Goal: Information Seeking & Learning: Learn about a topic

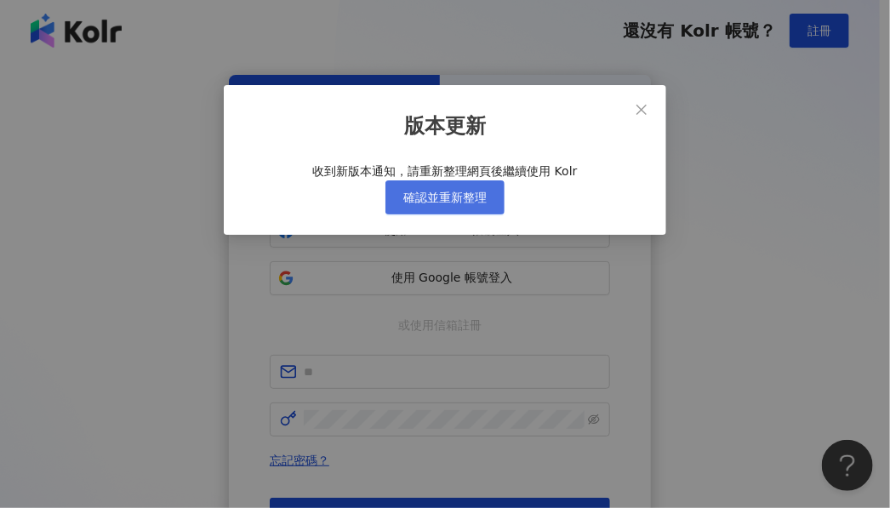
click at [470, 204] on span "確認並重新整理" at bounding box center [444, 198] width 83 height 14
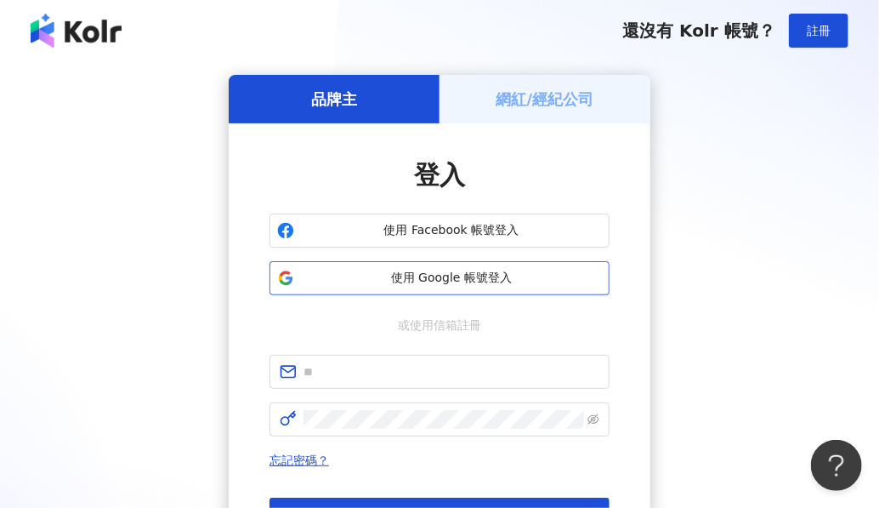
click at [479, 284] on span "使用 Google 帳號登入" at bounding box center [451, 278] width 301 height 17
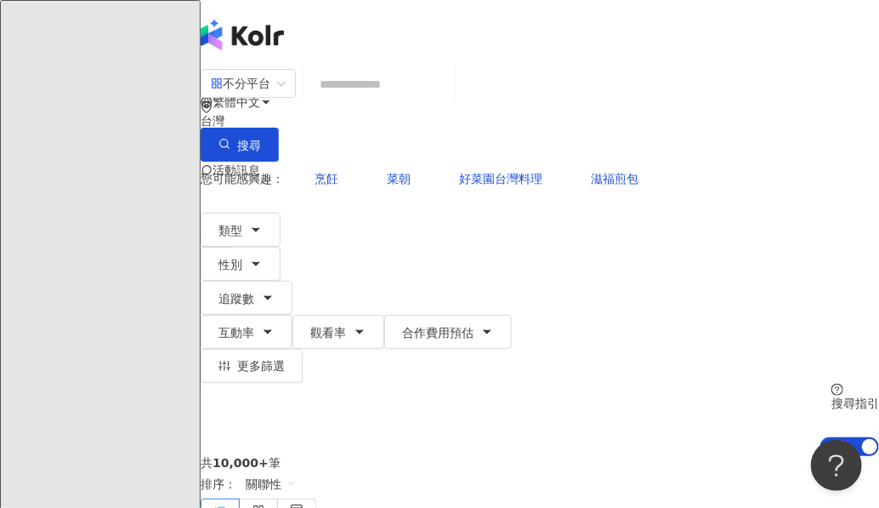
click at [402, 100] on input "search" at bounding box center [379, 84] width 138 height 32
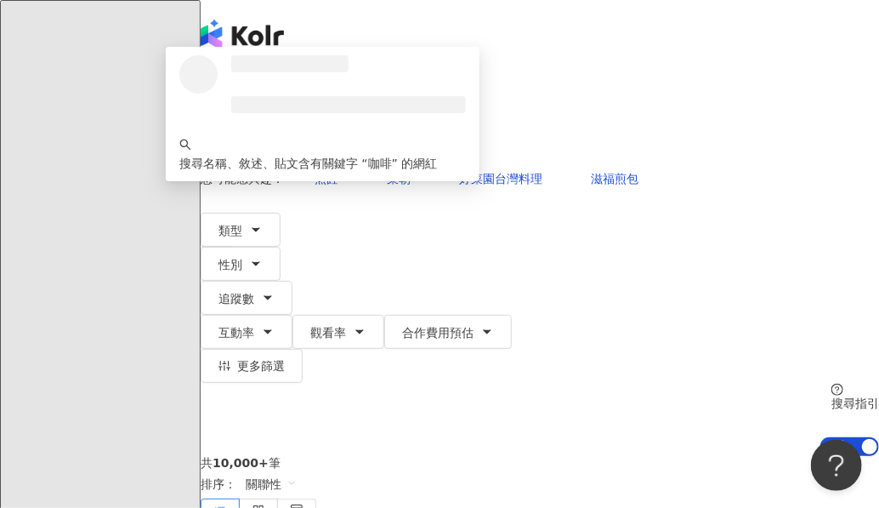
type input "**"
click at [344, 456] on div "共 10,000+ 筆 排序： 關聯性" at bounding box center [540, 491] width 679 height 70
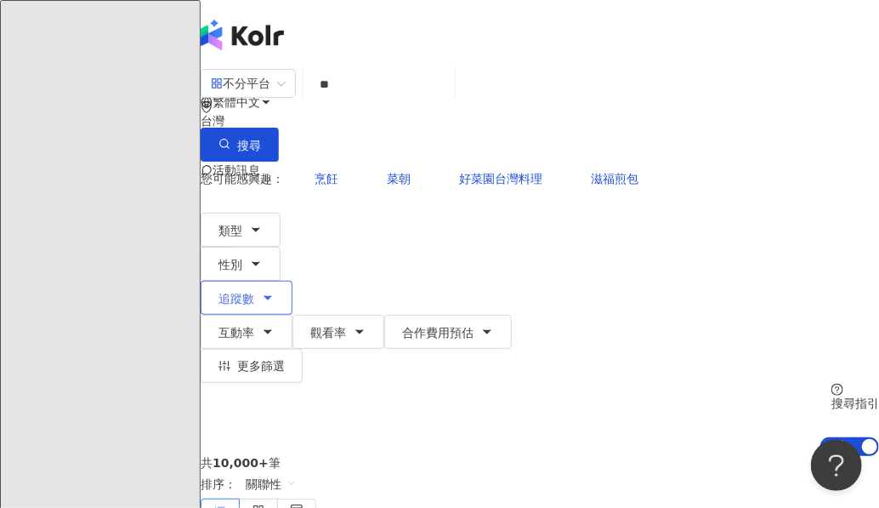
click at [254, 292] on span "追蹤數" at bounding box center [237, 299] width 36 height 14
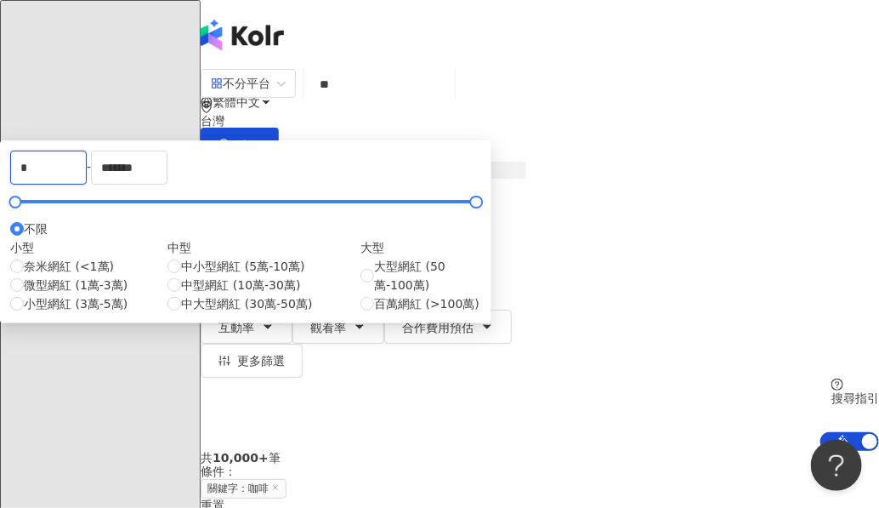
drag, startPoint x: 134, startPoint y: 262, endPoint x: -18, endPoint y: 250, distance: 151.8
click at [0, 250] on html "AI 找網紅 找貼文 資源庫 效益預測報告 BETA 商案媒合 洞察報告 趨勢分析 競品分析 立即安裝 瀏覽器外掛 繁體中文 活動訊息 R 不分平台 ** 台…" at bounding box center [439, 254] width 879 height 508
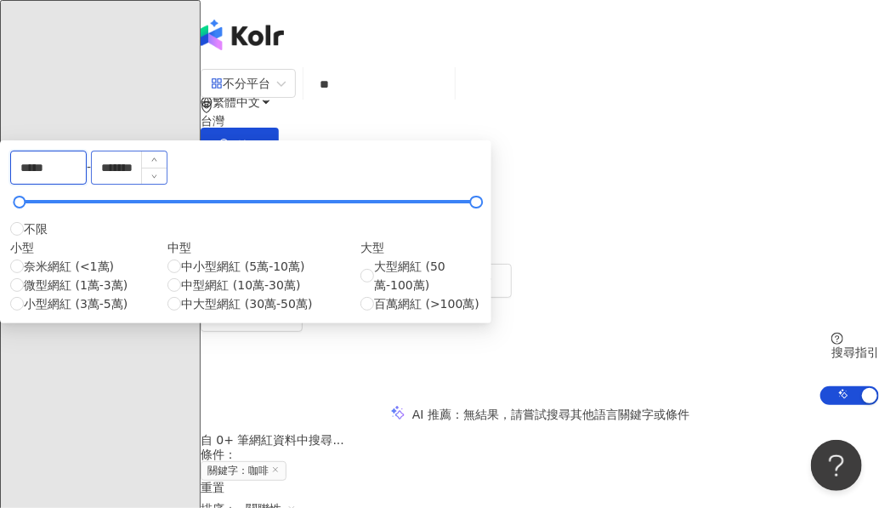
type input "*****"
drag, startPoint x: 335, startPoint y: 253, endPoint x: 222, endPoint y: 251, distance: 113.1
click at [222, 251] on div "***** - ******* 不限 小型 奈米網紅 (<1萬) 微型網紅 (1萬-3萬) 小型網紅 (3萬-5萬) 中型 中小型網紅 (5萬-10萬) 中型…" at bounding box center [245, 232] width 471 height 162
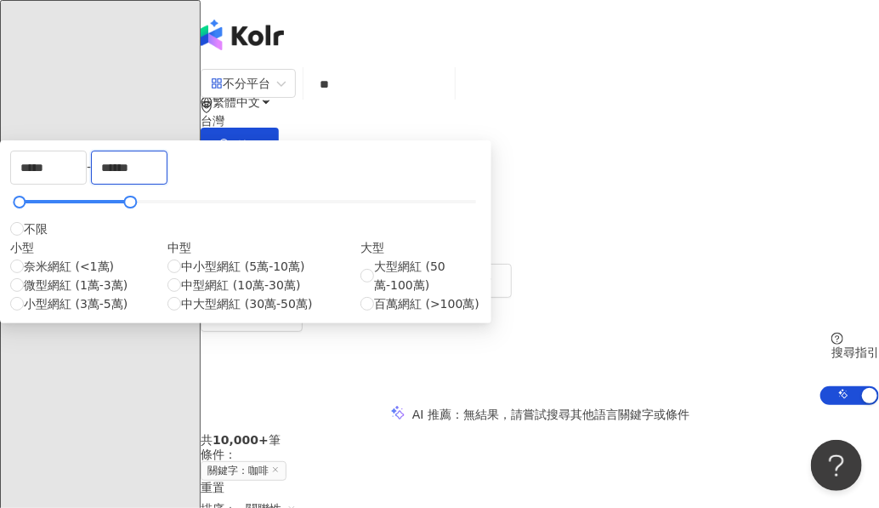
type input "******"
click at [472, 25] on div "繁體中文 活動訊息 R" at bounding box center [540, 136] width 679 height 272
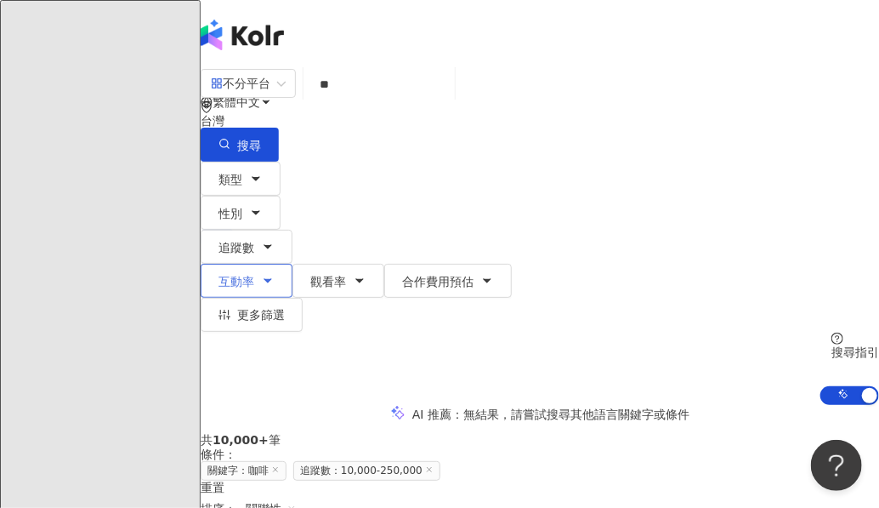
click at [293, 264] on button "互動率" at bounding box center [247, 281] width 92 height 34
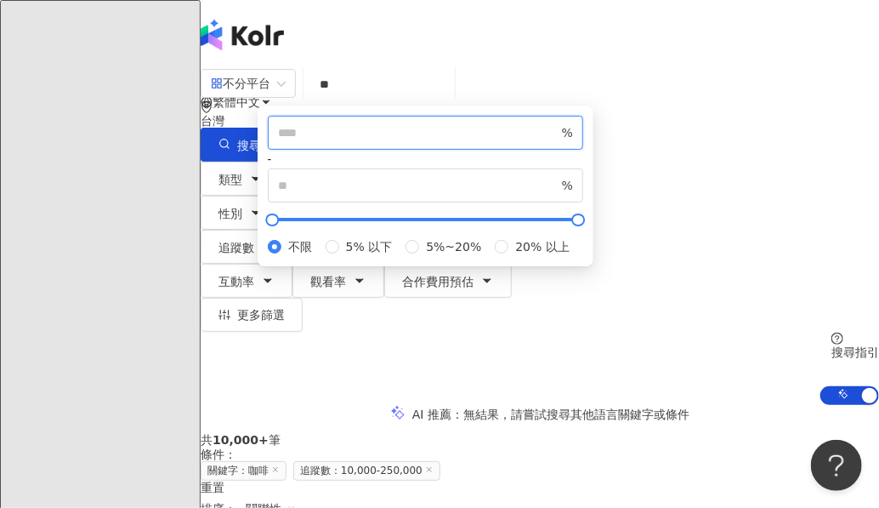
click at [325, 142] on input "number" at bounding box center [418, 132] width 281 height 19
type input "*"
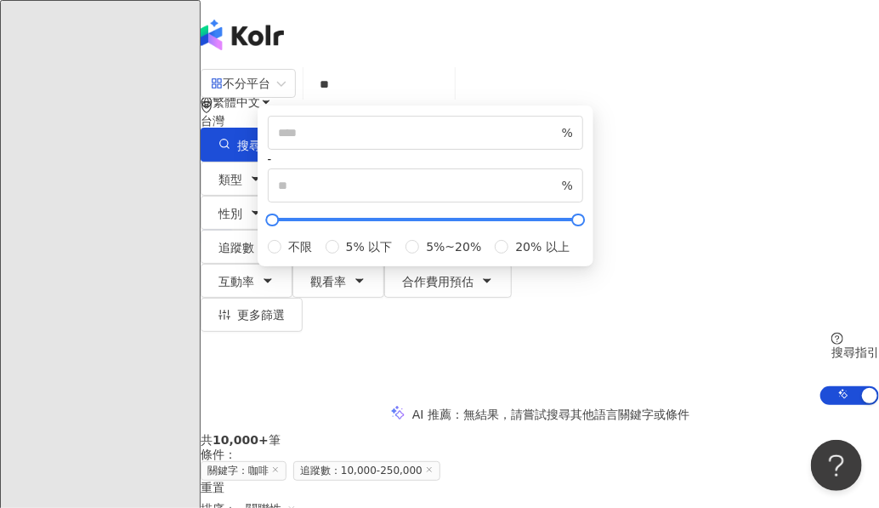
click at [697, 206] on div "類型 性別 追蹤數 互動率 觀看率 合作費用預估 更多篩選 ***** - ****** 不限 小型 奈米網紅 (<1萬) 微型網紅 (1萬-3萬) 小型網紅…" at bounding box center [540, 247] width 679 height 170
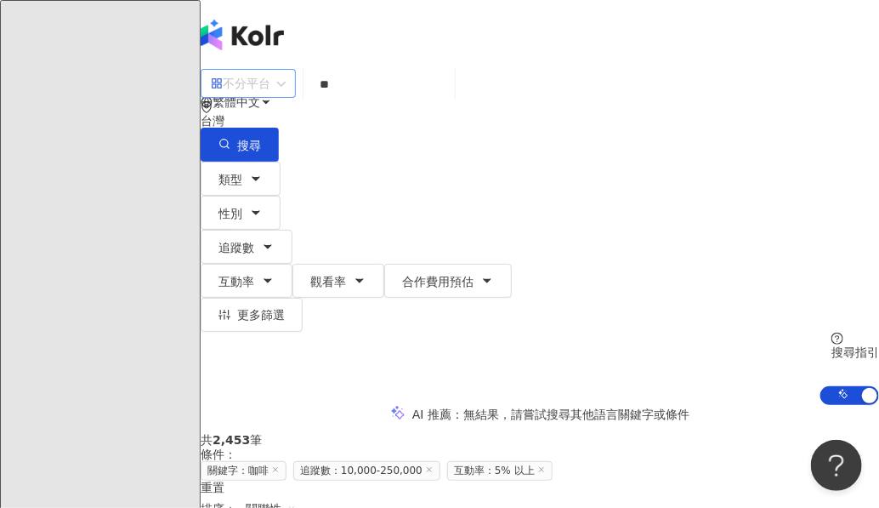
click at [270, 97] on div "不分平台" at bounding box center [241, 83] width 60 height 27
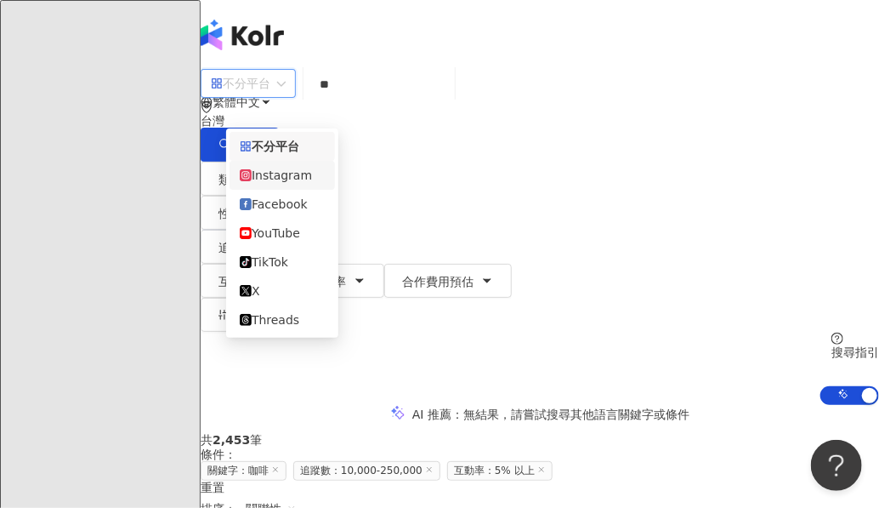
click at [304, 179] on div "Instagram" at bounding box center [282, 175] width 85 height 19
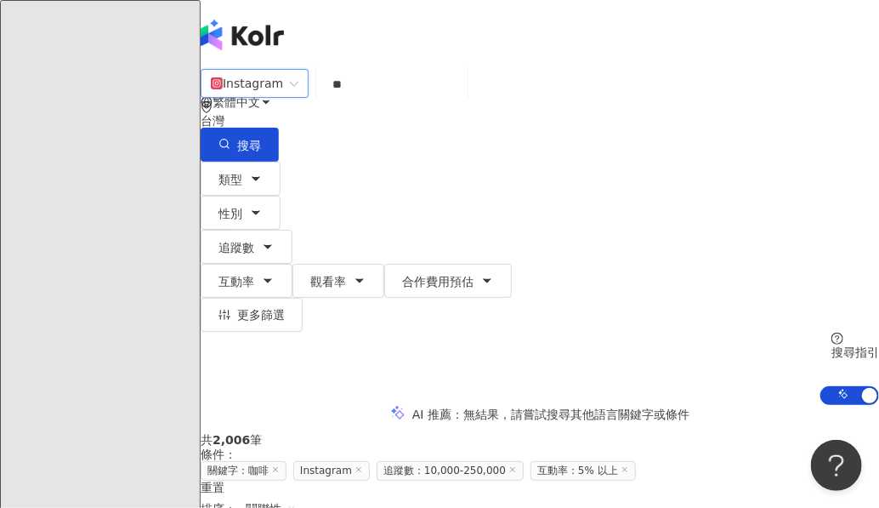
click at [414, 100] on input "**" at bounding box center [392, 84] width 138 height 32
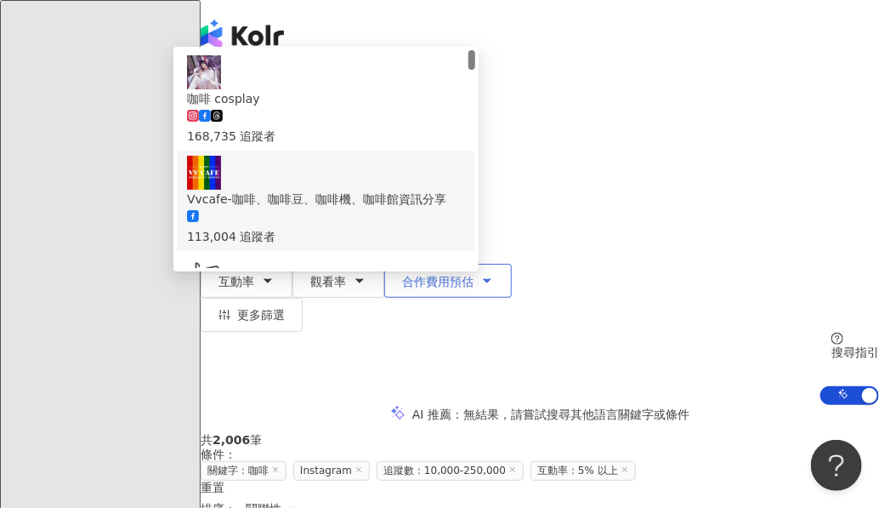
click at [384, 264] on button "合作費用預估" at bounding box center [448, 281] width 128 height 34
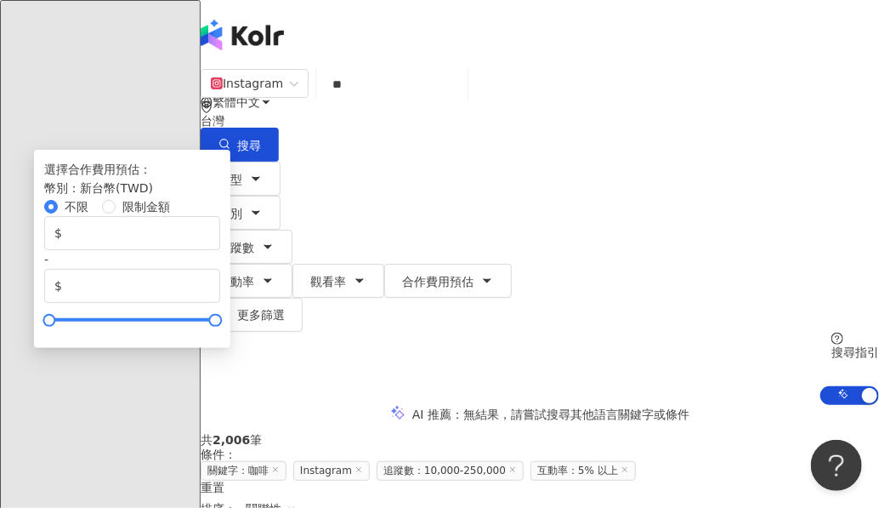
click at [611, 189] on div "類型 性別 追蹤數 互動率 觀看率 合作費用預估 更多篩選 ***** - ****** 不限 小型 奈米網紅 (<1萬) 微型網紅 (1萬-3萬) 小型網紅…" at bounding box center [540, 247] width 679 height 170
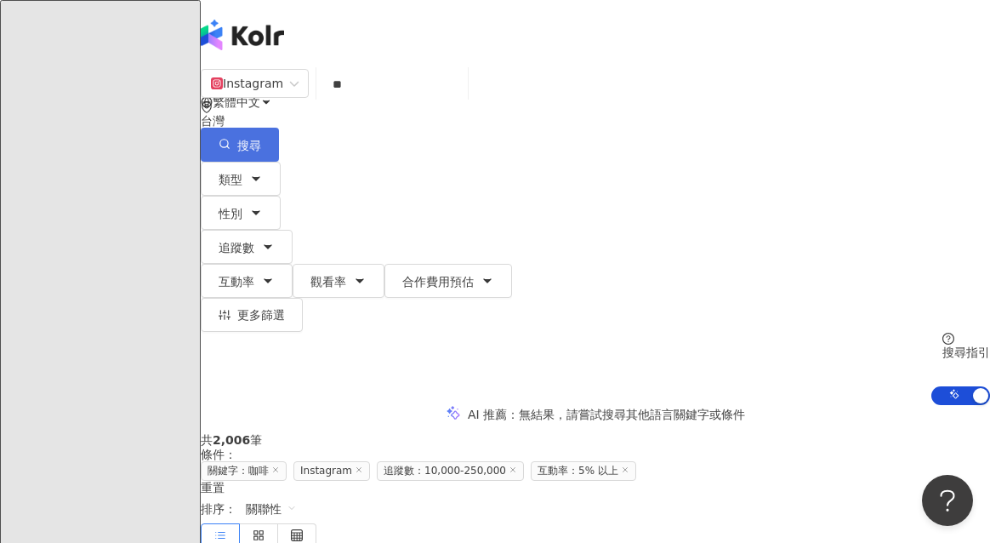
click at [279, 128] on button "搜尋" at bounding box center [240, 145] width 78 height 34
click at [368, 100] on input "**" at bounding box center [392, 84] width 138 height 32
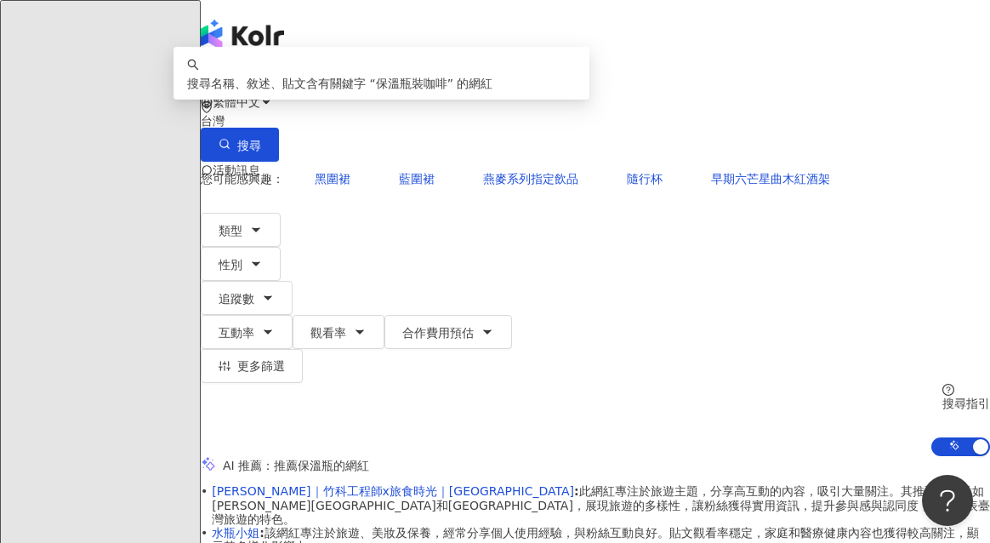
drag, startPoint x: 412, startPoint y: 101, endPoint x: 445, endPoint y: 105, distance: 32.6
click at [445, 100] on input "******" at bounding box center [392, 84] width 138 height 32
drag, startPoint x: 449, startPoint y: 105, endPoint x: 410, endPoint y: 106, distance: 39.2
click at [410, 100] on input "******" at bounding box center [392, 84] width 138 height 32
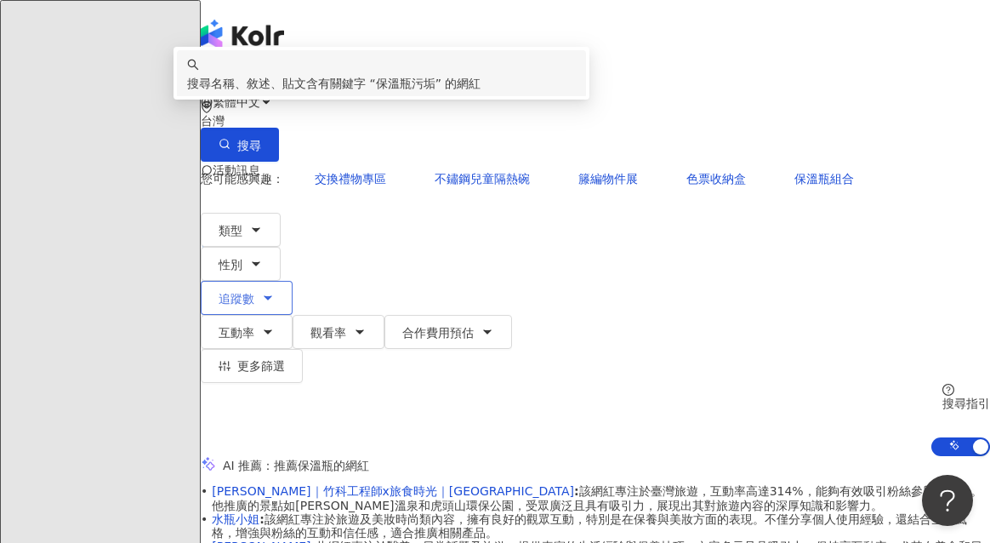
type input "*****"
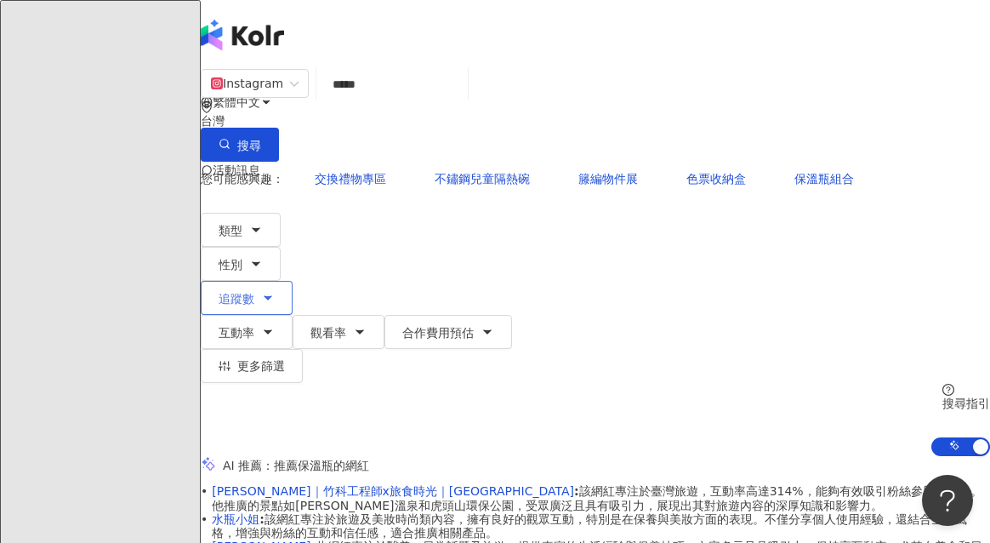
click at [293, 281] on button "追蹤數" at bounding box center [247, 298] width 92 height 34
click at [293, 315] on button "互動率" at bounding box center [247, 332] width 92 height 34
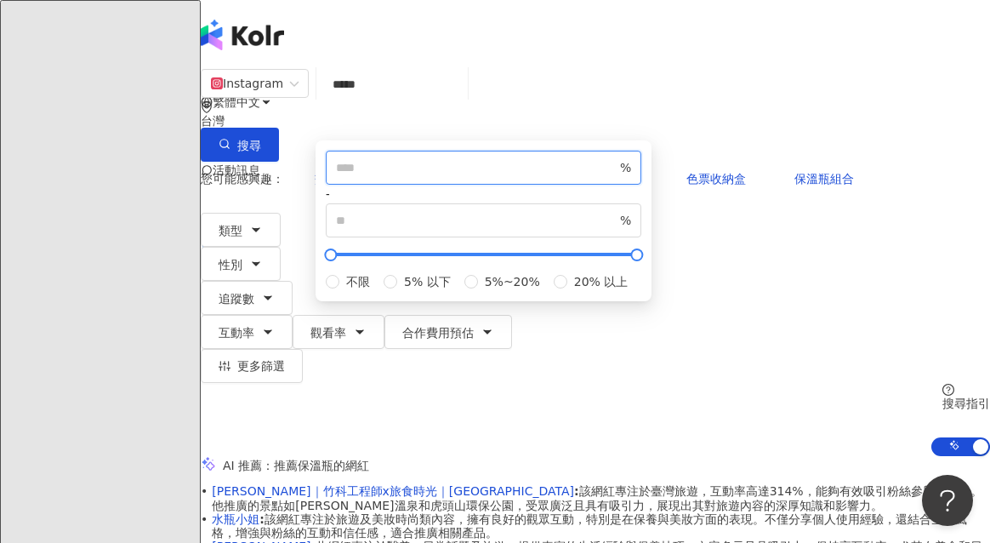
drag, startPoint x: 594, startPoint y: 264, endPoint x: 492, endPoint y: 263, distance: 102.9
click at [492, 264] on div "Instagram ***** 台灣 搜尋 keyword 搜尋名稱、敘述、貼文含有關鍵字 “ 保溫瓶污垢 ” 的網紅 您可能感興趣： 交換禮物專區 不鏽鋼兒…" at bounding box center [595, 262] width 789 height 388
type input "*"
click at [406, 230] on div "類型 性別 追蹤數 互動率 觀看率 合作費用預估 更多篩選 ***** - ****** 不限 小型 奈米網紅 (<1萬) 微型網紅 (1萬-3萬) 小型網紅…" at bounding box center [595, 298] width 789 height 170
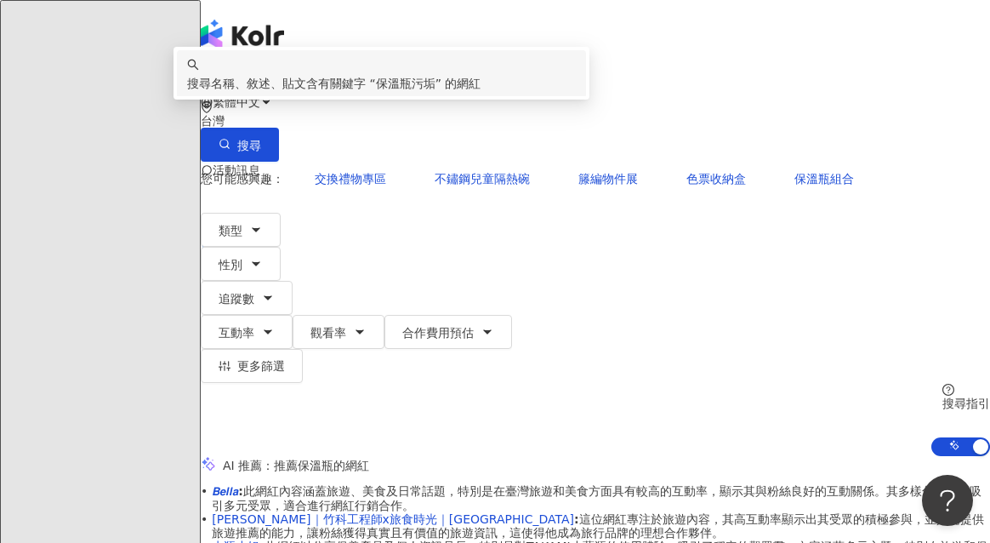
drag, startPoint x: 489, startPoint y: 108, endPoint x: 354, endPoint y: 108, distance: 135.2
click at [354, 108] on div "Instagram ***** 台灣 搜尋 keyword 搜尋名稱、敘述、貼文含有關鍵字 “ 保溫瓶污垢 ” 的網紅" at bounding box center [595, 115] width 789 height 94
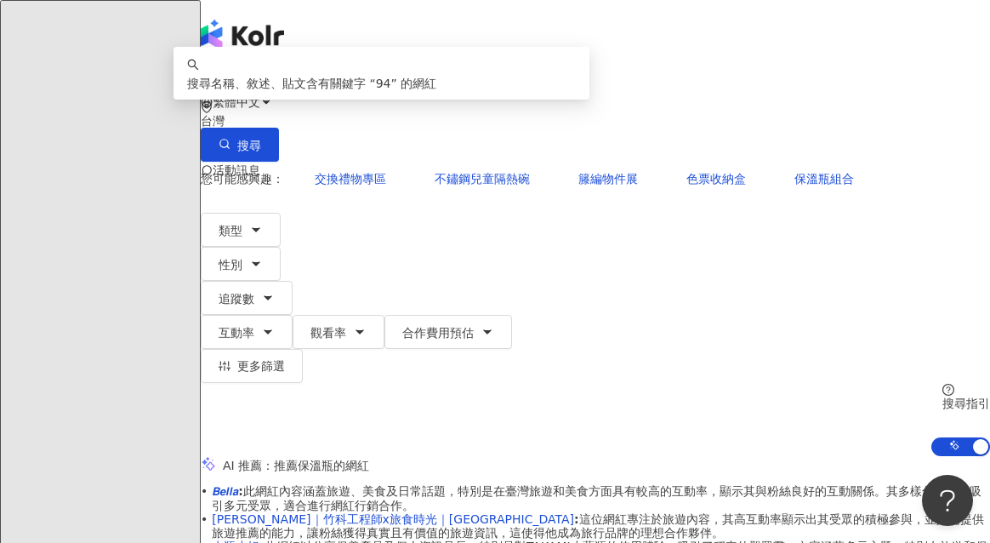
type input "*"
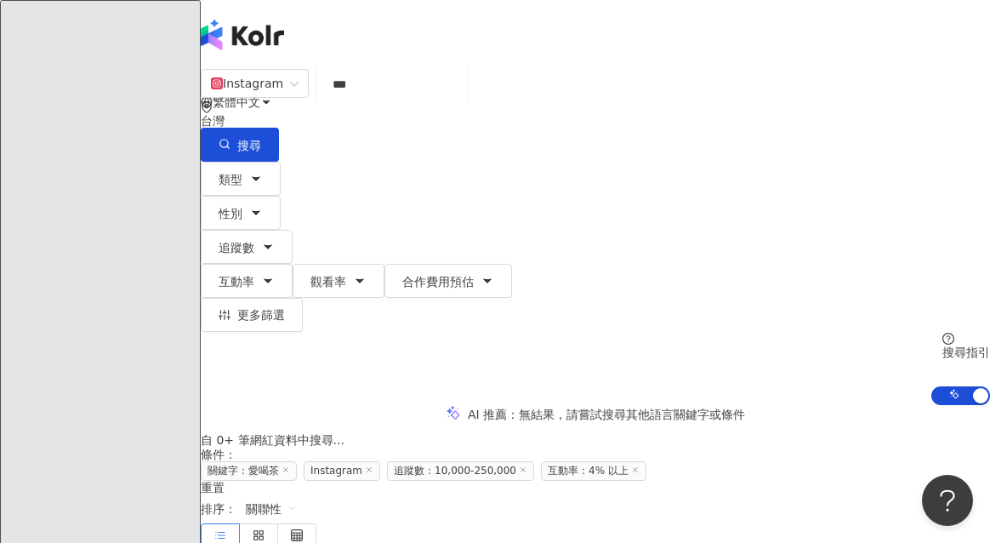
click at [458, 68] on div "Instagram *** 台灣 搜尋 5a29a93e-6083-4cb9-ba4c-8e1b3c504f5d 愛喝茶的健康管理師-美娟 1,383 追蹤者…" at bounding box center [595, 236] width 789 height 337
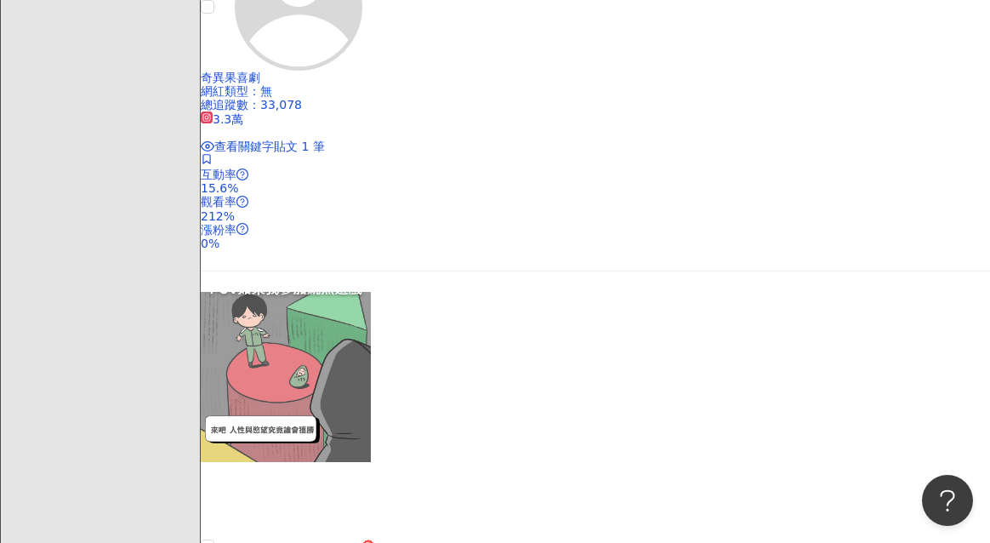
scroll to position [610, 0]
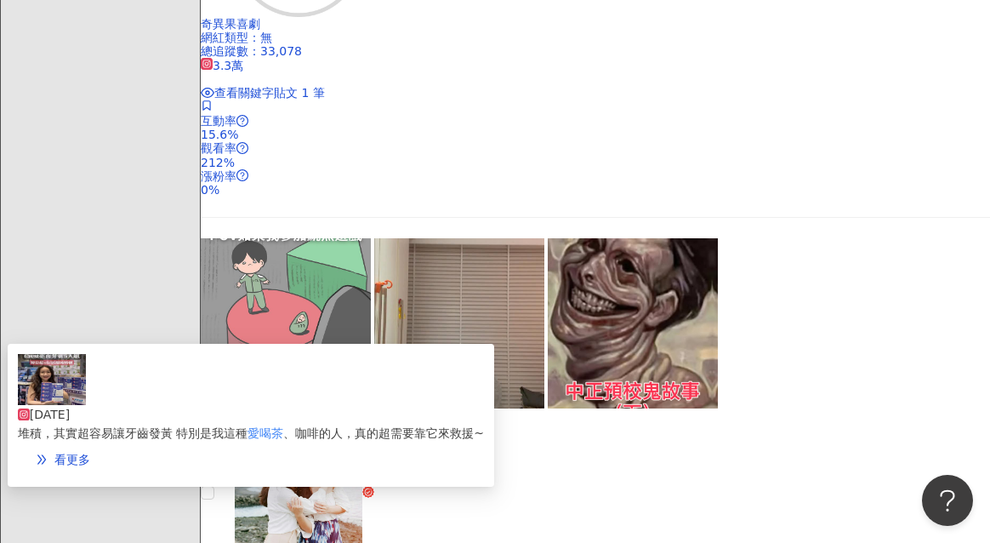
click at [370, 426] on span "、咖啡的人，真的超需要靠它來救援~" at bounding box center [383, 433] width 201 height 14
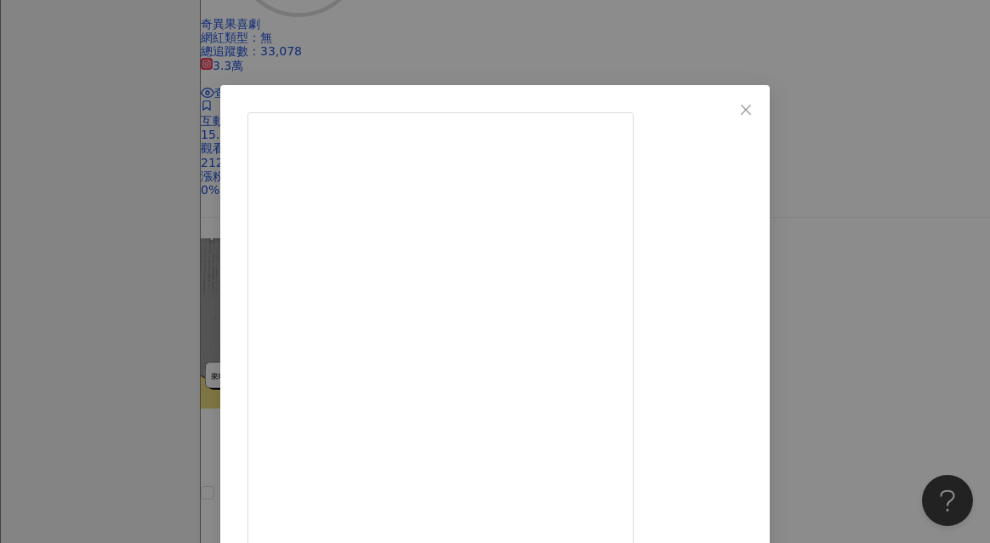
click at [879, 318] on div "塔塔 2025/5/14 ✨ Crest速效亮白牙膏5入組 現在買超划算！ 限時優惠期間 5/12～5/25，直接折$120元！ Crest亮白牙膏我真的大推…" at bounding box center [495, 271] width 990 height 543
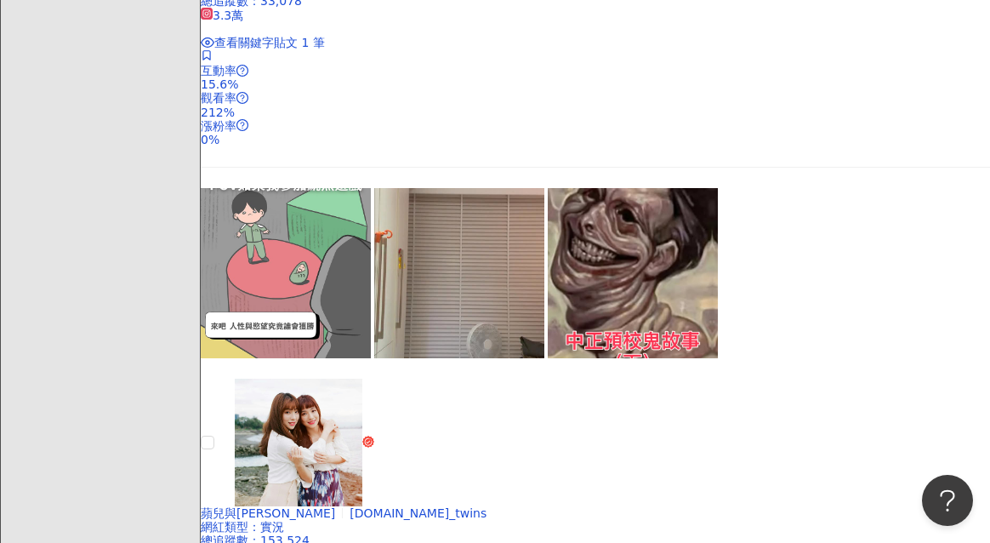
scroll to position [662, 0]
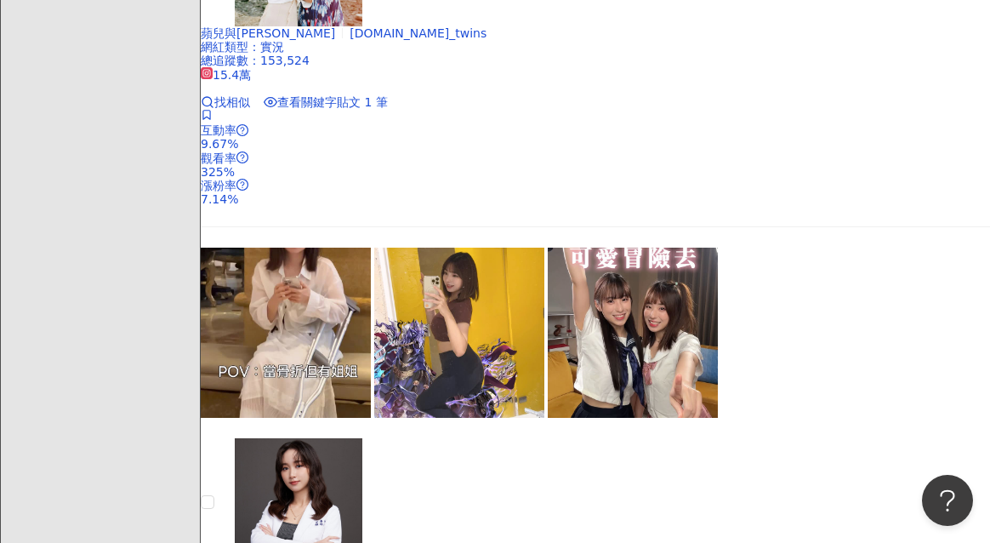
scroll to position [1287, 0]
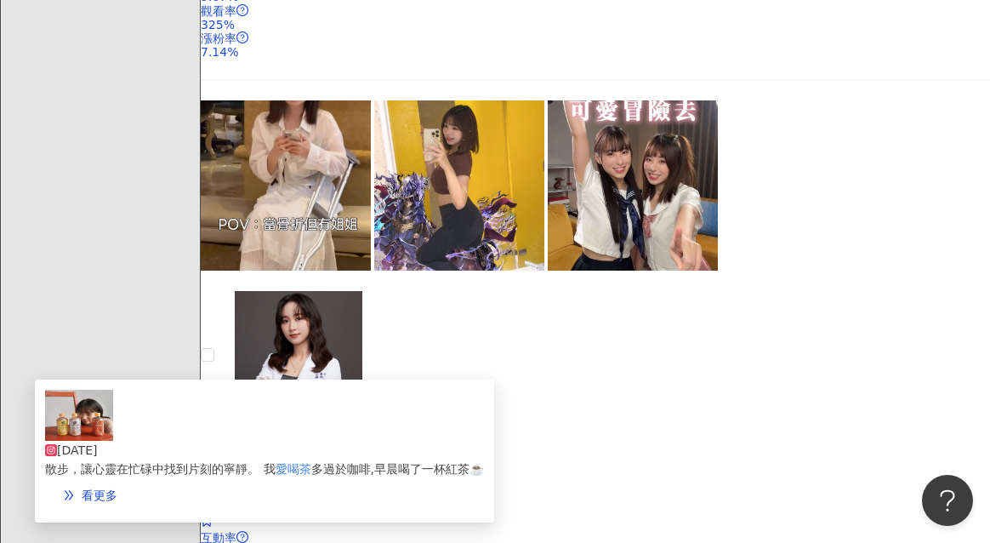
click at [275, 462] on span "散步，讓心靈在忙碌中找到片刻的寧靜。 我" at bounding box center [160, 469] width 230 height 14
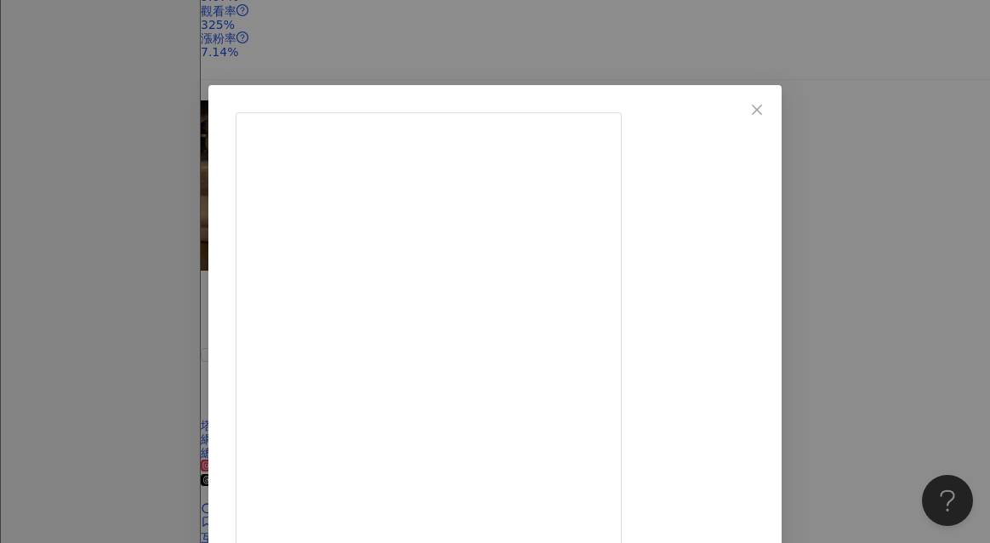
click at [879, 266] on div "シン 2024/11/4 每一個小習慣都是生活的儀式🫖 早晨的咖啡、傍晚的散步，讓心靈在忙碌中找到片刻的寧靜。 我愛喝茶多過於咖啡,早晨喝了一杯紅茶☕️ 香氣…" at bounding box center [495, 271] width 990 height 543
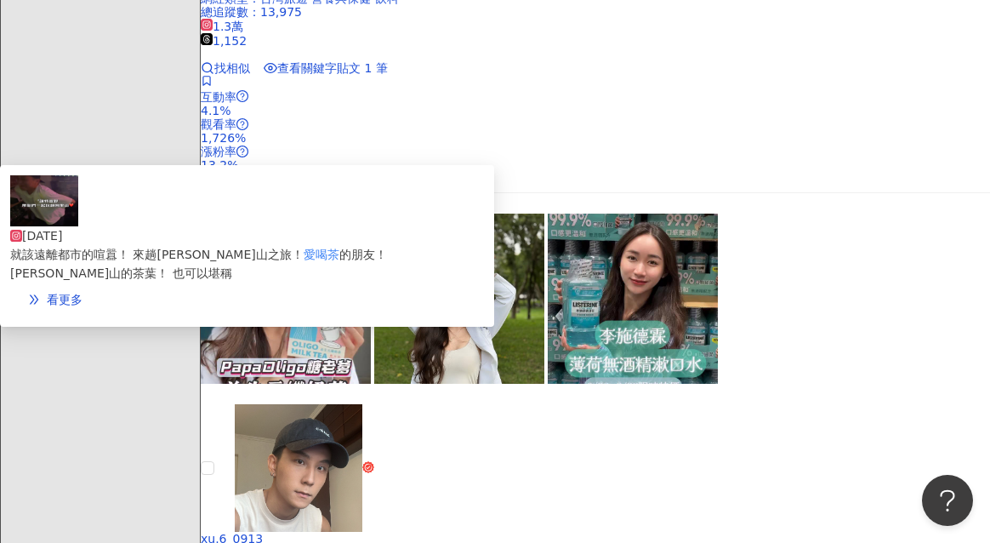
scroll to position [1774, 0]
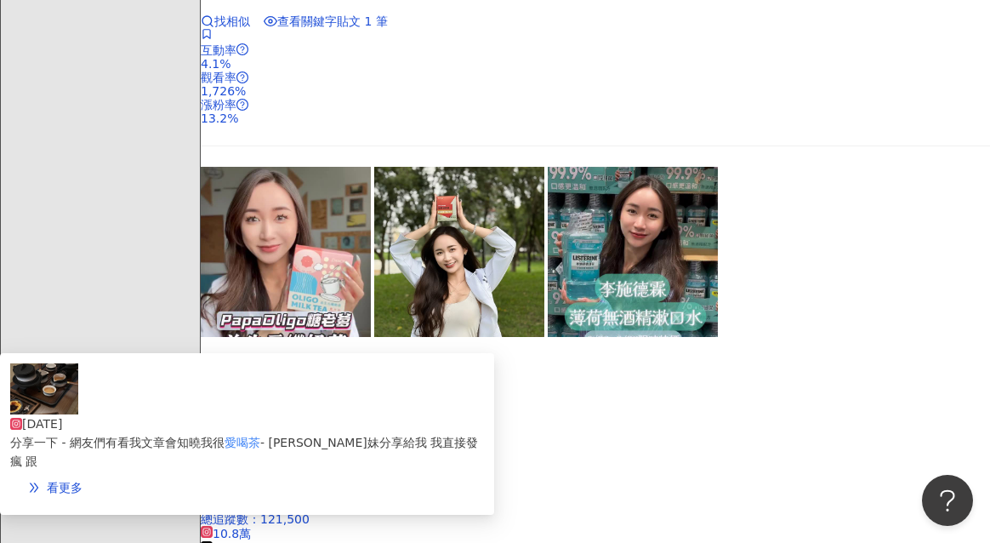
click at [403, 433] on div "分享一下 - 網友們有看我文章會知曉我很 愛喝茶 - 亞妹分享給我 我直接發瘋 跟" at bounding box center [247, 451] width 474 height 37
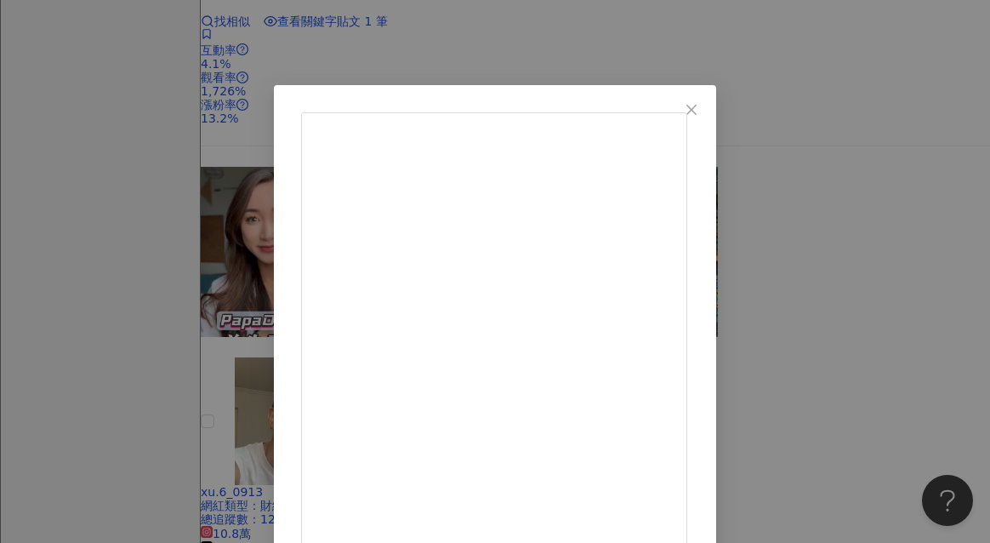
click at [879, 318] on div "蔡閔珊 2024/10/2 445 3 4萬 查看原始貼文" at bounding box center [495, 271] width 990 height 543
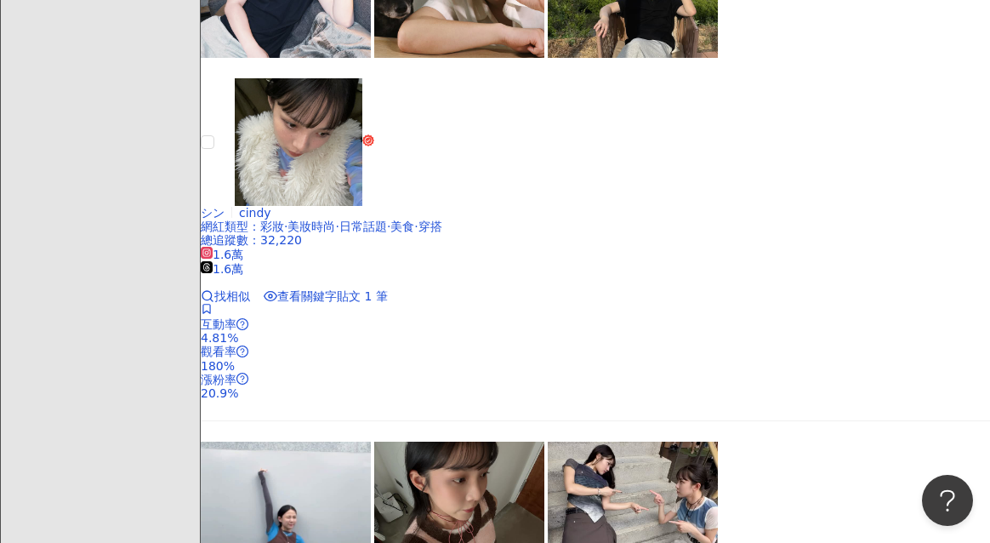
scroll to position [3202, 0]
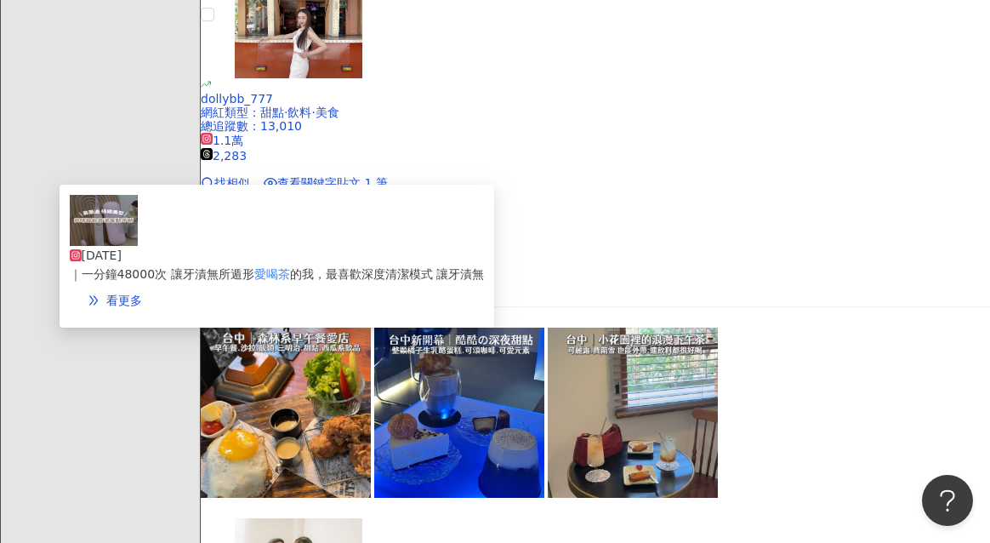
scroll to position [1249, 0]
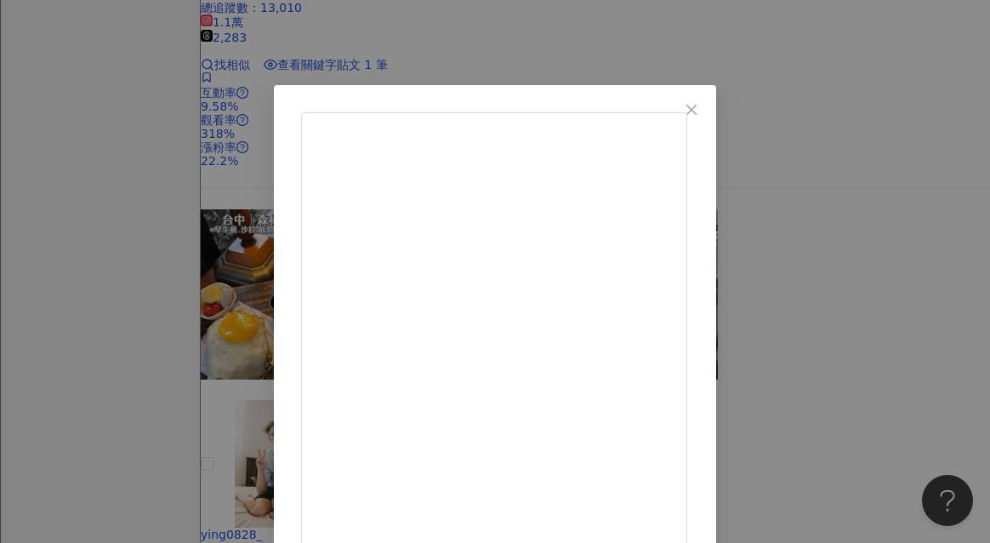
scroll to position [105, 0]
click at [879, 350] on div "芭樂水水 2025/5/24 1萬 22 查看原始貼文" at bounding box center [495, 271] width 990 height 543
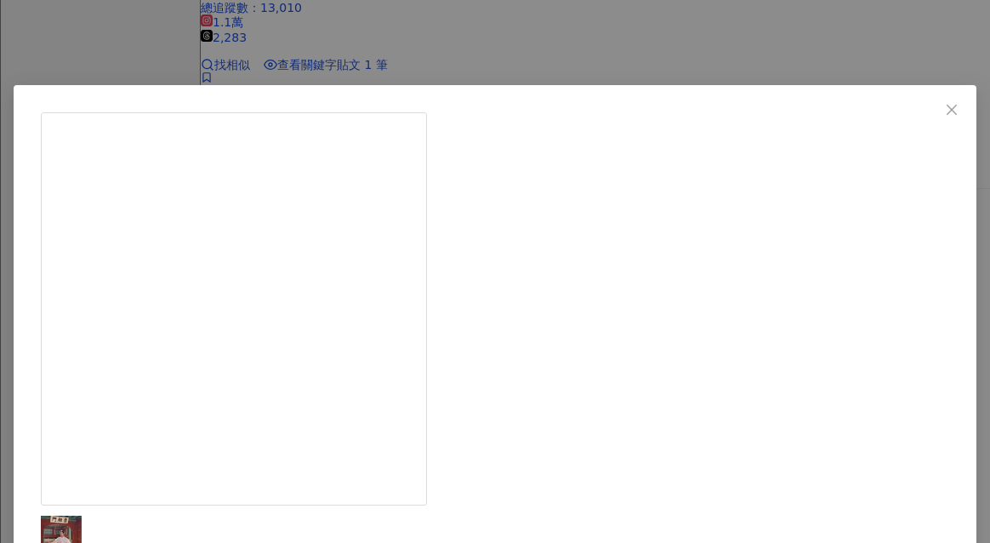
click at [879, 328] on div "芭樂水水 2025/6/4 致所有我們女兒水水的朋友們： 我們是水水的爸爸媽媽。 我們知道，對許多人來說，這個IG帳號不只是一個社群媒體頁面，更是你們與水水共…" at bounding box center [495, 271] width 990 height 543
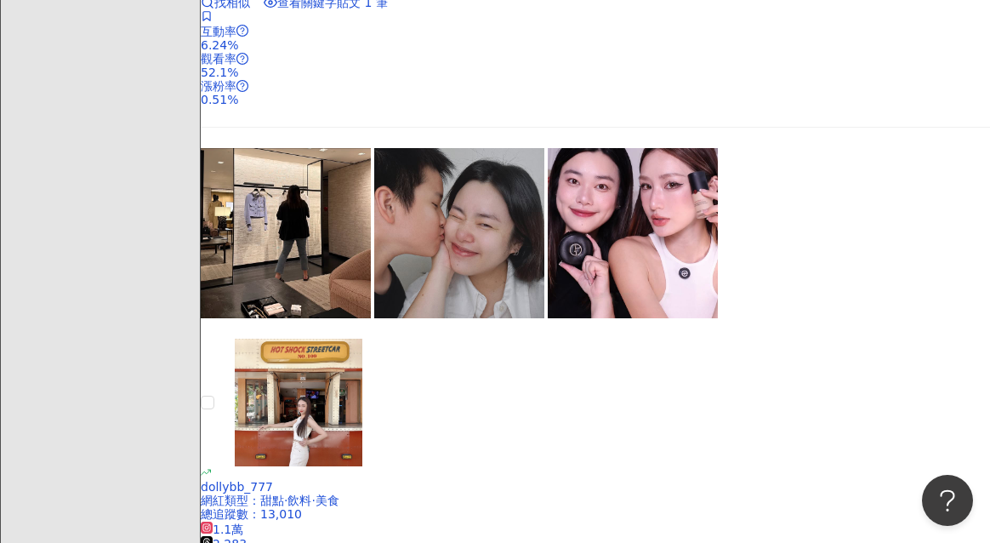
scroll to position [0, 0]
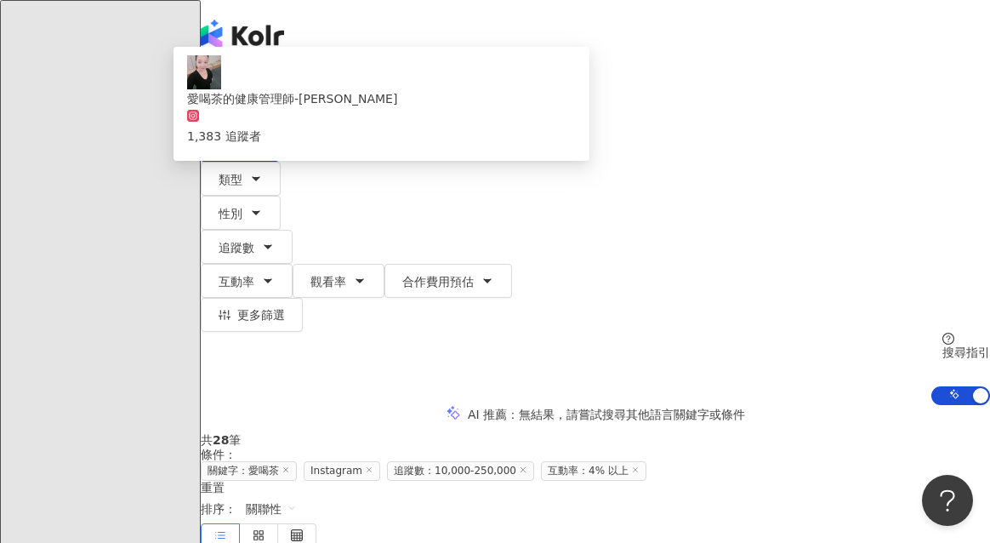
drag, startPoint x: 472, startPoint y: 102, endPoint x: 326, endPoint y: 98, distance: 146.3
click at [326, 98] on div "Instagram *** 台灣 搜尋 5a29a93e-6083-4cb9-ba4c-8e1b3c504f5d 愛喝茶的健康管理師-美娟 1,383 追蹤者…" at bounding box center [595, 115] width 789 height 94
type input "*"
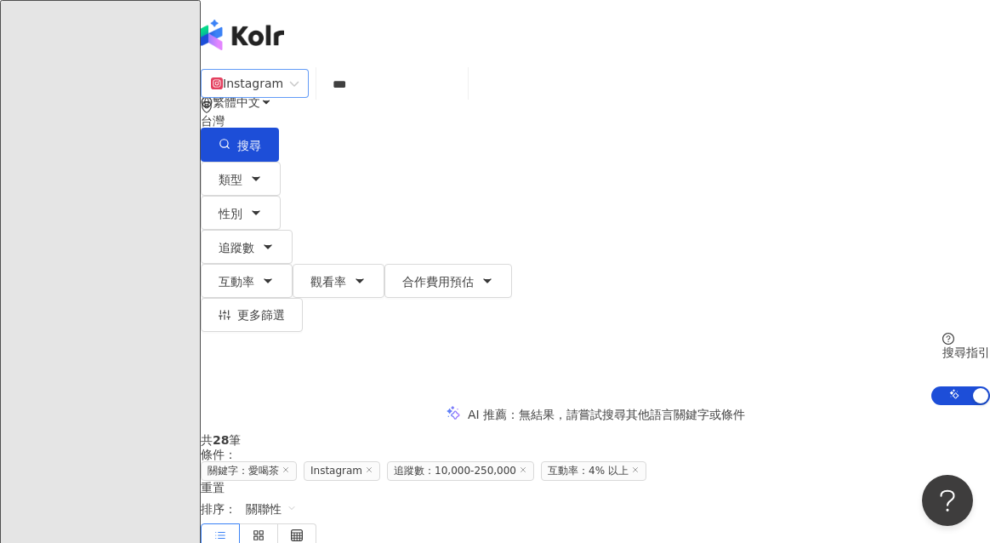
type input "***"
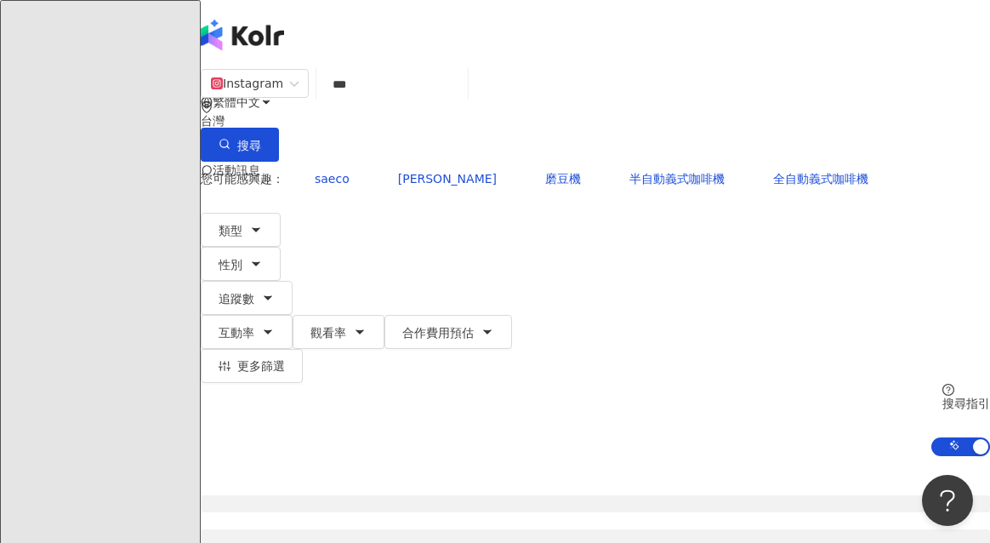
click at [415, 45] on div "繁體中文 活動訊息 R" at bounding box center [595, 136] width 789 height 272
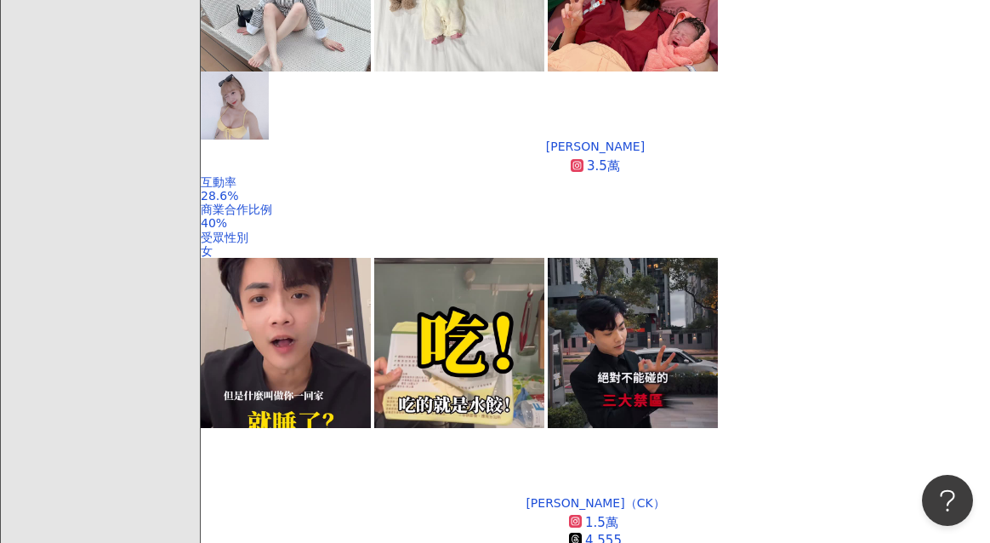
scroll to position [793, 0]
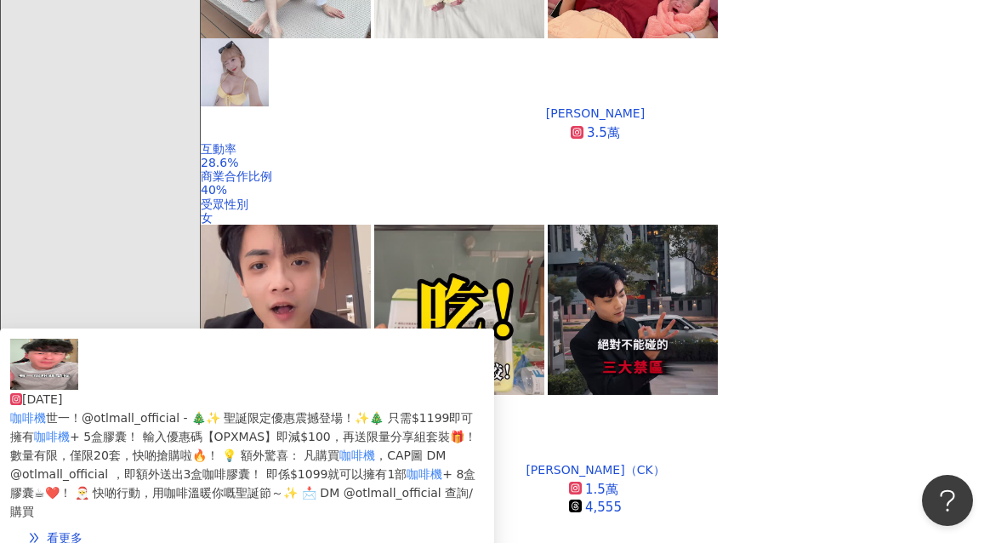
click at [400, 390] on div "2024/12/22" at bounding box center [247, 399] width 474 height 19
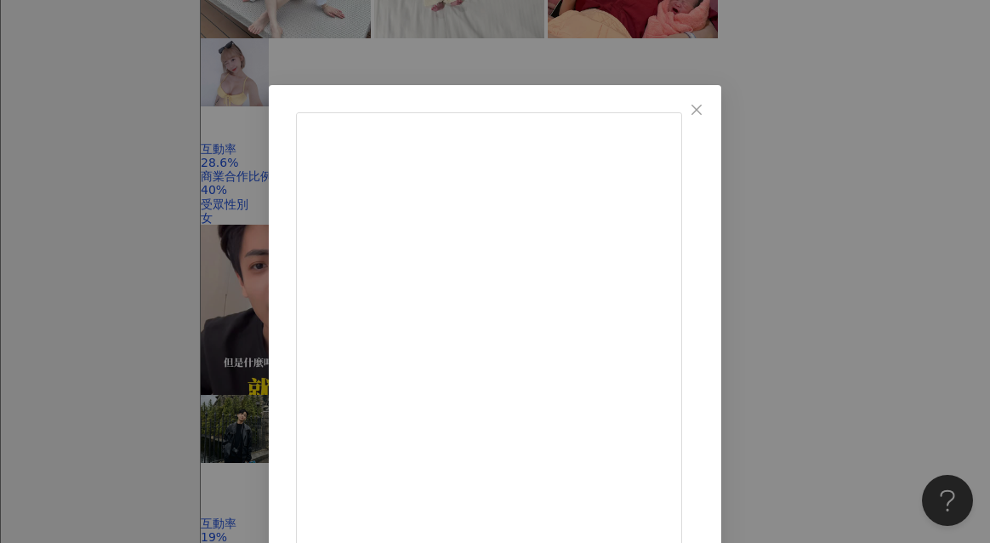
click at [879, 292] on div "𝟏𝟎𝟏𝟐阿𝐻𝐸𝐼製作中® 2024/12/22 咖啡機世一！@otlmall_official - 🎄✨ 聖誕限定優惠震撼登場！✨🎄 只需$1199即可擁有咖…" at bounding box center [495, 271] width 990 height 543
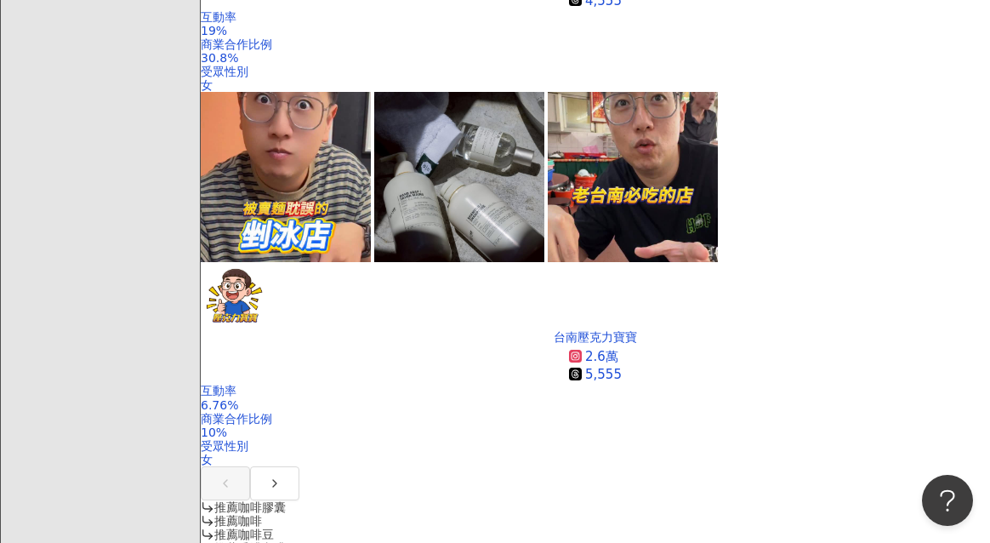
scroll to position [1476, 0]
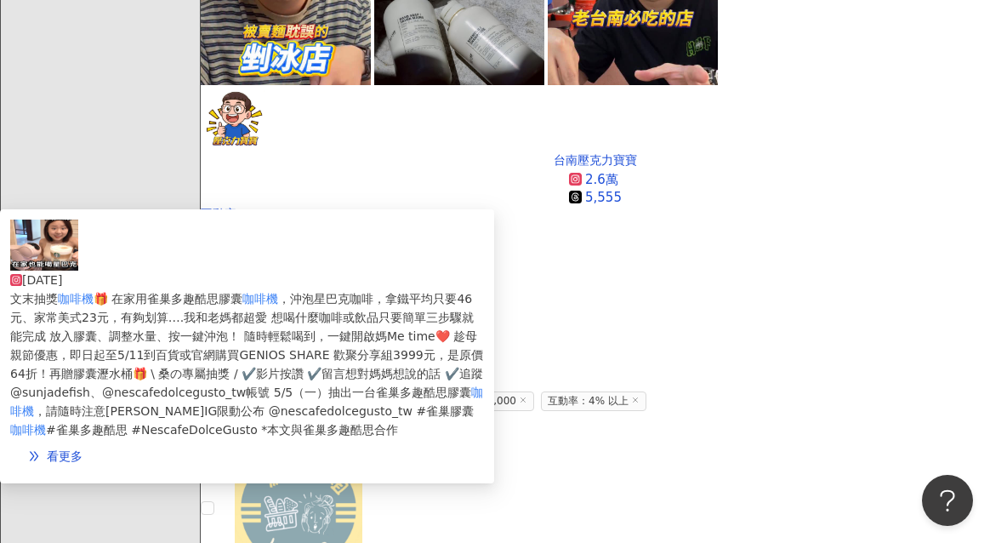
click at [449, 289] on div "文末抽獎 咖啡機 🎁 在家用雀巢多趣酷思膠囊 咖啡機 ，沖泡星巴克咖啡，拿鐵平均只要46元、家常美式23元，有夠划算….我和老媽都超愛 想喝什麼咖啡或飲品只要…" at bounding box center [247, 364] width 474 height 150
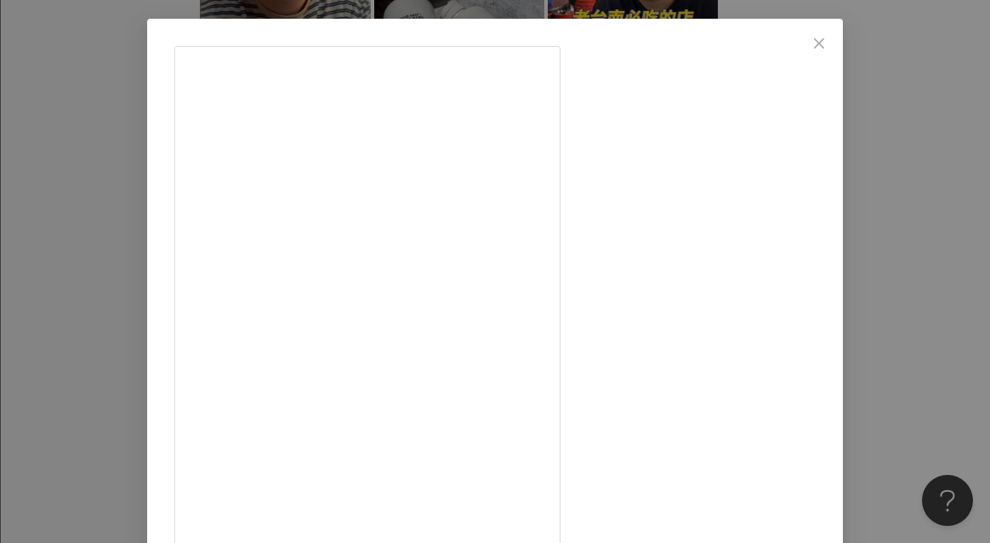
scroll to position [220, 0]
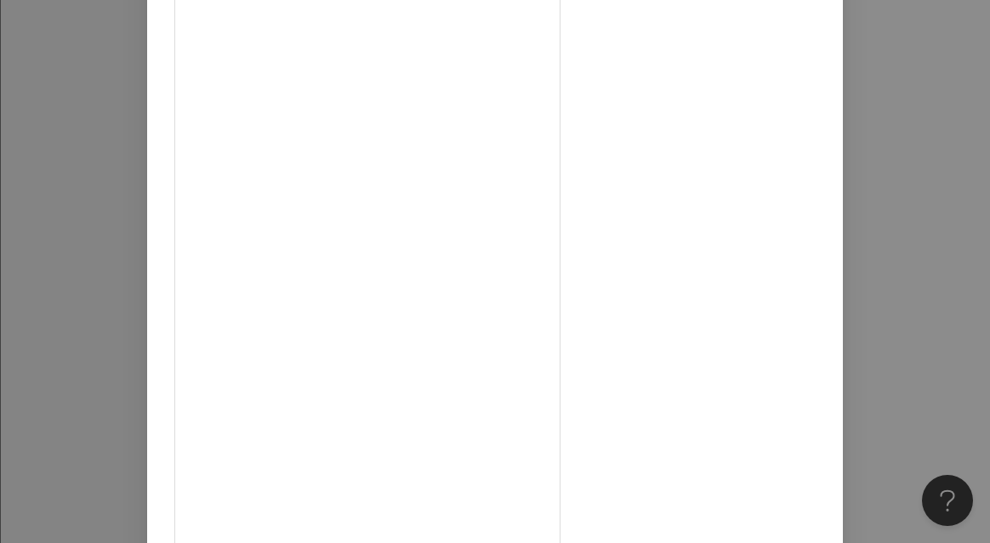
click at [879, 319] on div "桑潔魚 2025/5/2 文末抽獎咖啡機🎁 在家用雀巢多趣酷思膠囊咖啡機，沖泡星巴克咖啡，拿鐵平均只要46元、家常美式23元，有夠划算….我和老媽都超愛 想喝…" at bounding box center [495, 271] width 990 height 543
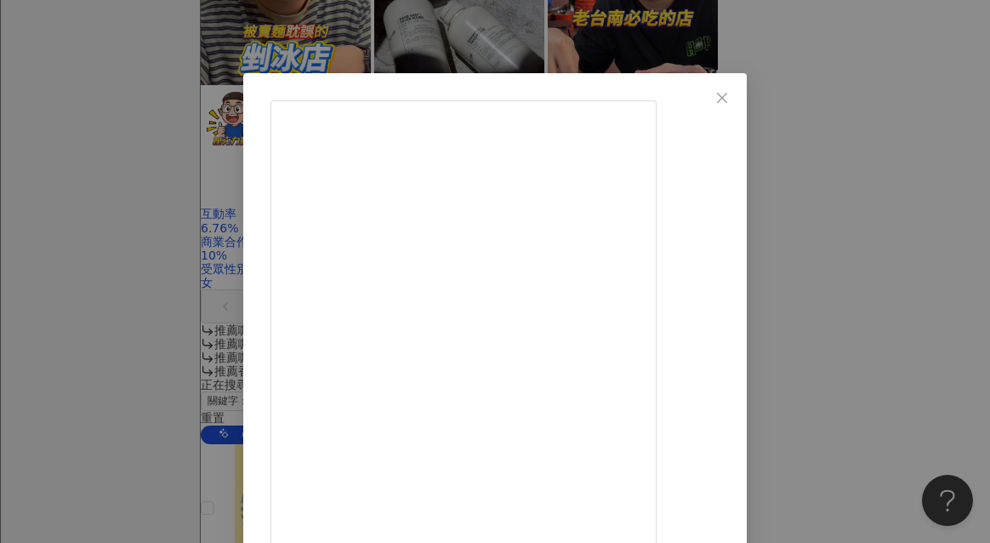
scroll to position [180, 0]
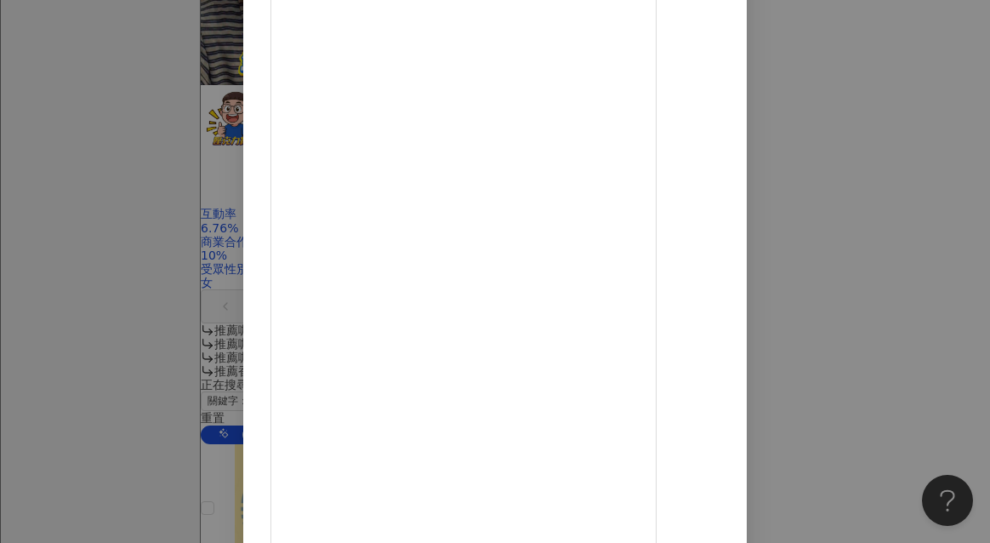
click at [879, 276] on div "桑潔魚 2025/9/25 把 好市多燻鮭魚奶油乳酪抹醬 做成義大利麵！ 真的太好吃了…連懶豬都要試試看 ✨ 作法： 1.義大利麵煮 9 分鐘，瀝乾淋點橄欖油…" at bounding box center [495, 271] width 990 height 543
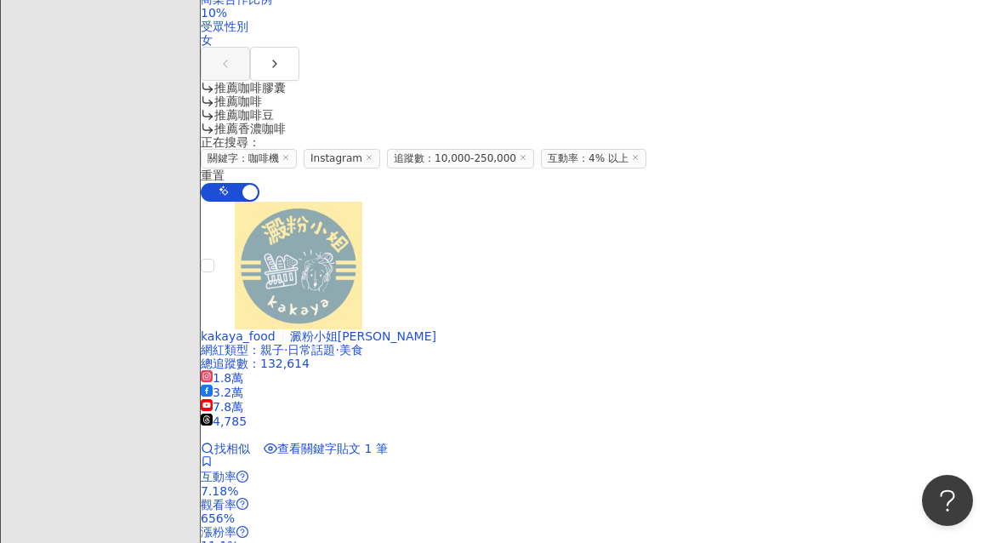
scroll to position [1946, 0]
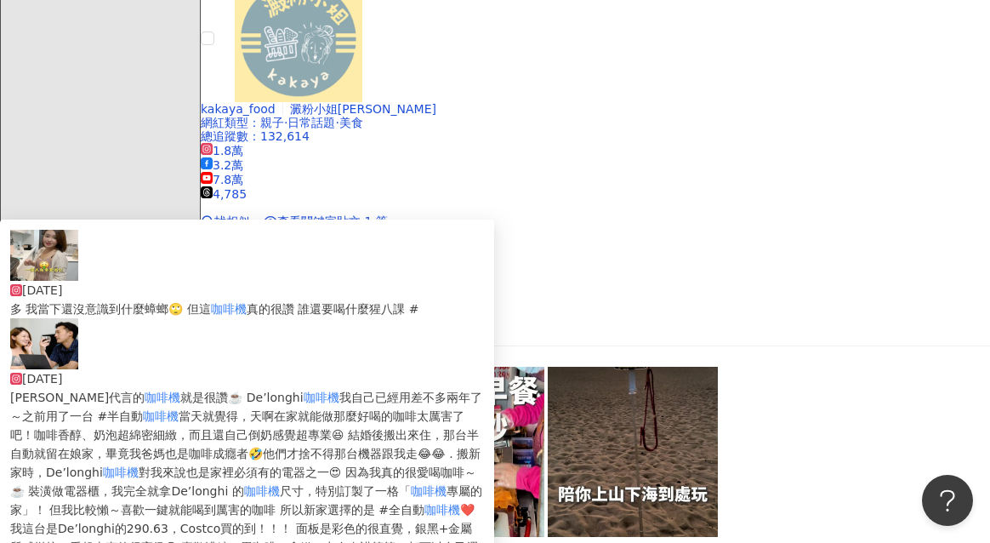
click at [247, 302] on mark "咖啡機" at bounding box center [229, 309] width 36 height 14
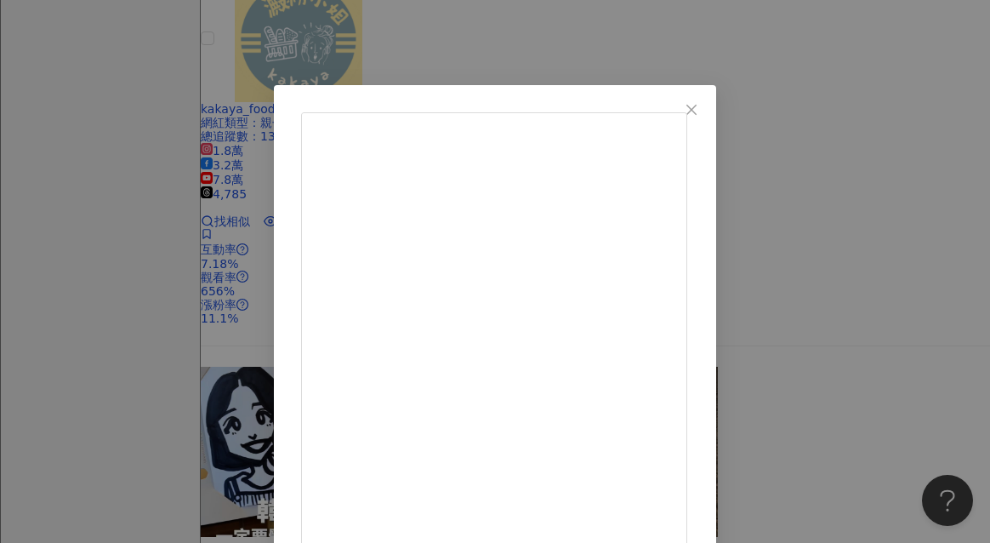
click at [879, 307] on div "奕文 Even 玩食尚 2024/10/17 欸不是，你廢話怎麼那麼多 我當下還沒意識到什麼蟑螂🙄 但這咖啡機真的很讚 誰還要喝什麼猩八課 #咖啡 #咖啡機 …" at bounding box center [495, 271] width 990 height 543
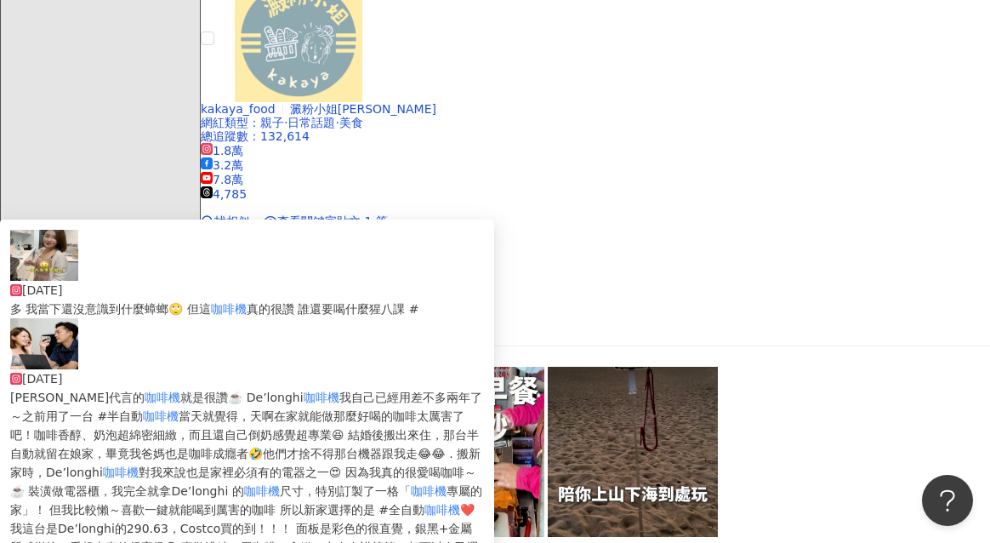
click at [410, 369] on div "2024/10/16" at bounding box center [247, 378] width 474 height 19
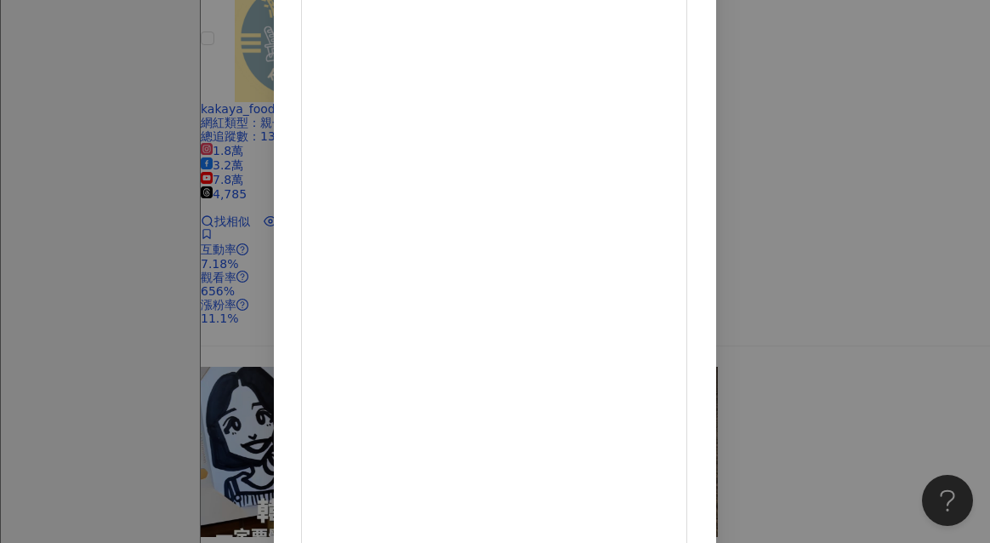
scroll to position [200, 0]
click at [877, 270] on div "奕文 Even 玩食尚 2024/10/16 隱藏 4 5,069 查看原始貼文" at bounding box center [495, 271] width 990 height 543
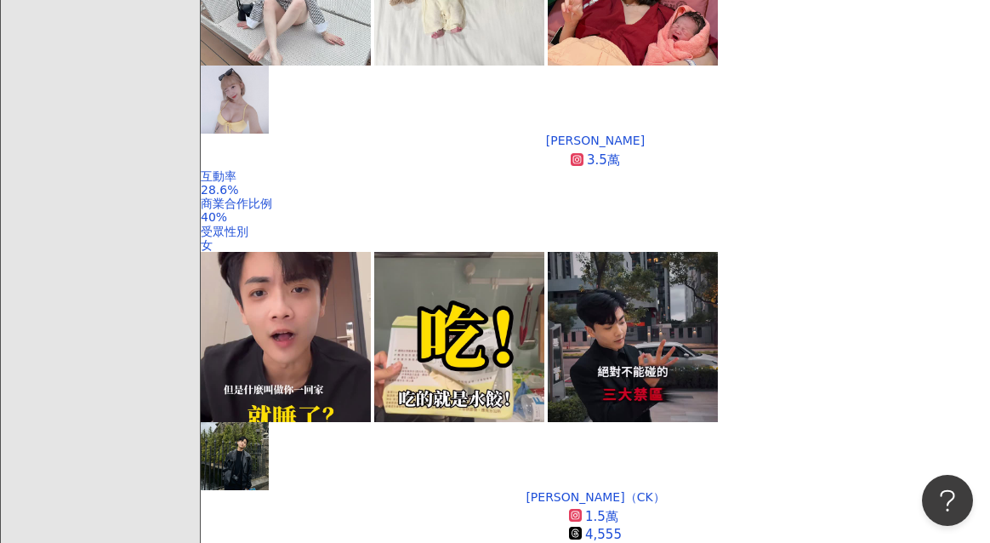
scroll to position [0, 0]
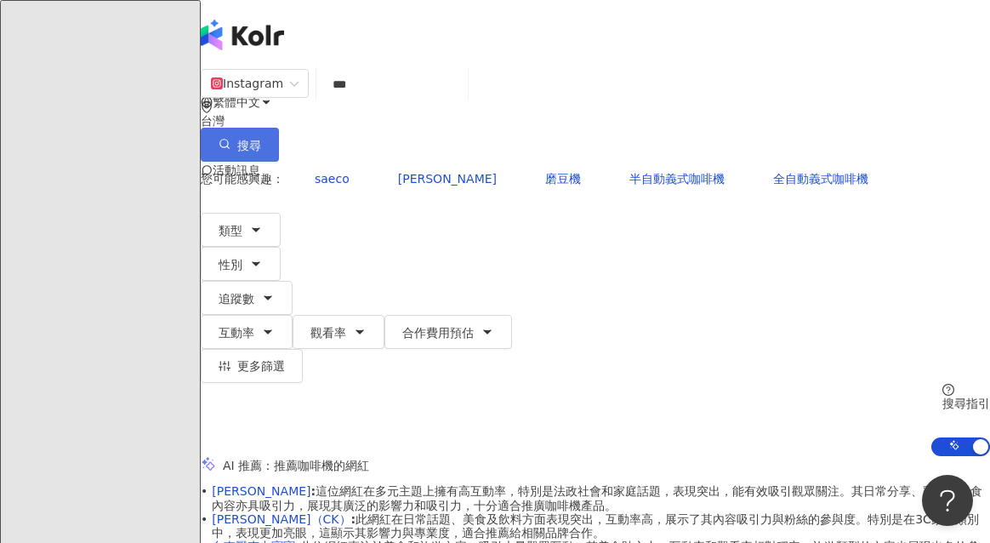
click at [279, 128] on button "搜尋" at bounding box center [240, 145] width 78 height 34
click at [254, 292] on span "追蹤數" at bounding box center [237, 299] width 36 height 14
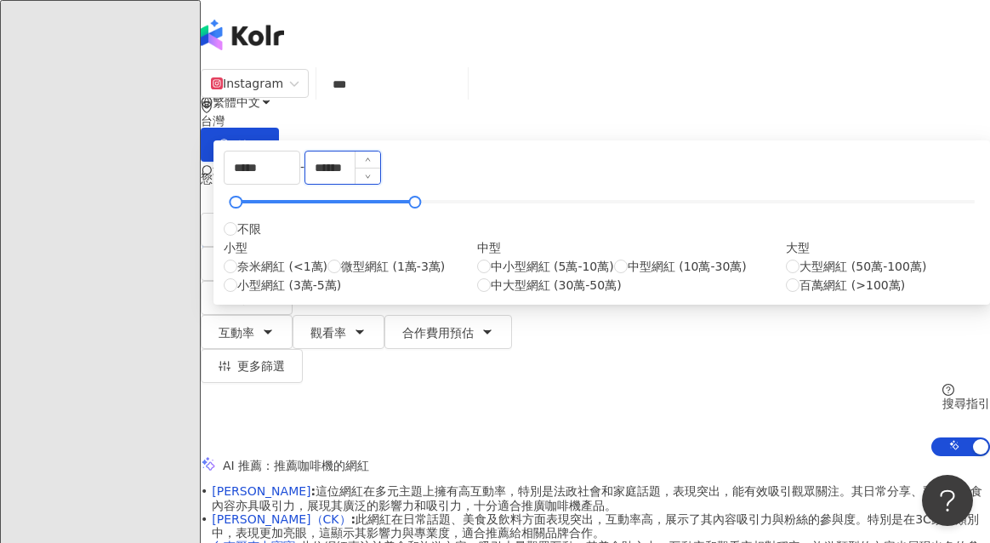
click at [380, 184] on input "******" at bounding box center [342, 167] width 75 height 32
type input "*****"
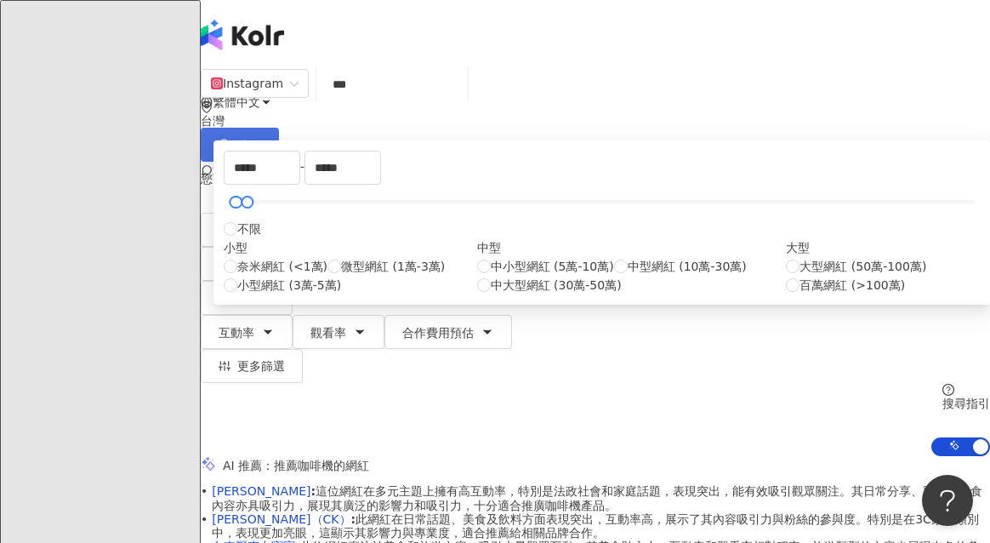
click at [279, 128] on button "搜尋" at bounding box center [240, 145] width 78 height 34
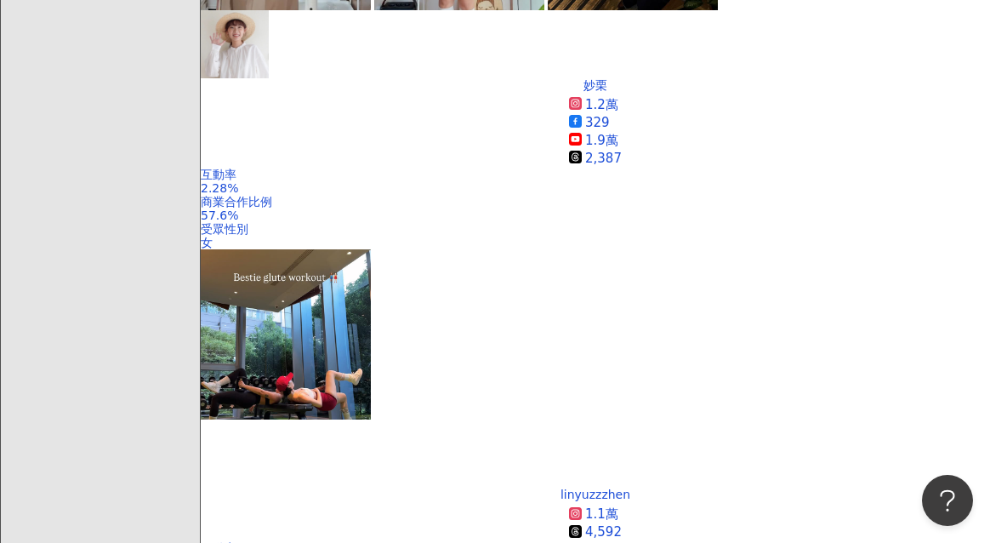
scroll to position [1228, 0]
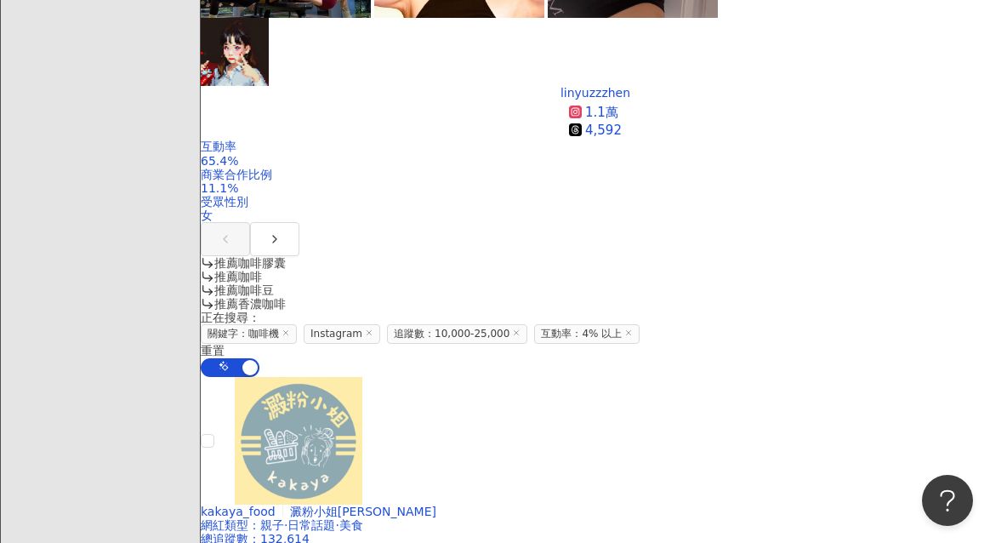
scroll to position [1612, 0]
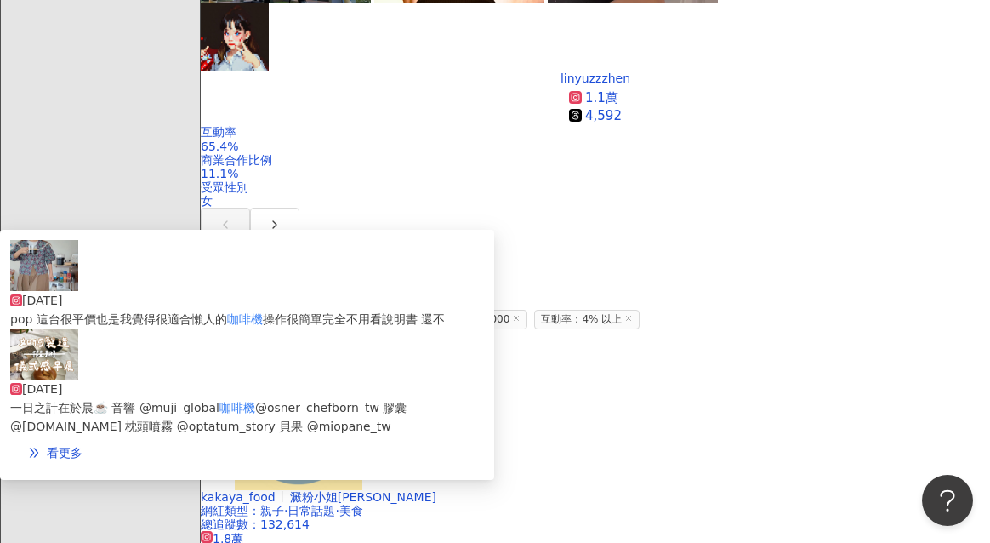
click at [321, 379] on div "2024/10/2" at bounding box center [247, 388] width 474 height 19
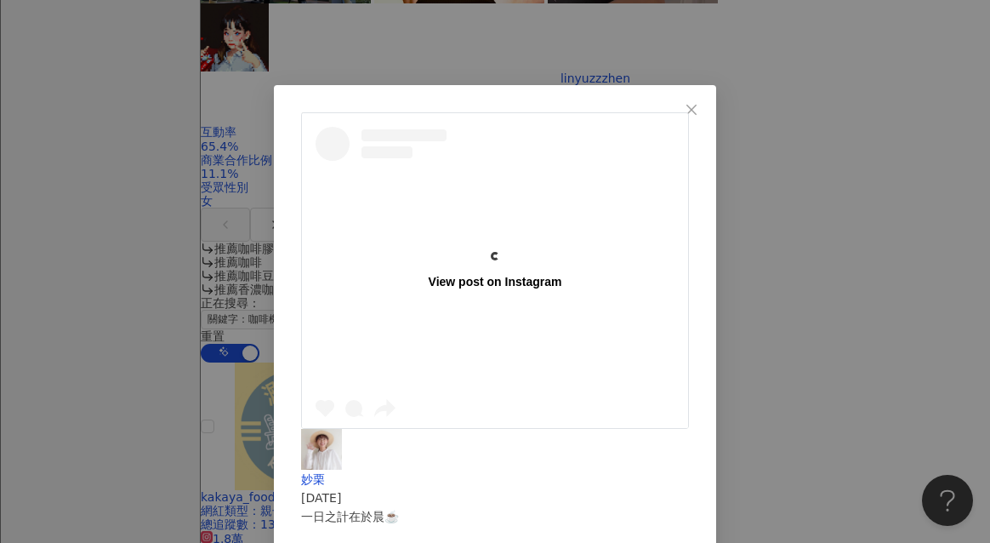
click at [879, 321] on div "View post on Instagram 妙栗 2024/10/2 一日之計在於晨☕️ 音響 @muji_global 咖啡機 @osner_chefbo…" at bounding box center [495, 271] width 990 height 543
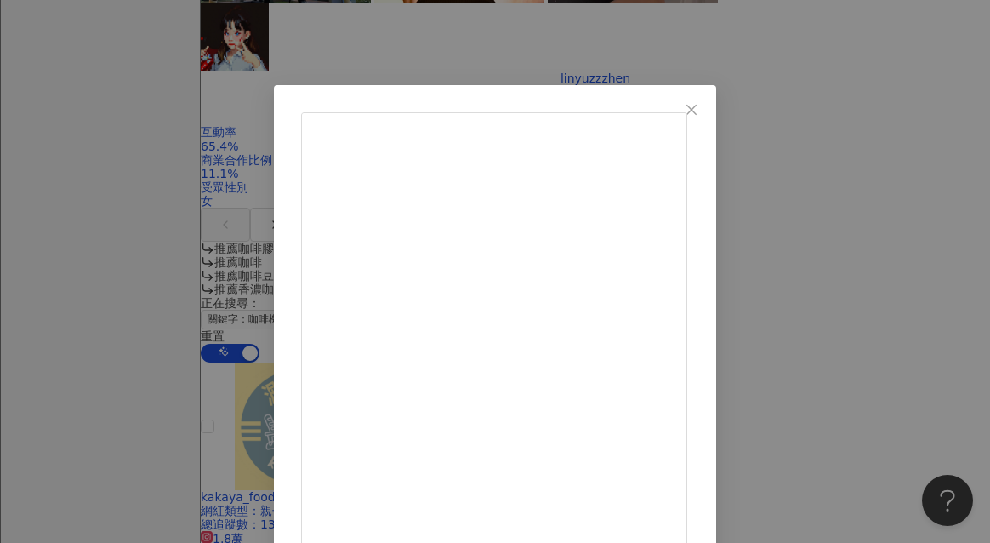
scroll to position [85, 0]
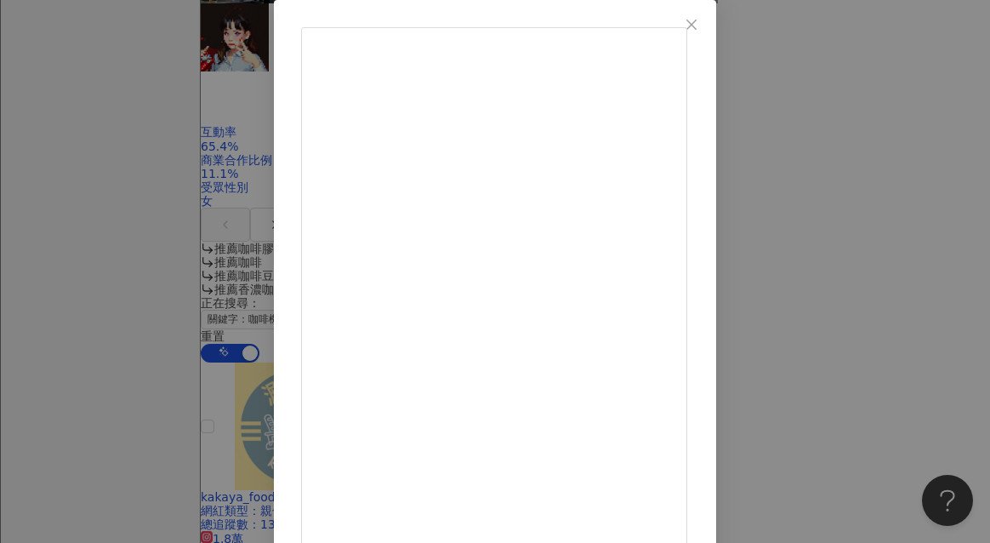
click at [879, 310] on div "妙栗 2025/9/19 忙裡偷閒的小紀錄📹 1.中山我很愛的酷酷小店 2.看到哭的交響情人夢音樂劇 3.意外獲得一束花 4.這天穿搭很多花 5.覺得很可愛的…" at bounding box center [495, 271] width 990 height 543
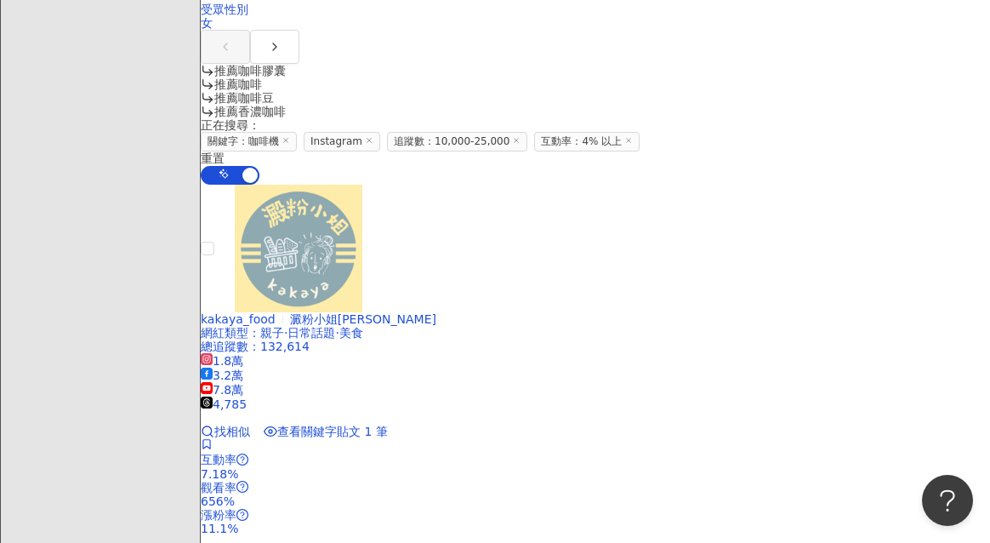
scroll to position [1863, 0]
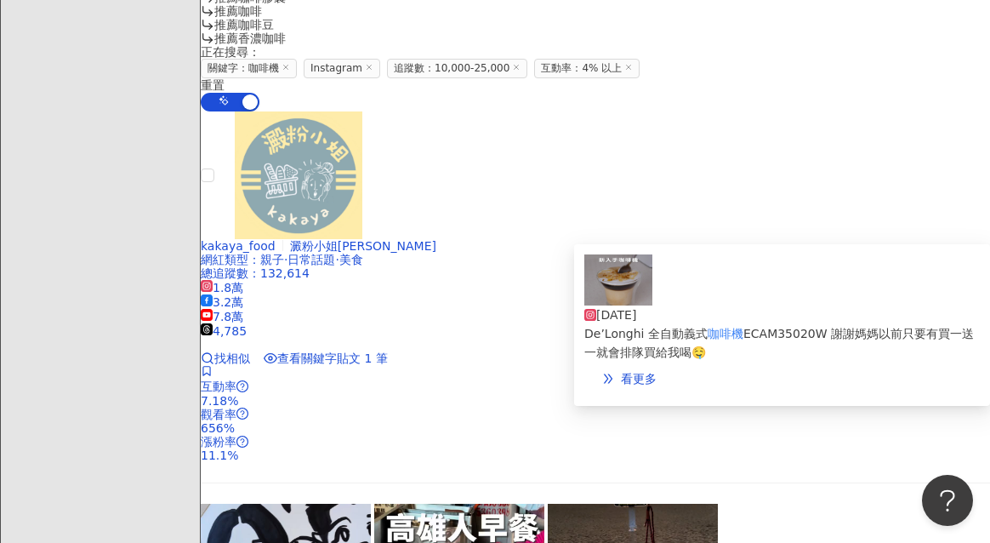
click at [793, 324] on div "De’Longhi 全自動義式 咖啡機 ECAM35020W 謝謝媽媽以前只要有買一送一就會排隊買給我喝🤤" at bounding box center [781, 342] width 395 height 37
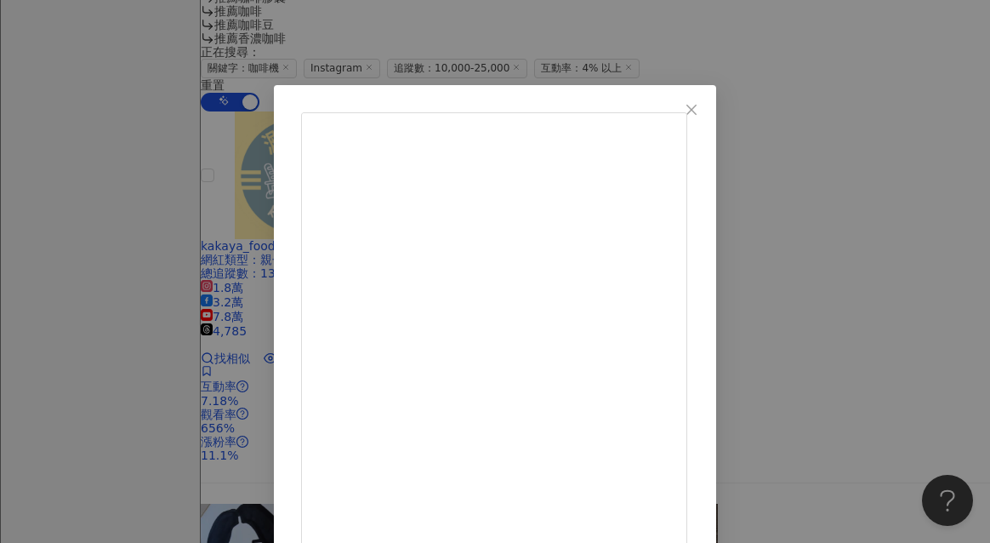
click at [879, 282] on div "小恩Ann 2025/8/8 De’Longhi 全自動義式咖啡機 ECAM35020W 謝謝媽媽以前只要有買一送一就會排隊買給我喝🤤 316 5 4.7萬 …" at bounding box center [495, 271] width 990 height 543
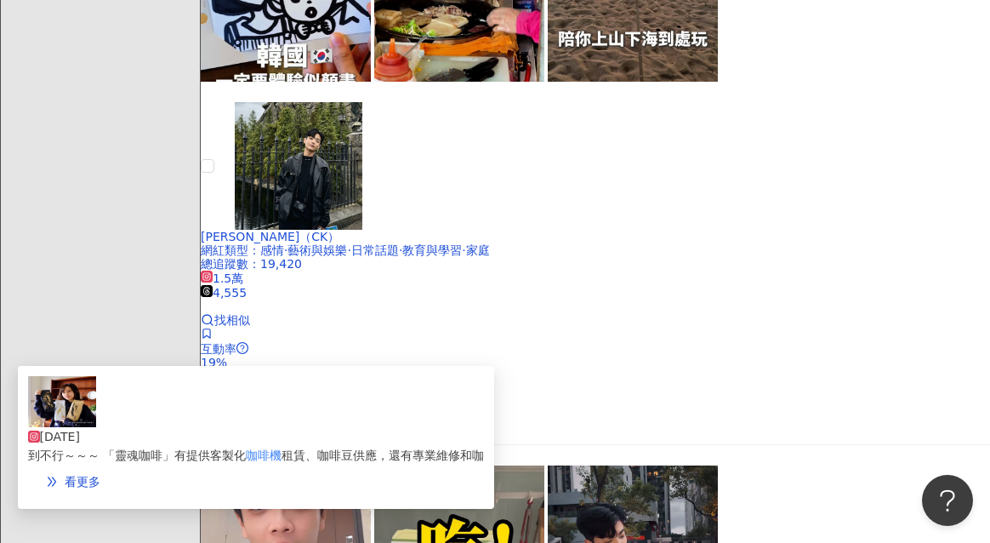
scroll to position [2543, 0]
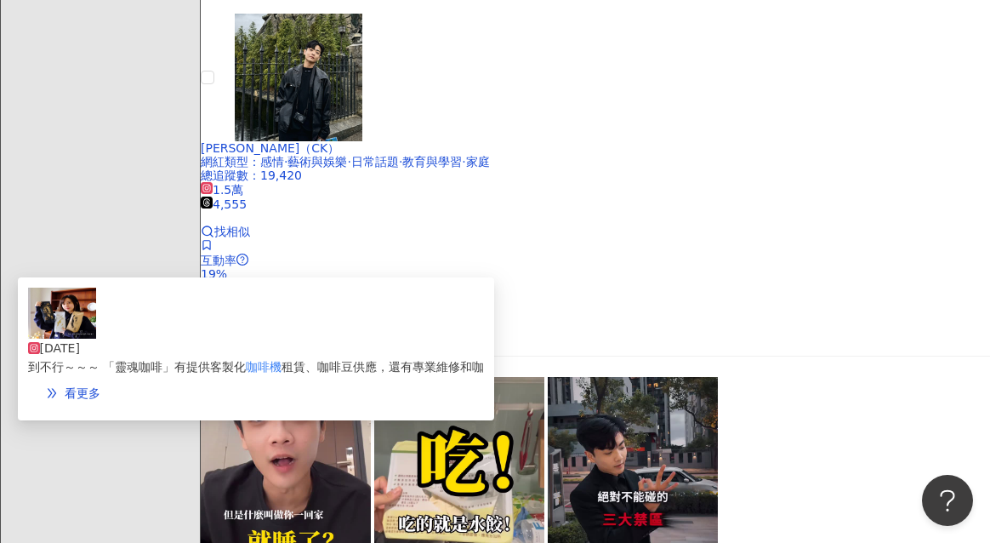
click at [453, 360] on span "租賃、咖啡豆供應，還有專業維修和咖" at bounding box center [383, 367] width 202 height 14
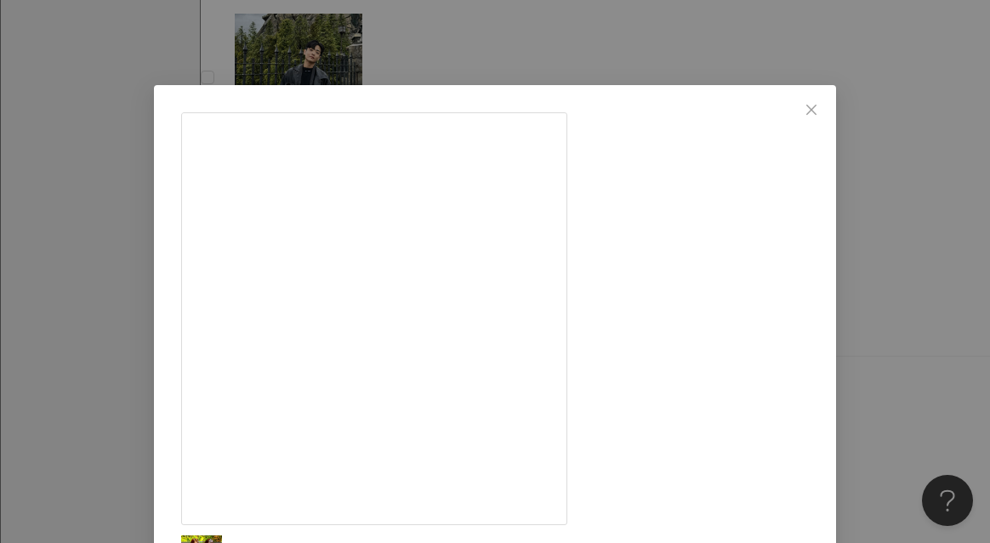
scroll to position [219, 0]
click at [879, 336] on div "美食瑜樂 2025/1/2 隱藏 10 查看原始貼文" at bounding box center [495, 271] width 990 height 543
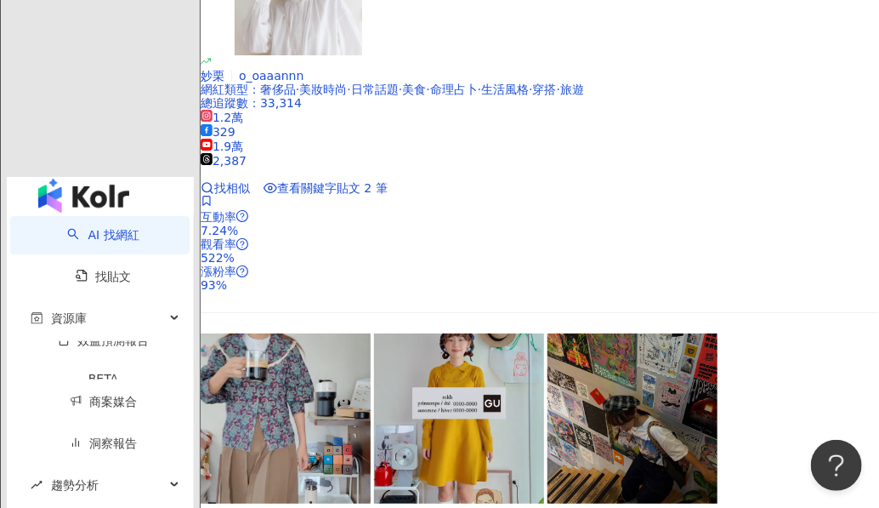
scroll to position [4665, 0]
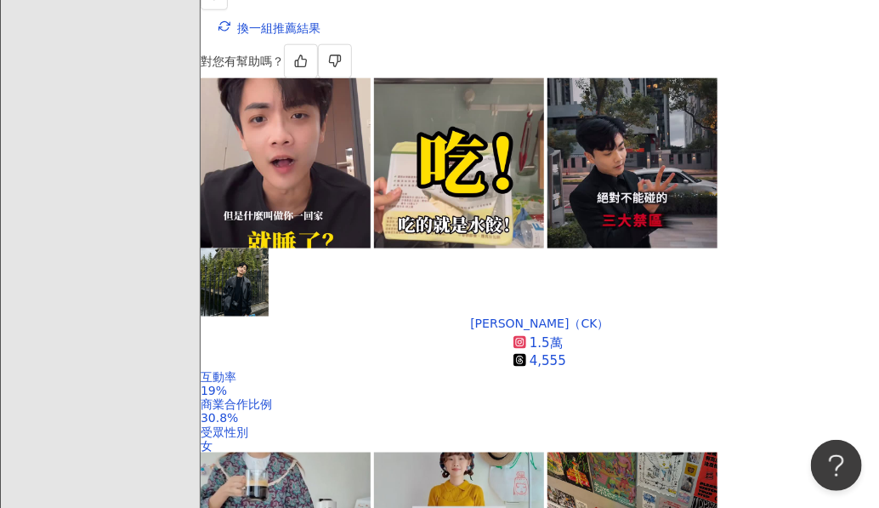
scroll to position [0, 0]
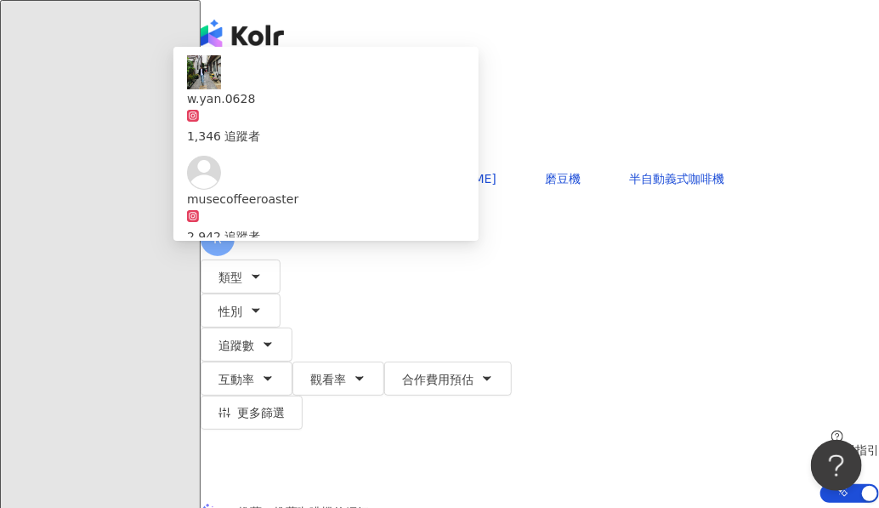
drag, startPoint x: 424, startPoint y: 105, endPoint x: 335, endPoint y: 100, distance: 88.6
click at [335, 100] on div "Instagram *** 台灣 搜尋 fefb196e-eb62-40ec-8970-919c9f77b306 w.yan.0628 1,346 追蹤者 m…" at bounding box center [540, 115] width 679 height 94
click at [445, 68] on div "Instagram *** 台灣 搜尋 fefb196e-eb62-40ec-8970-919c9f77b306 w.yan.0628 1,346 追蹤者 m…" at bounding box center [540, 285] width 679 height 435
drag, startPoint x: 430, startPoint y: 106, endPoint x: 333, endPoint y: 101, distance: 97.9
click at [333, 101] on div "Instagram *** 台灣 搜尋 fefb196e-eb62-40ec-8970-919c9f77b306 w.yan.0628 1,346 追蹤者 m…" at bounding box center [540, 115] width 679 height 94
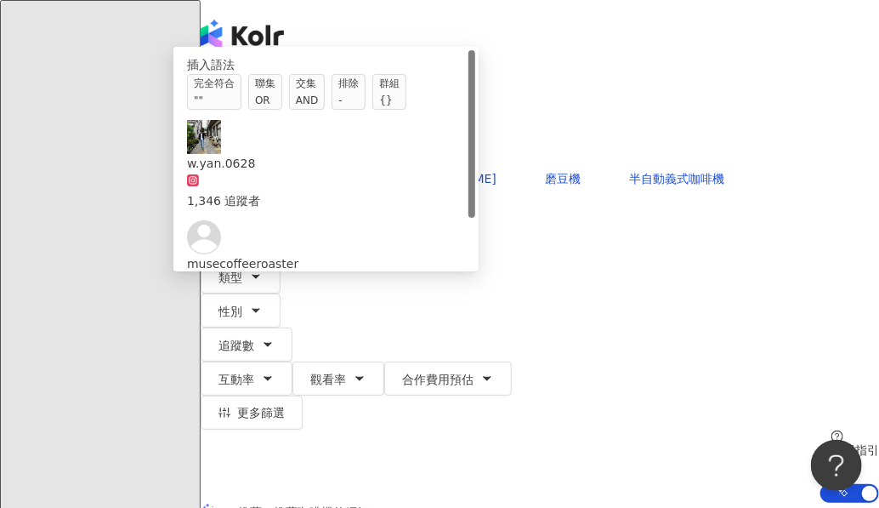
type input "*"
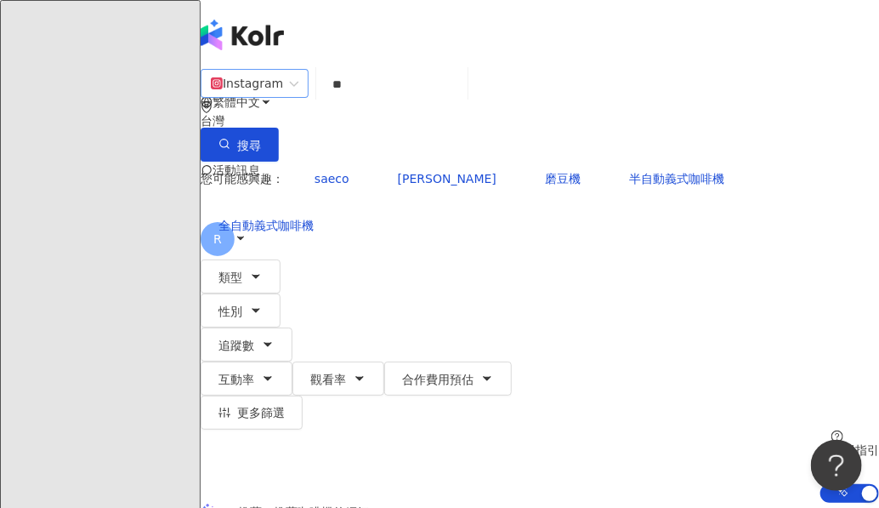
type input "*"
type input "***"
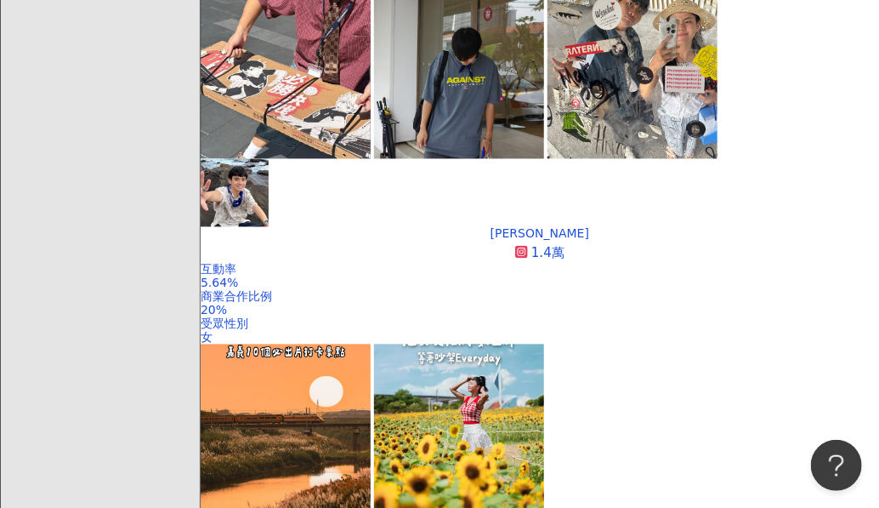
scroll to position [1121, 0]
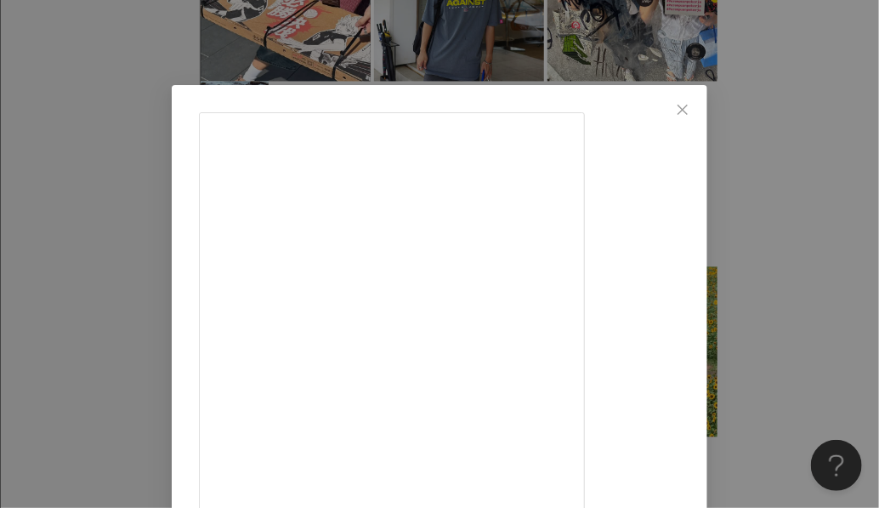
click at [833, 248] on div "Kira K 2025/9/26 103 28 5,096 查看原始貼文" at bounding box center [439, 254] width 879 height 508
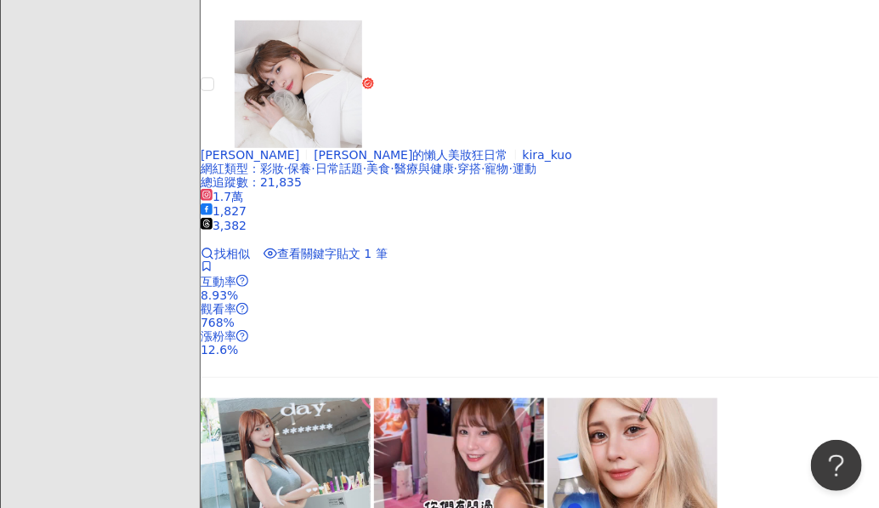
scroll to position [2420, 0]
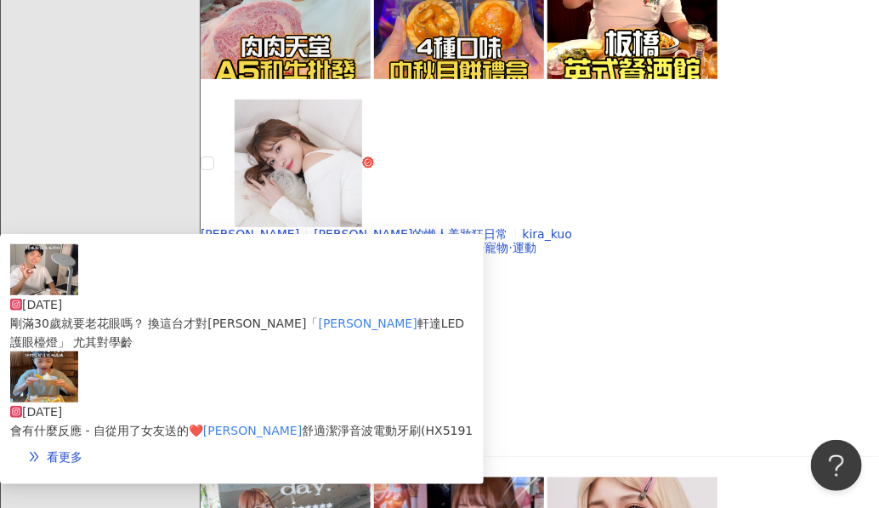
click at [319, 316] on span "剛滿30歲就要老花眼嗎？ 換這台才對[PERSON_NAME]「" at bounding box center [164, 323] width 309 height 14
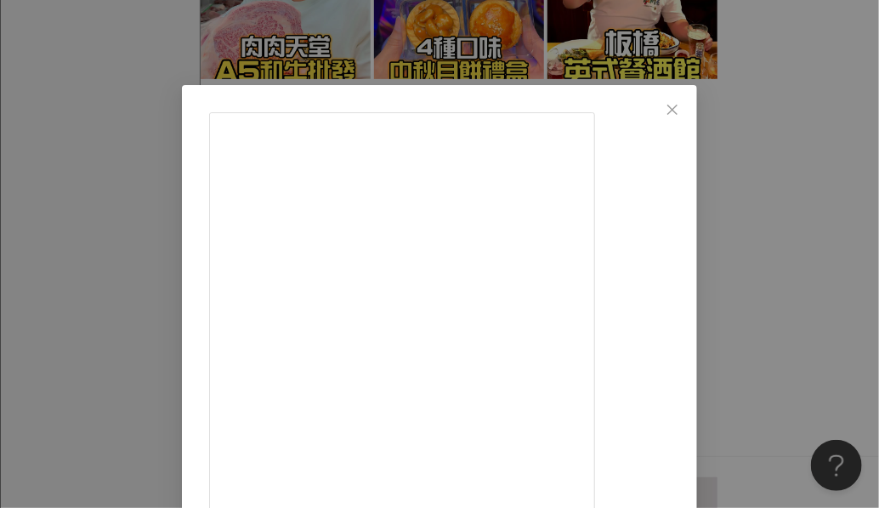
scroll to position [256, 0]
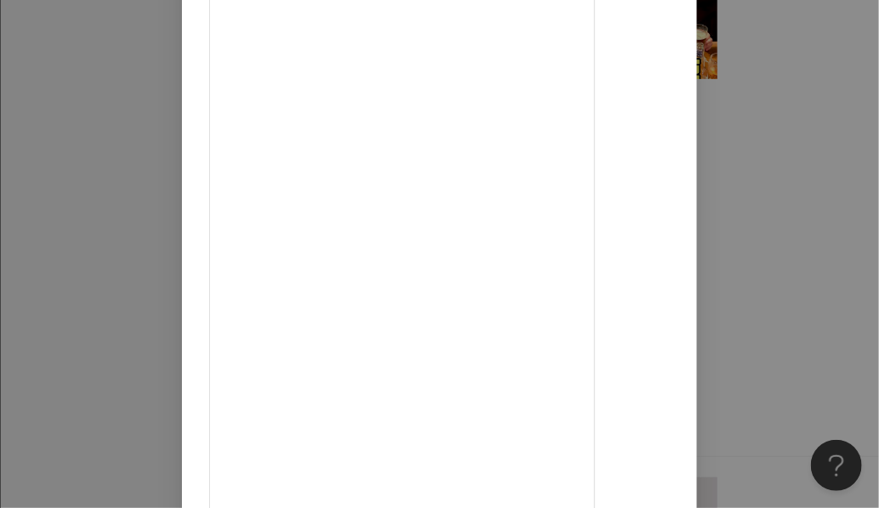
click at [839, 283] on div "林恩佑 2025/9/5 #家長必看 #一秒顧眼睛的好習慣👍 留言「+1」我馬上私訊懶人包給您～ 我才剛滿30歲就要老花眼嗎？ 換這台才對拉「飛利浦軒達LED…" at bounding box center [439, 254] width 879 height 508
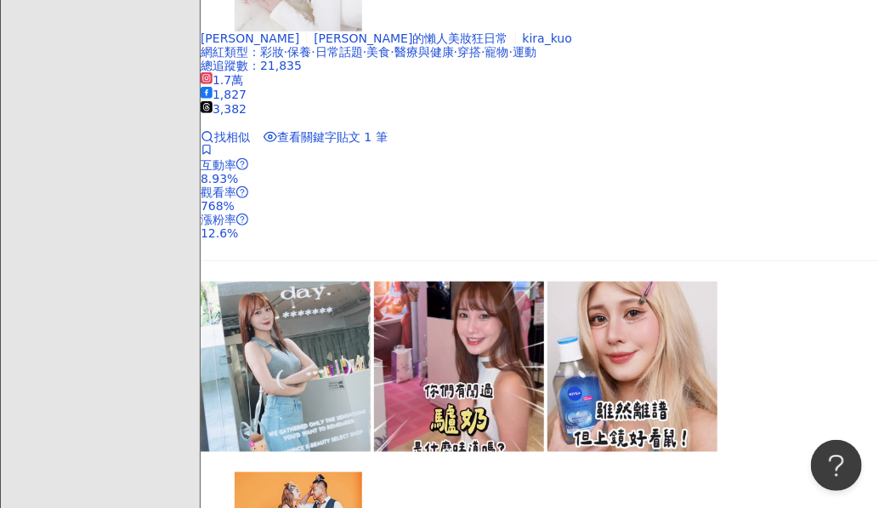
scroll to position [2572, 0]
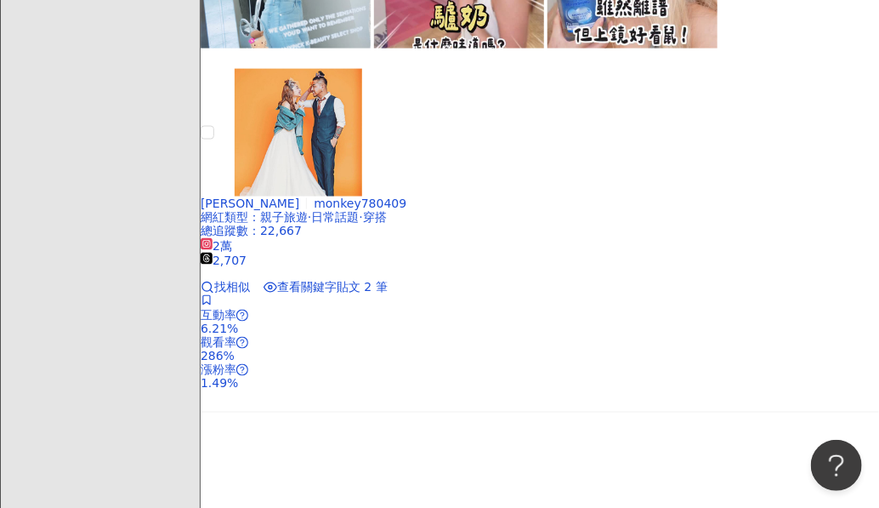
scroll to position [3259, 0]
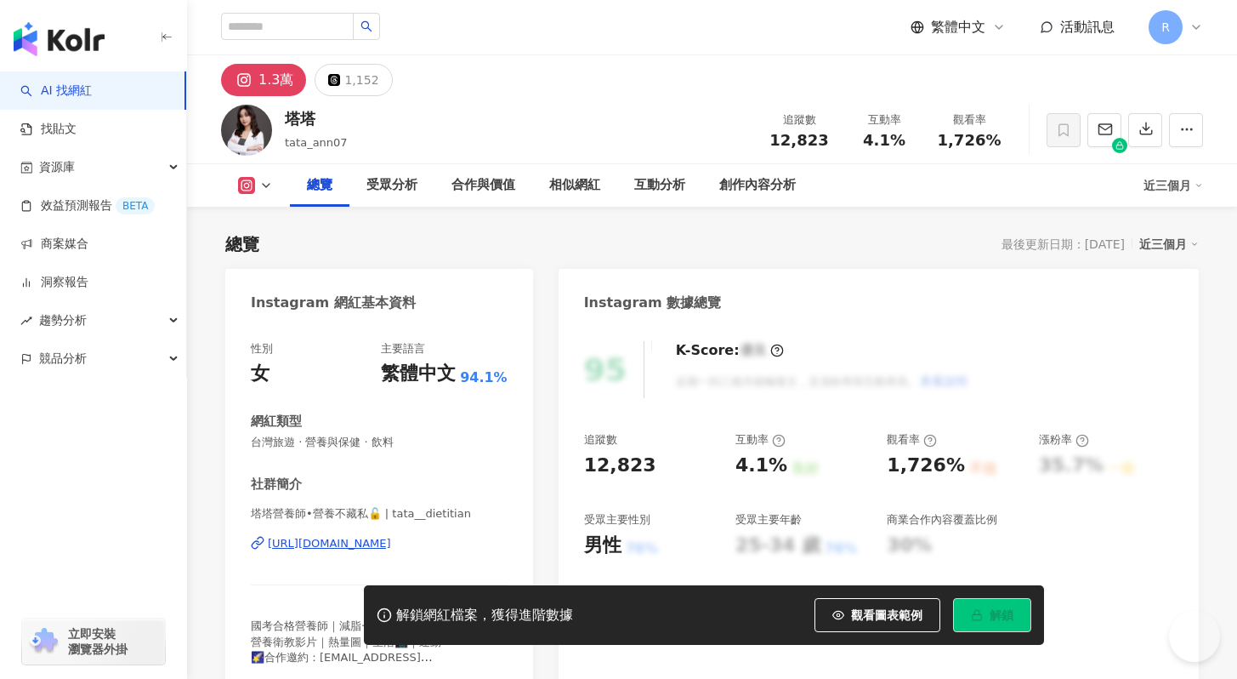
click at [253, 506] on span "塔塔營養師•營養不藏私🔓 | tata__dietitian" at bounding box center [379, 513] width 257 height 15
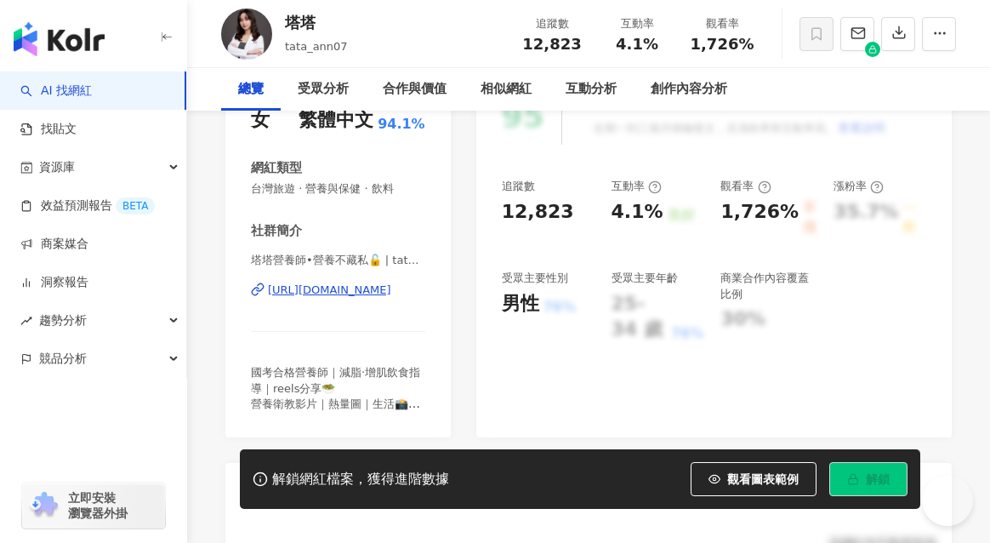
click at [358, 259] on div "性別 女 主要語言 繁體中文 94.1% 網紅類型 台灣旅遊 · 營養與保健 · 飲料 社群簡介 塔塔營養師•營養不藏私🔓 | tata__dietitian…" at bounding box center [337, 254] width 225 height 367
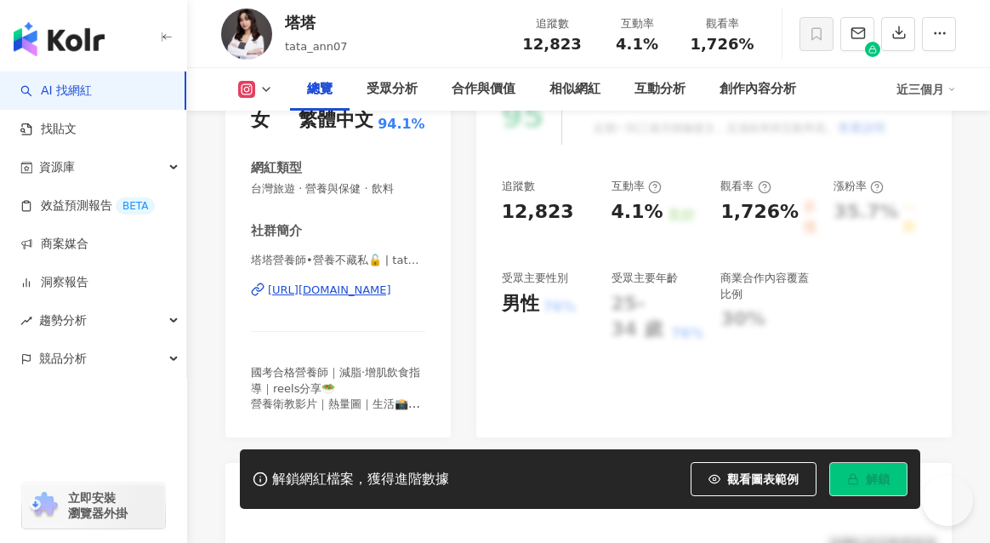
drag, startPoint x: 343, startPoint y: 259, endPoint x: 291, endPoint y: 257, distance: 51.9
click at [309, 256] on span "塔塔營養師•營養不藏私🔓 | tata__dietitian" at bounding box center [338, 260] width 174 height 15
click at [266, 256] on span "塔塔營養師•營養不藏私🔓 | tata__dietitian" at bounding box center [338, 260] width 174 height 15
drag, startPoint x: 237, startPoint y: 255, endPoint x: 364, endPoint y: 258, distance: 126.7
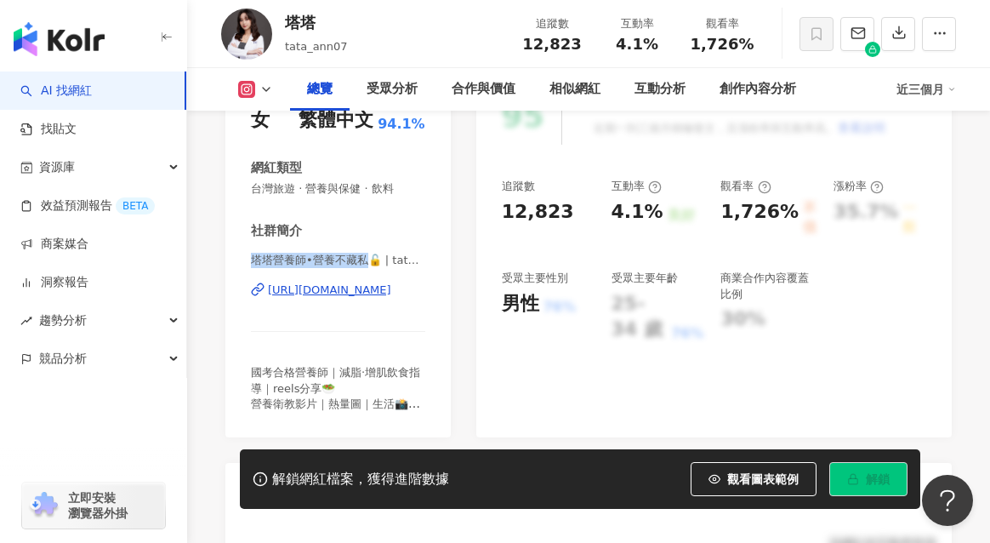
click at [364, 258] on div "性別 女 主要語言 繁體中文 94.1% 網紅類型 台灣旅遊 · 營養與保健 · 飲料 社群簡介 塔塔營養師•營養不藏私🔓 | tata__dietitian…" at bounding box center [337, 254] width 225 height 367
copy span "塔塔營養師•營養不藏私"
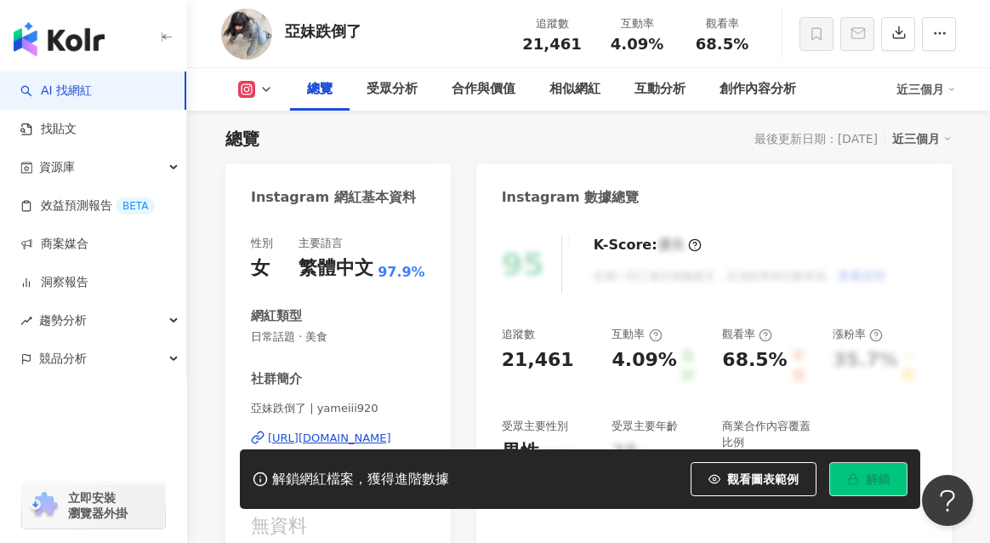
scroll to position [191, 0]
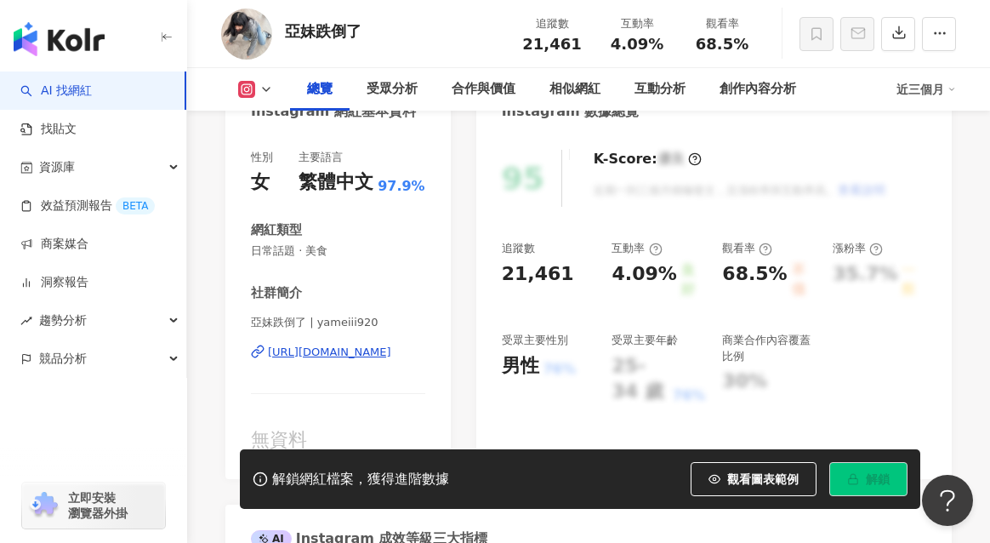
click at [314, 333] on div "亞妹跌倒了 | yameiii920 https://www.instagram.com/yameiii920/" at bounding box center [338, 365] width 174 height 100
click at [317, 321] on span "亞妹跌倒了 | yameiii920" at bounding box center [338, 322] width 174 height 15
drag, startPoint x: 367, startPoint y: 323, endPoint x: 506, endPoint y: 26, distance: 328.7
click at [373, 323] on span "亞妹跌倒了 | yameiii920" at bounding box center [338, 322] width 174 height 15
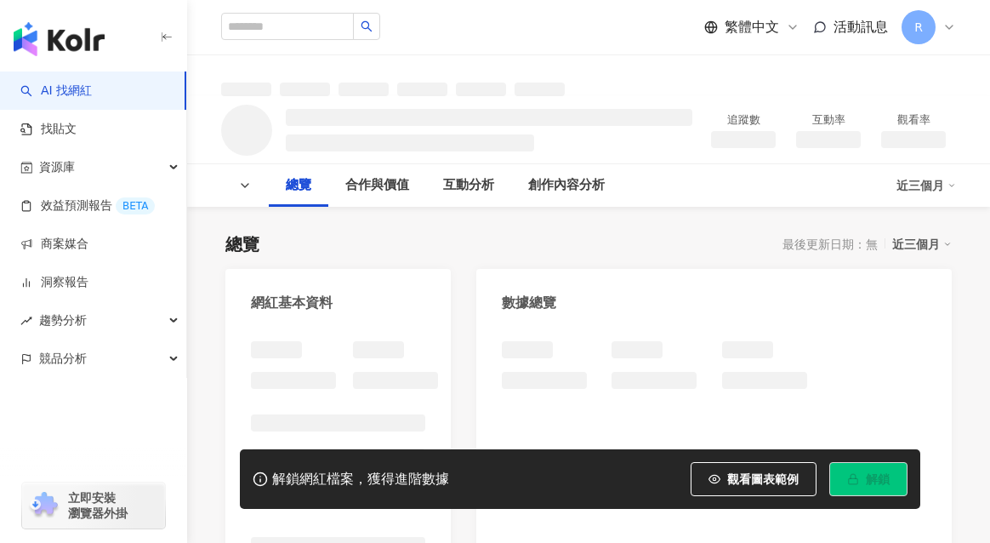
scroll to position [94, 0]
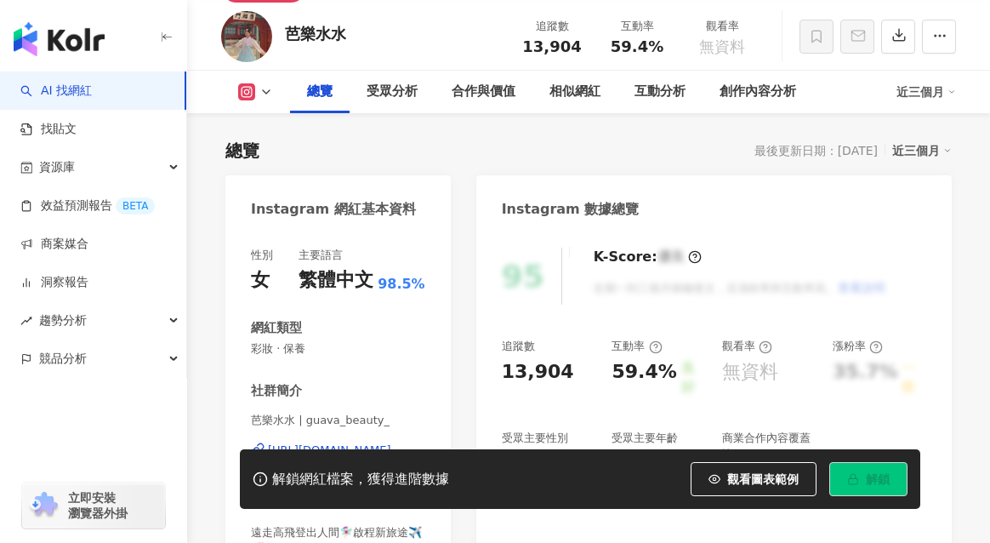
click at [306, 412] on span "芭樂水水 | guava_beauty_" at bounding box center [338, 419] width 174 height 15
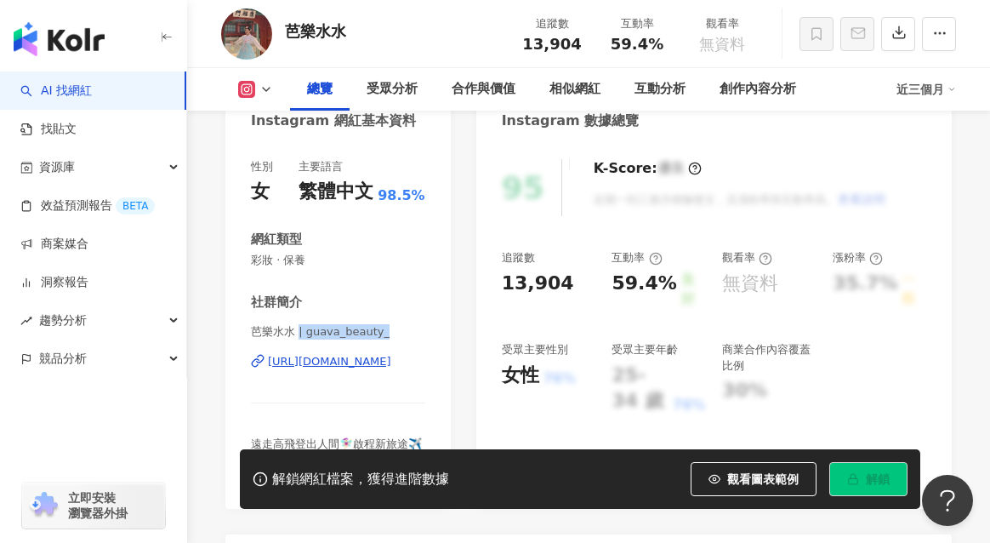
drag, startPoint x: 299, startPoint y: 333, endPoint x: 392, endPoint y: 332, distance: 93.6
click at [398, 333] on span "芭樂水水 | guava_beauty_" at bounding box center [338, 331] width 174 height 15
copy span "| guava_beauty_"
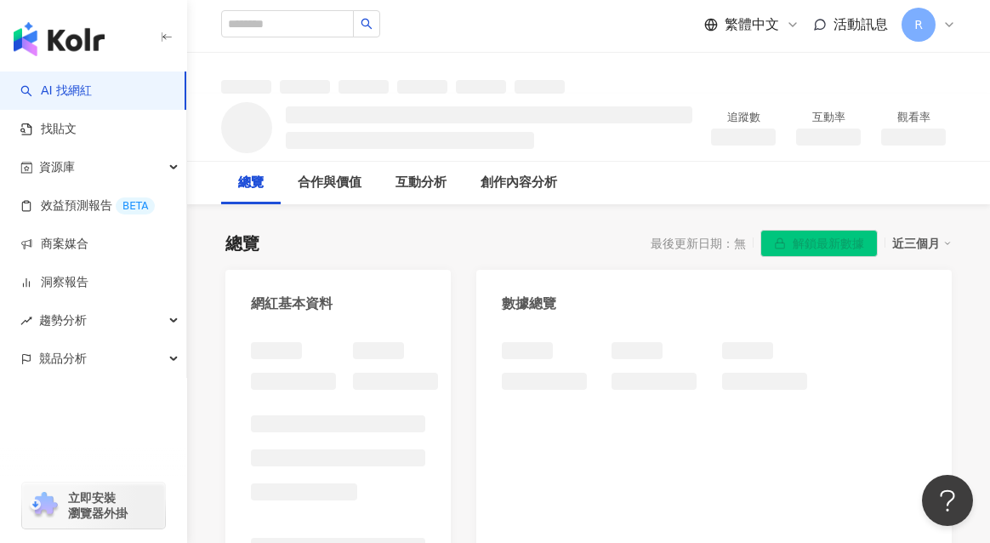
scroll to position [97, 0]
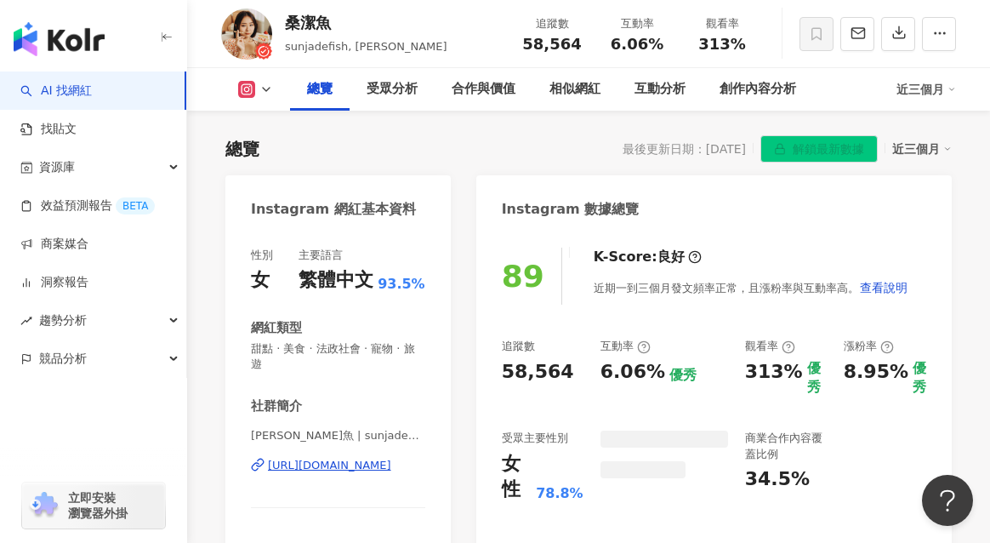
click at [317, 428] on span "桑潔魚 | sunjadefish" at bounding box center [338, 435] width 174 height 15
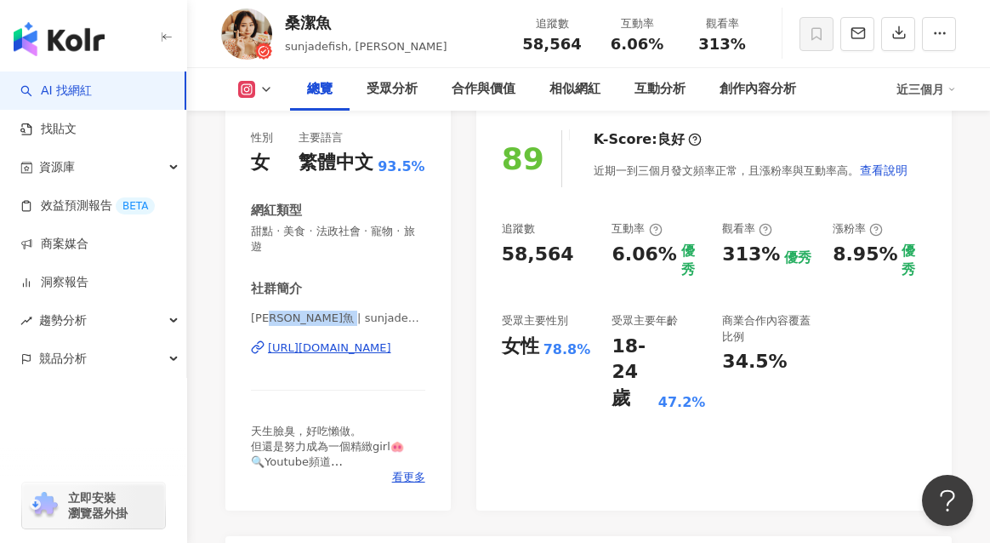
click at [355, 310] on span "桑潔魚 | sunjadefish" at bounding box center [338, 317] width 174 height 15
click at [323, 310] on span "桑潔魚 | sunjadefish" at bounding box center [338, 317] width 174 height 15
click at [285, 310] on span "桑潔魚 | sunjadefish" at bounding box center [338, 317] width 174 height 15
drag, startPoint x: 292, startPoint y: 302, endPoint x: 378, endPoint y: 305, distance: 86.0
click at [378, 310] on span "桑潔魚 | sunjadefish" at bounding box center [338, 317] width 174 height 15
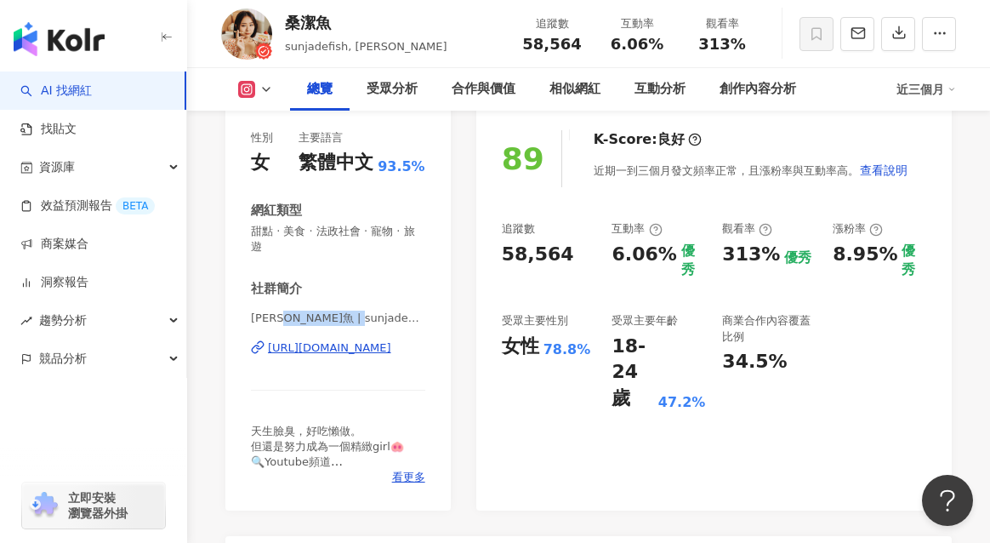
copy span "sunjadefish"
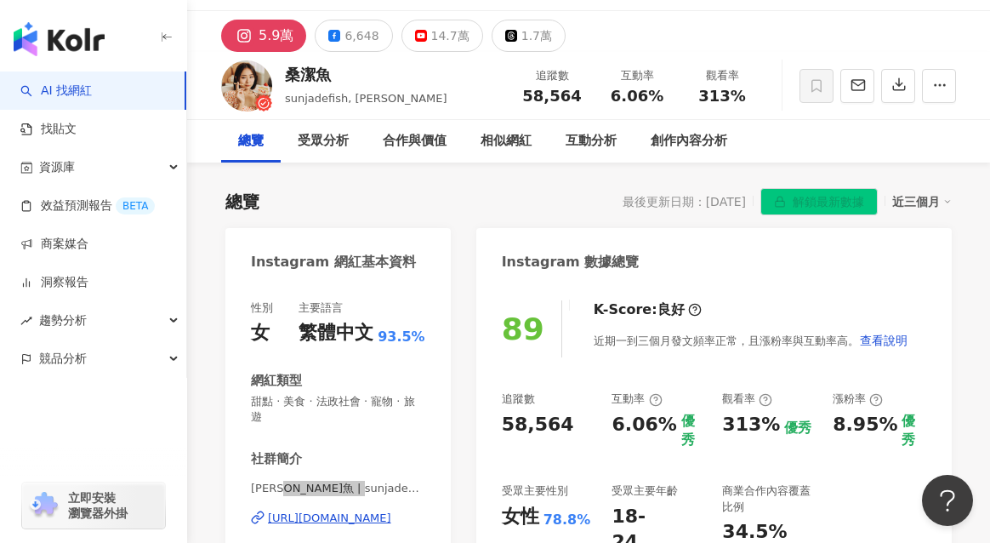
scroll to position [0, 0]
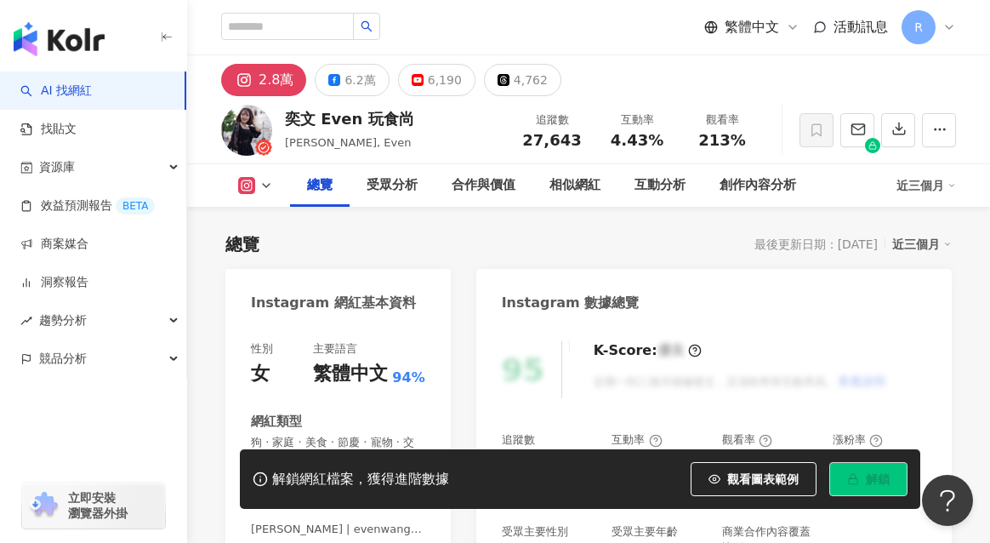
scroll to position [190, 0]
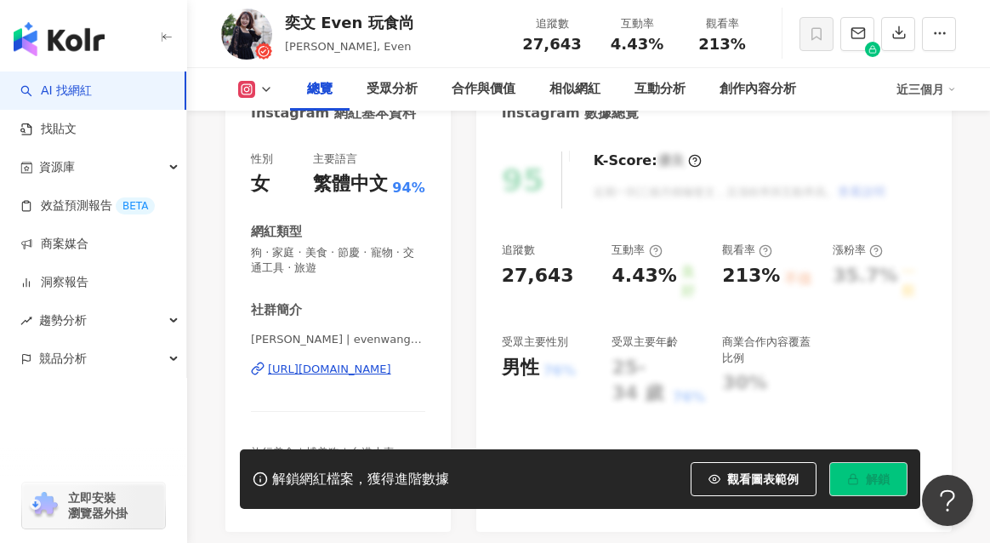
click at [326, 316] on div "社群簡介" at bounding box center [338, 310] width 174 height 18
drag, startPoint x: 317, startPoint y: 338, endPoint x: 446, endPoint y: 333, distance: 129.4
click at [446, 333] on div "性別 女 主要語言 繁體中文 94% 網紅類型 狗 · 家庭 · 美食 · 節慶 · 寵物 · 交通工具 · 旅遊 社群簡介 Even Wang | [GEO…" at bounding box center [337, 332] width 225 height 397
copy span "evenwang.0521"
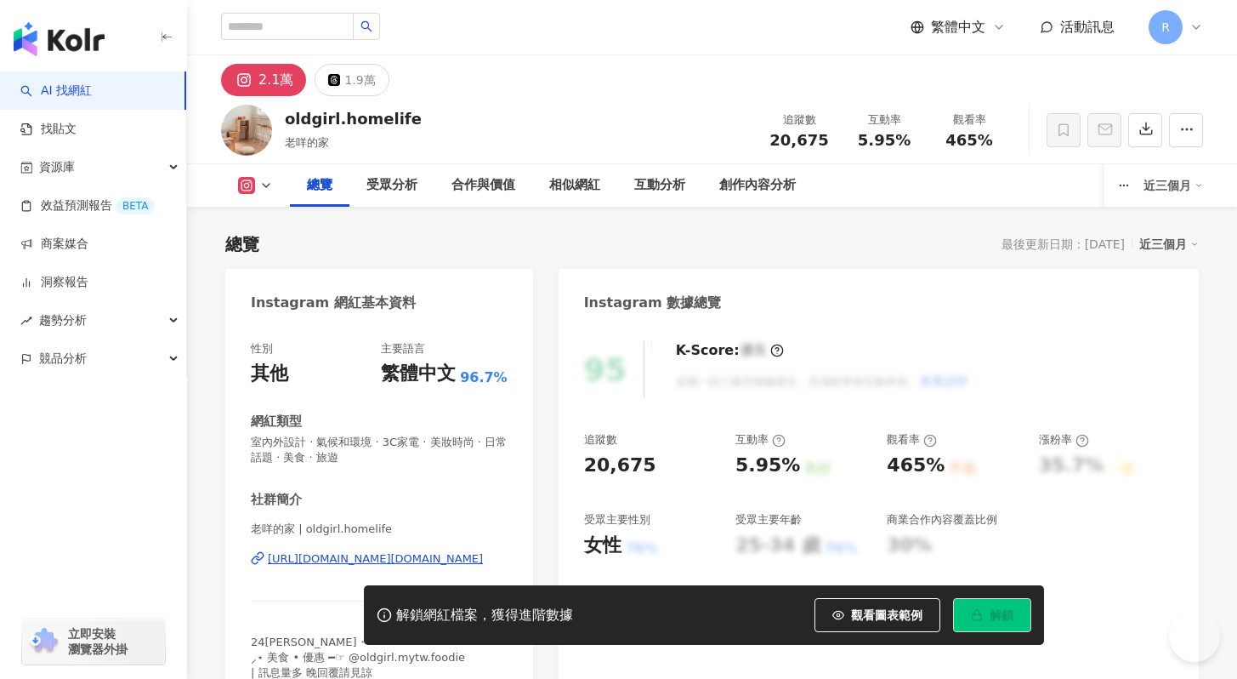
click at [311, 435] on span "室內外設計 · 氣候和環境 · 3C家電 · 美妝時尚 · 日常話題 · 美食 · 旅遊" at bounding box center [379, 450] width 257 height 31
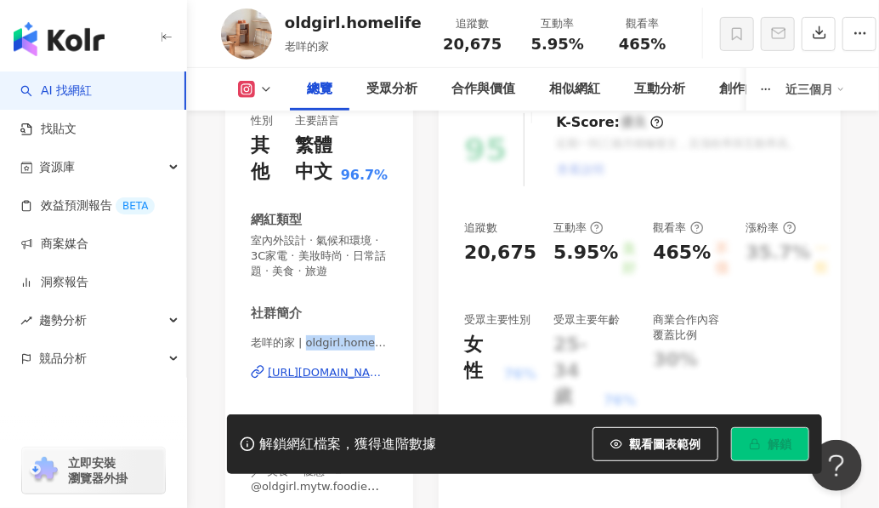
drag, startPoint x: 304, startPoint y: 344, endPoint x: 405, endPoint y: 344, distance: 100.4
click at [405, 344] on div "性別 其他 主要語言 繁體中文 96.7% 網紅類型 室內外設計 · 氣候和環境 · 3C家電 · 美妝時尚 · 日常話題 · 美食 · 旅遊 社群簡介 老咩…" at bounding box center [319, 308] width 188 height 424
copy span "oldgirl.homelife"
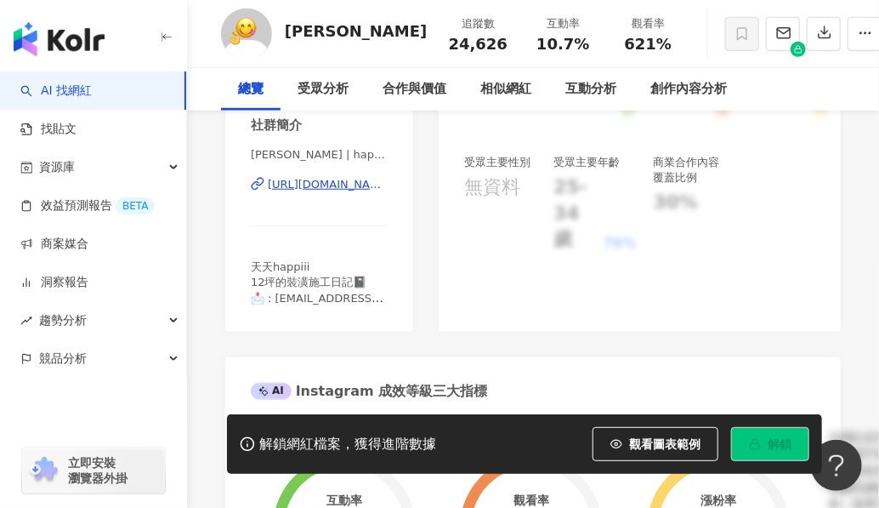
scroll to position [371, 0]
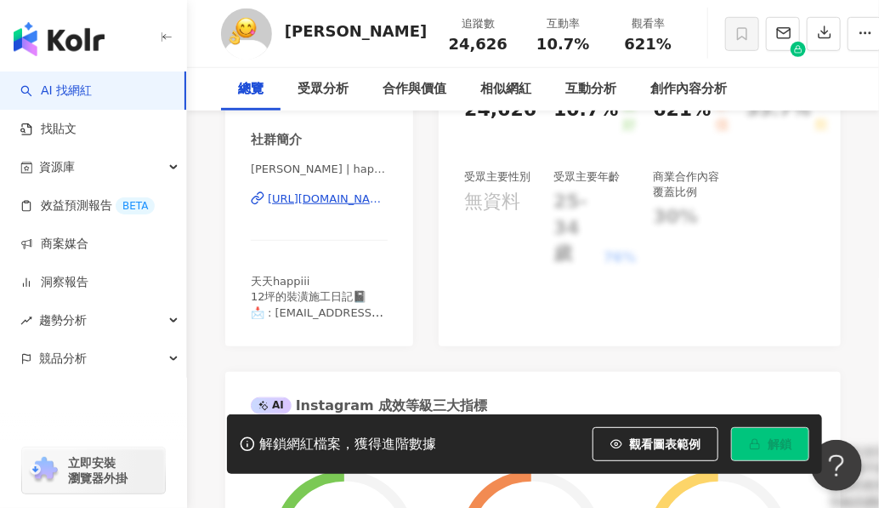
click at [316, 171] on span "[PERSON_NAME] | happiiiann" at bounding box center [319, 169] width 137 height 15
drag, startPoint x: 304, startPoint y: 170, endPoint x: 357, endPoint y: 169, distance: 52.7
click at [357, 169] on span "[PERSON_NAME] | happiiiann" at bounding box center [319, 169] width 137 height 15
copy span "happiiiann"
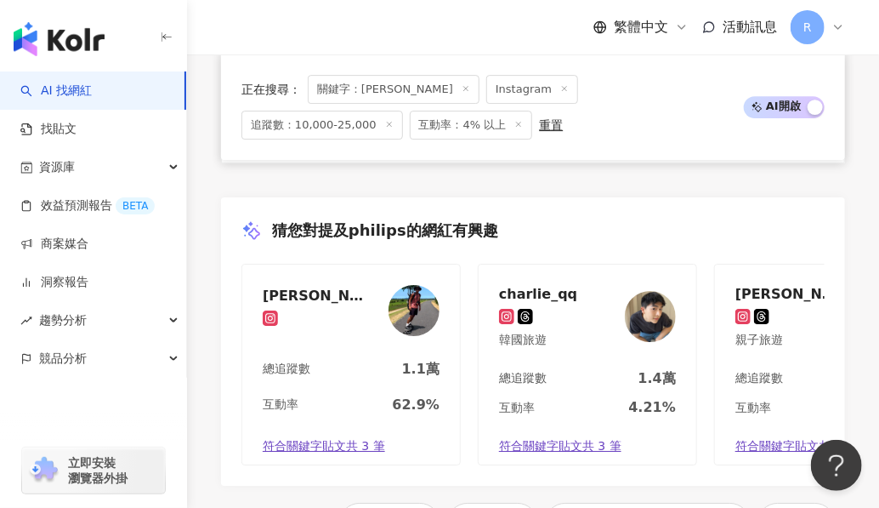
scroll to position [4020, 0]
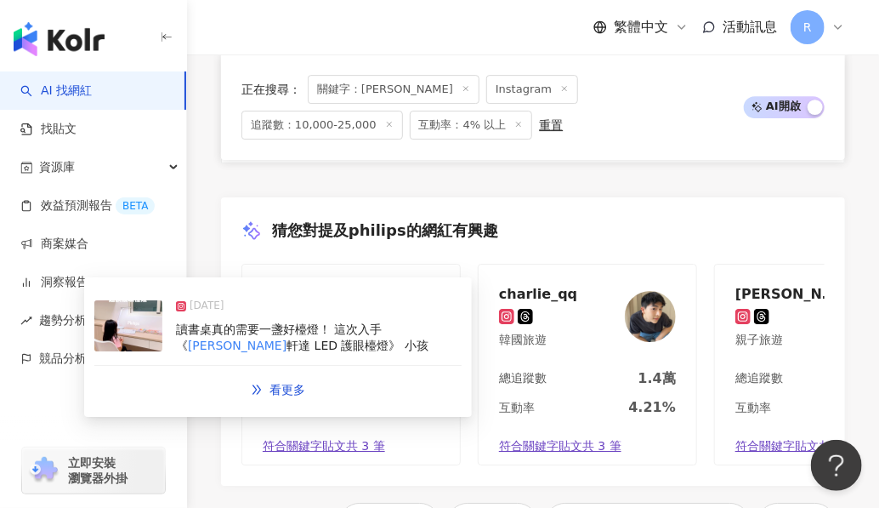
click at [382, 334] on span "讀書桌真的需要一盞好檯燈！ 這次入手《" at bounding box center [279, 337] width 206 height 31
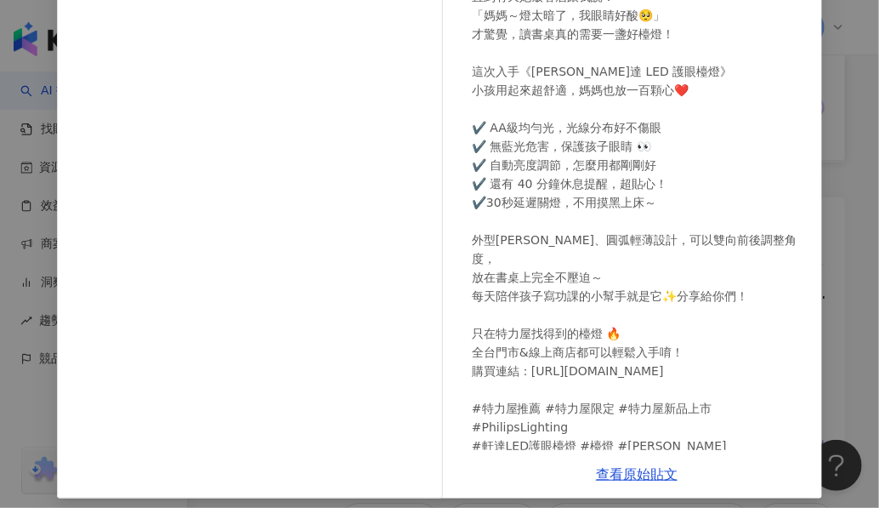
scroll to position [256, 0]
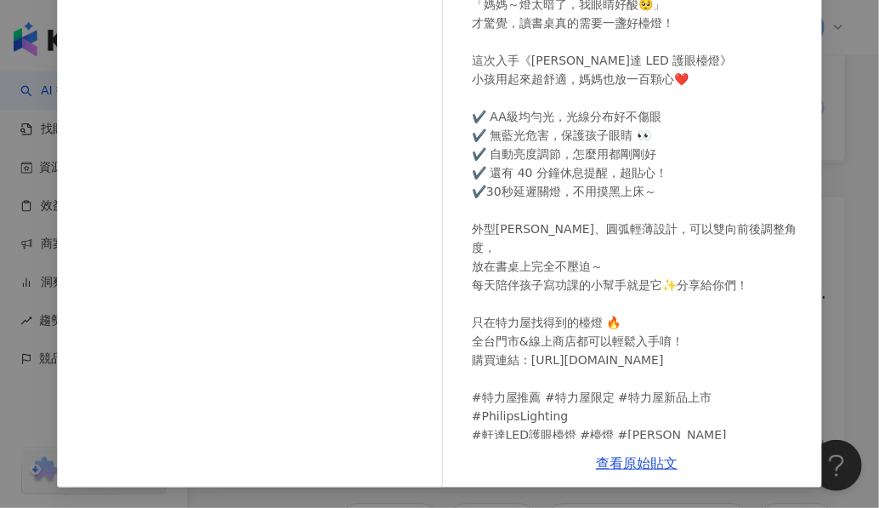
click at [833, 350] on div "酸酸｜親子旅遊｜好物分享 2025/9/10 73 18 7,058 查看原始貼文" at bounding box center [439, 254] width 879 height 508
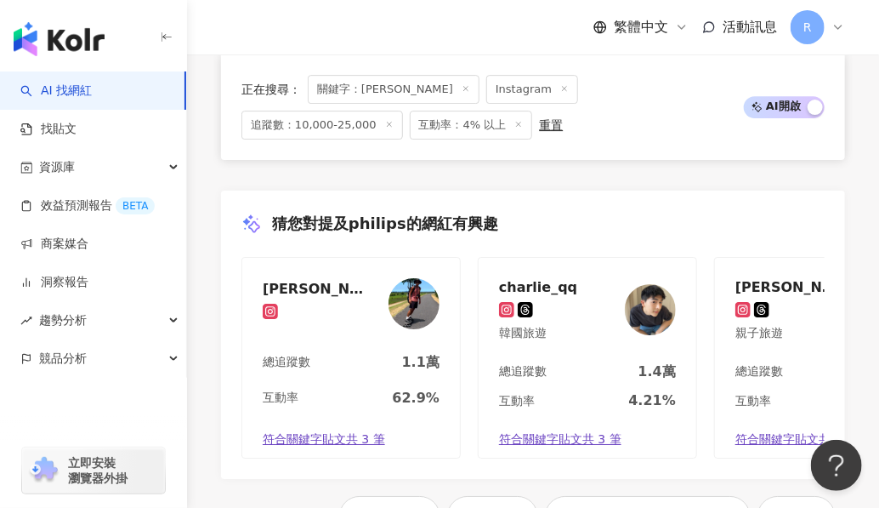
scroll to position [4456, 0]
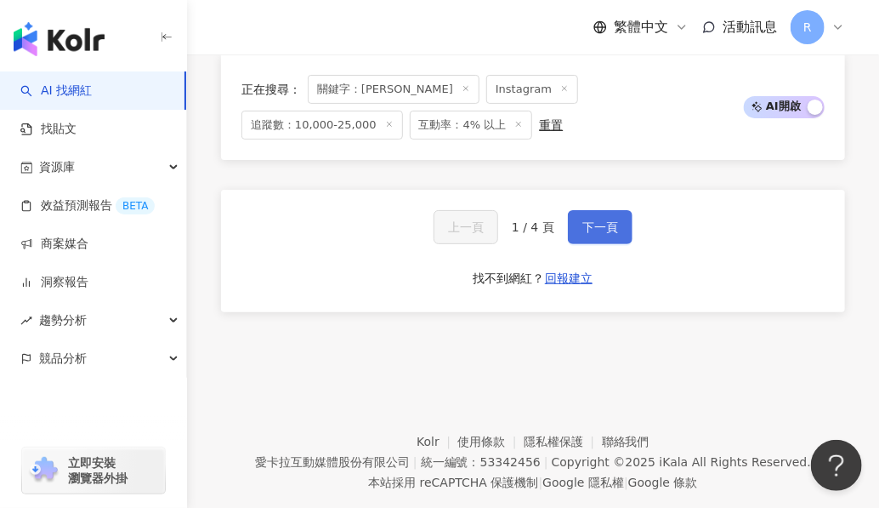
click at [586, 244] on button "下一頁" at bounding box center [600, 227] width 65 height 34
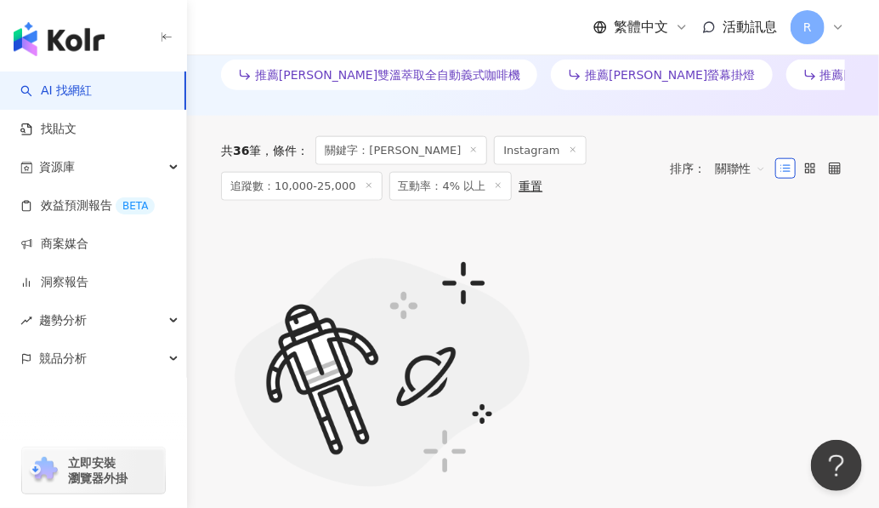
scroll to position [573, 0]
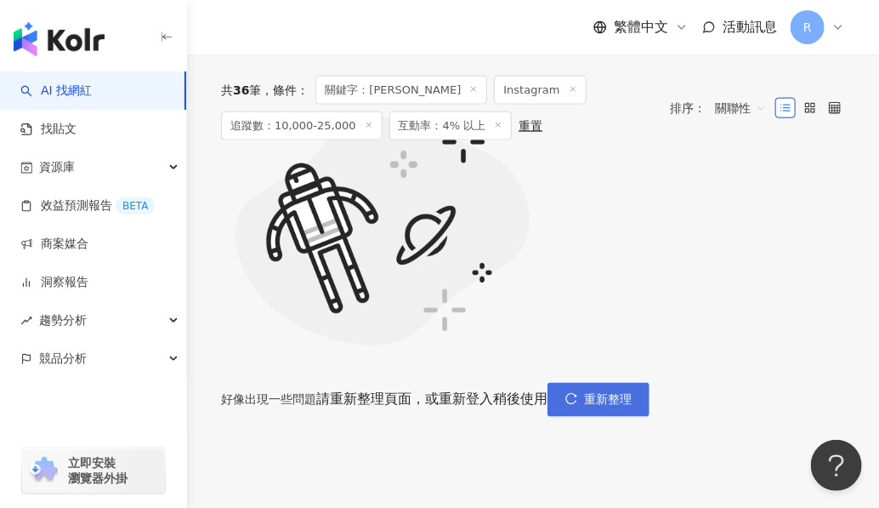
scroll to position [718, 0]
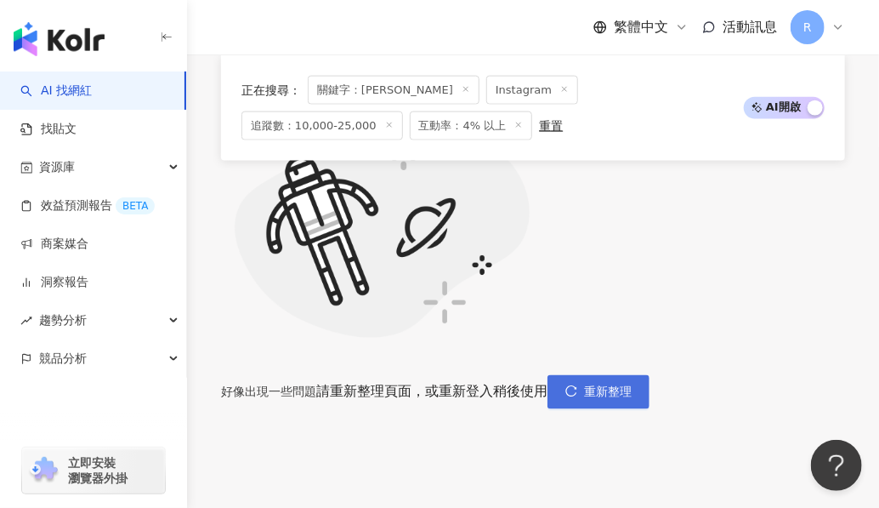
click at [632, 385] on span "重新整理" at bounding box center [608, 392] width 48 height 14
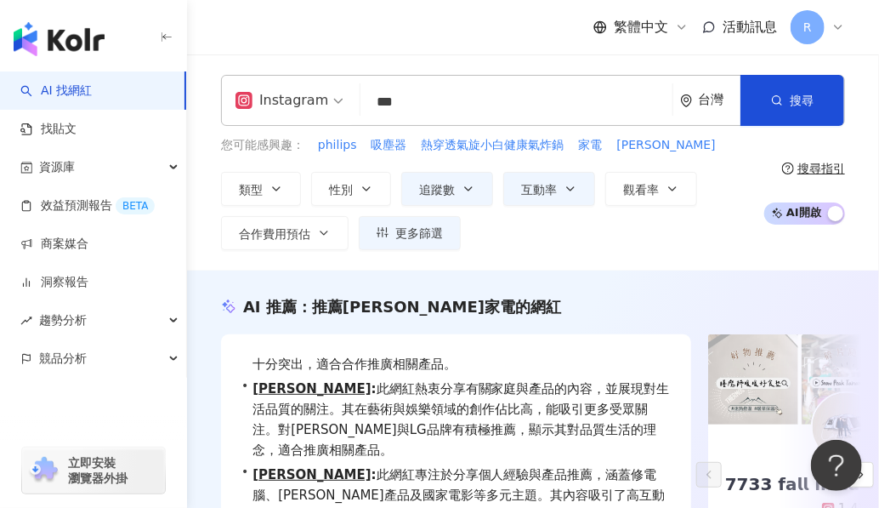
scroll to position [429, 0]
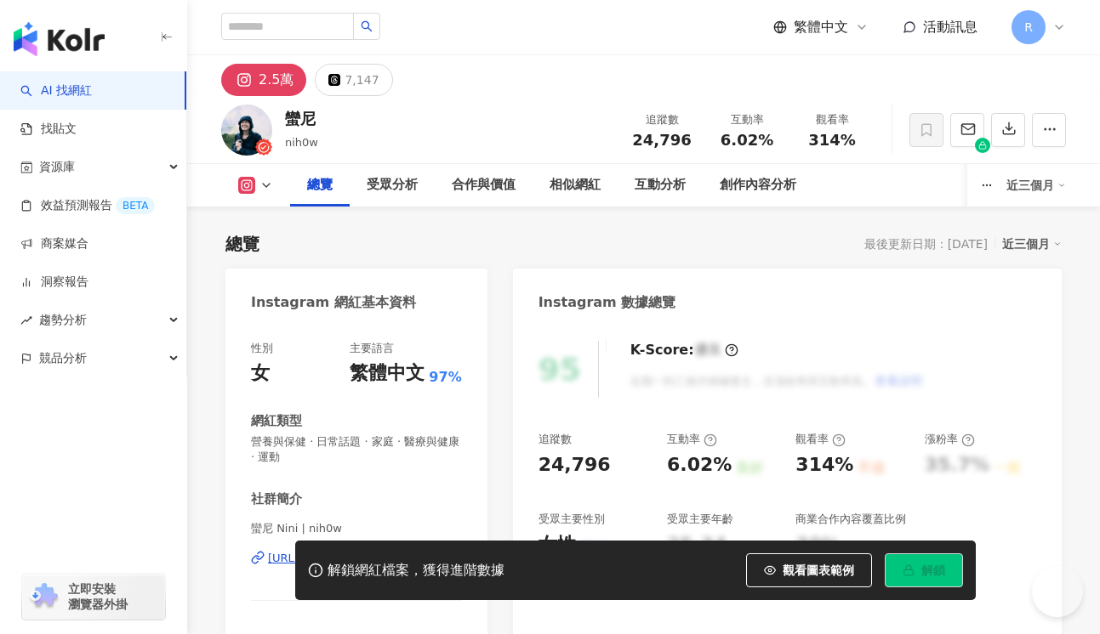
click at [291, 491] on div "社群簡介 蠻尼 Nini | nih0w https://www.instagram.com/nih0w/ ✨教健身但迷上路跑 自由教練（台北市）想上課可以私…" at bounding box center [356, 593] width 211 height 205
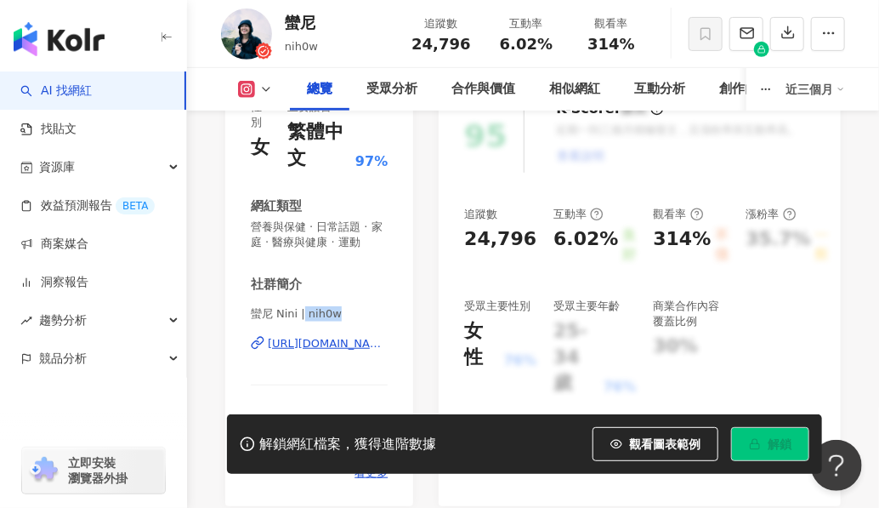
drag, startPoint x: 304, startPoint y: 312, endPoint x: 346, endPoint y: 313, distance: 41.7
click at [346, 313] on span "蠻尼 Nini | nih0w" at bounding box center [319, 313] width 137 height 15
copy span "nih0w"
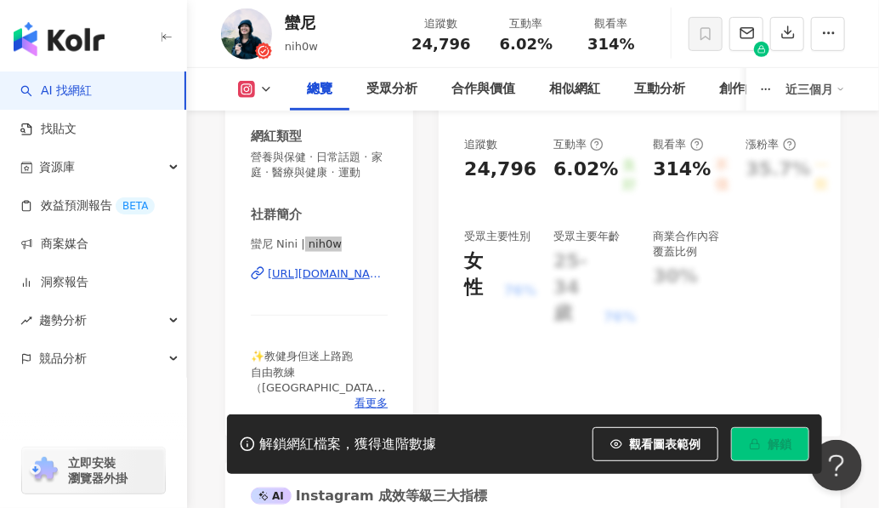
scroll to position [323, 0]
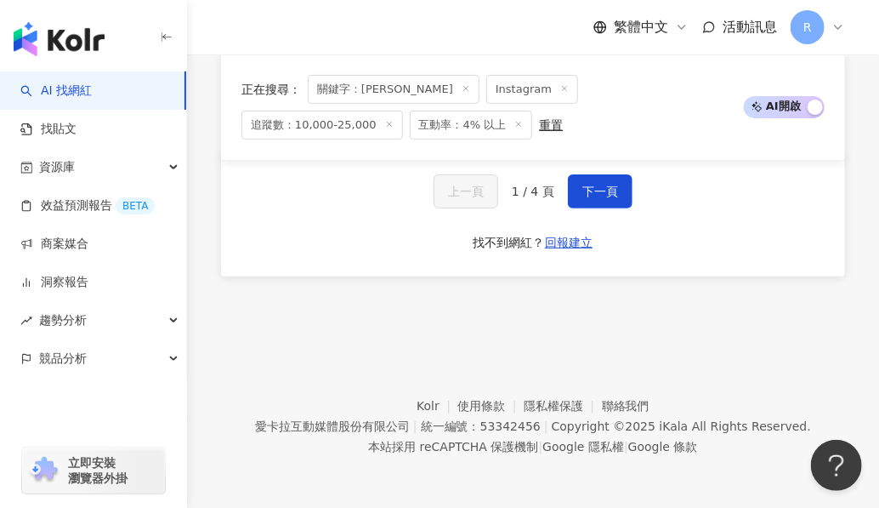
scroll to position [4669, 0]
click at [589, 208] on button "下一頁" at bounding box center [600, 191] width 65 height 34
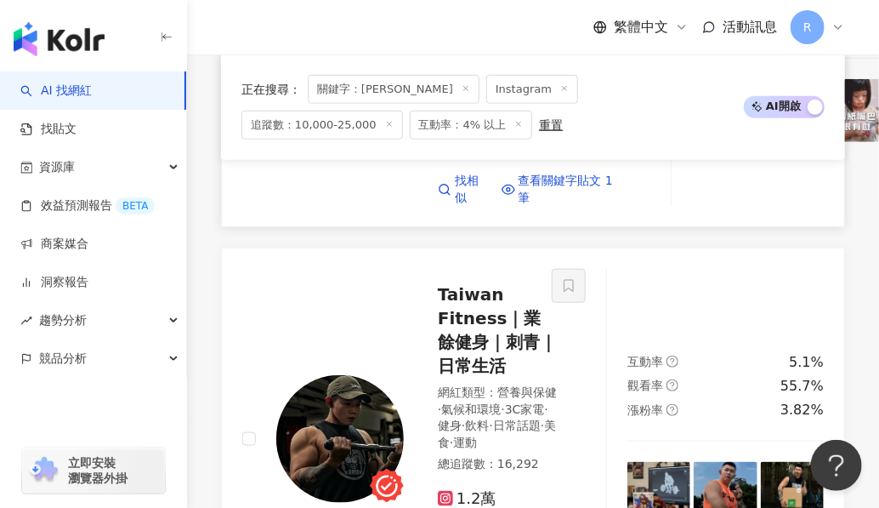
scroll to position [2691, 0]
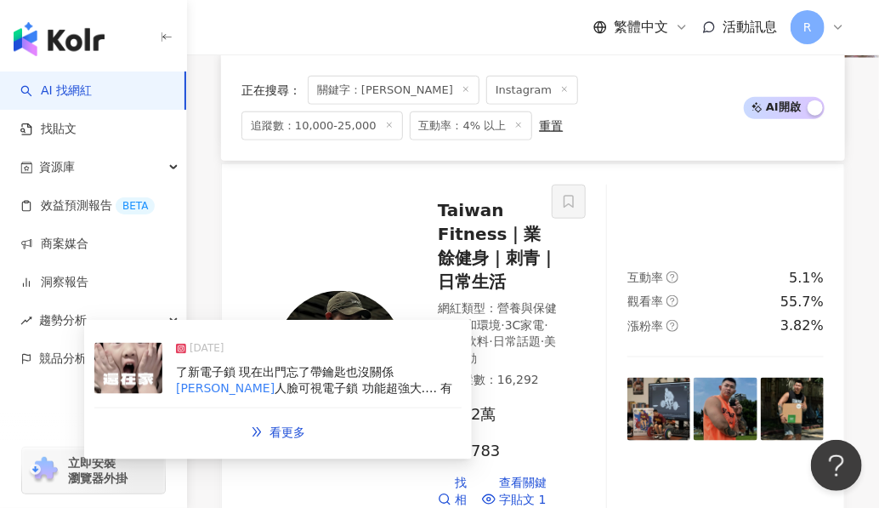
click at [377, 377] on span "了新電子鎖 現在出門忘了帶鑰匙也沒關係" at bounding box center [285, 372] width 218 height 14
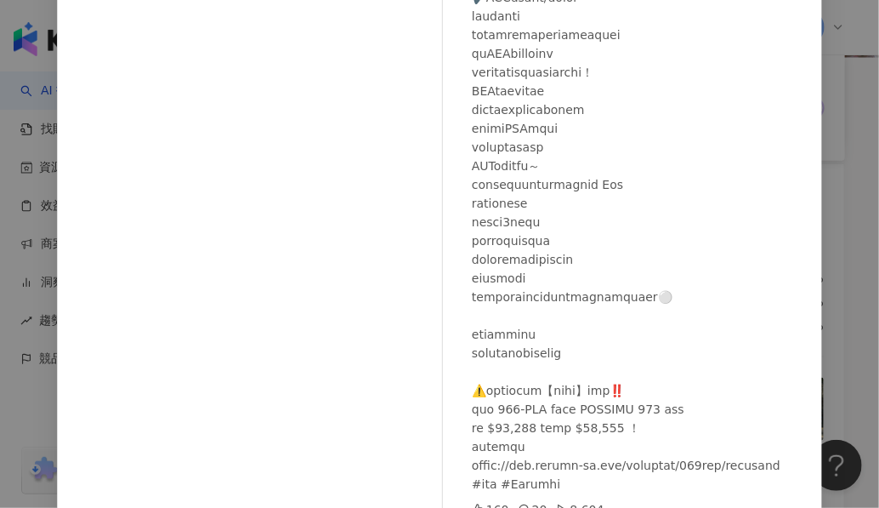
scroll to position [256, 0]
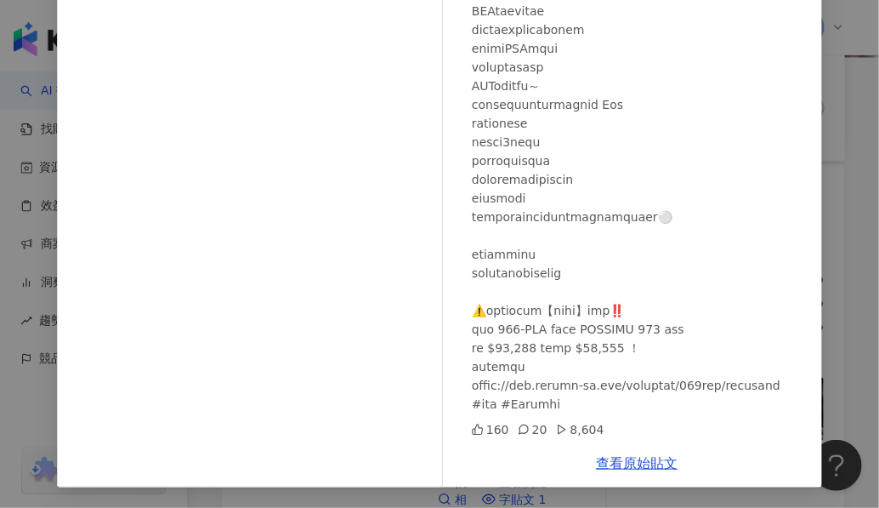
click at [859, 263] on div "[PERSON_NAME] [DATE] 160 20 8,604 查看原始貼文" at bounding box center [439, 254] width 879 height 508
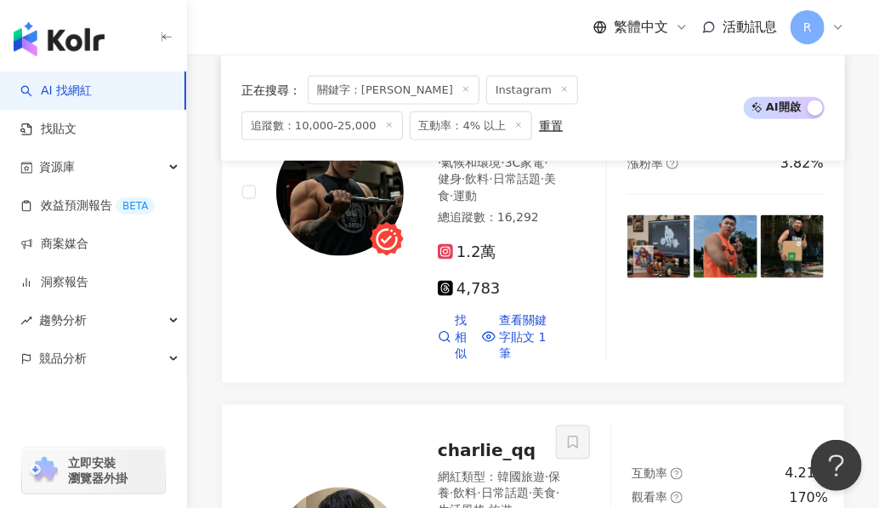
scroll to position [2473, 0]
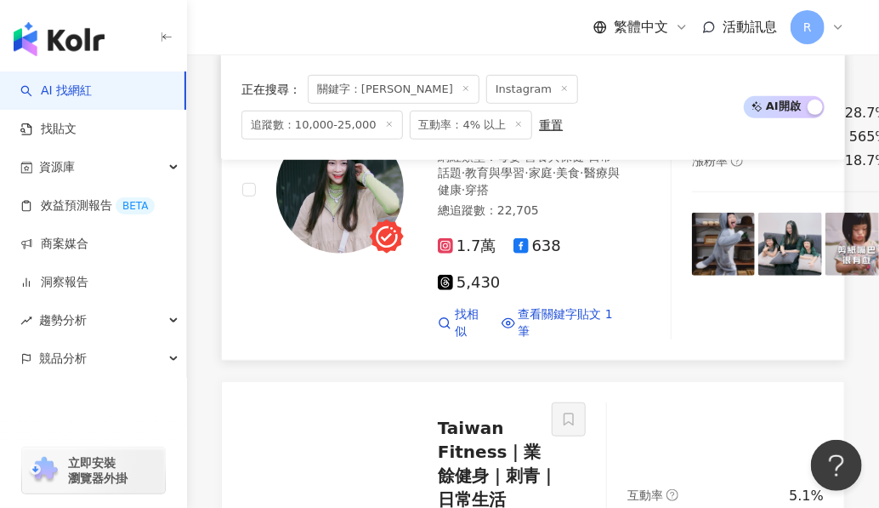
click at [337, 253] on img at bounding box center [340, 190] width 128 height 128
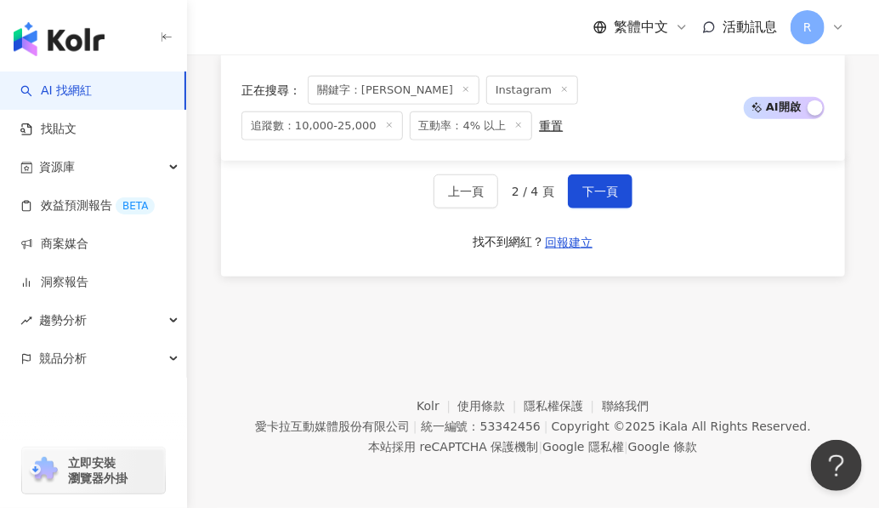
scroll to position [5081, 0]
click at [596, 198] on span "下一頁" at bounding box center [601, 192] width 36 height 14
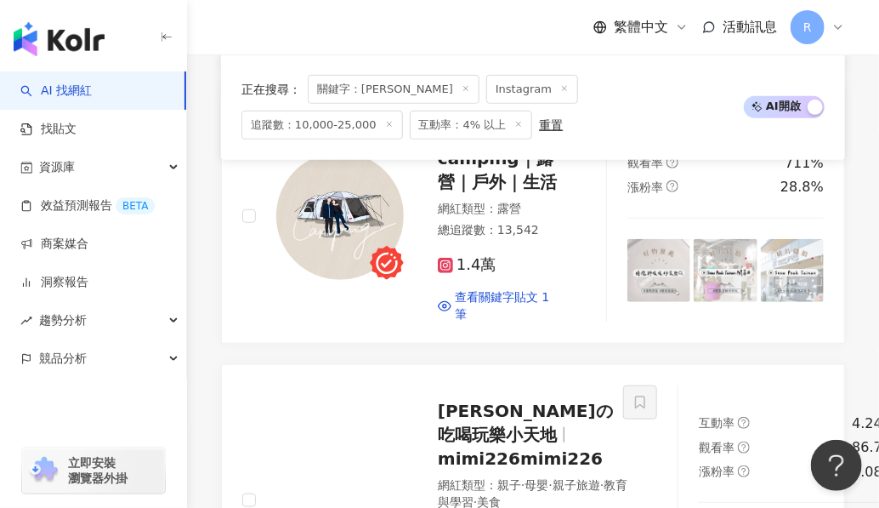
scroll to position [2463, 0]
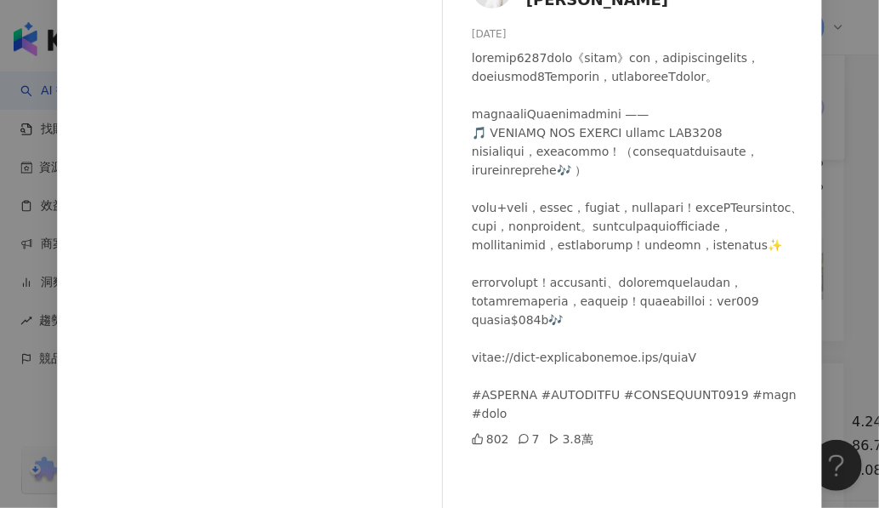
scroll to position [256, 0]
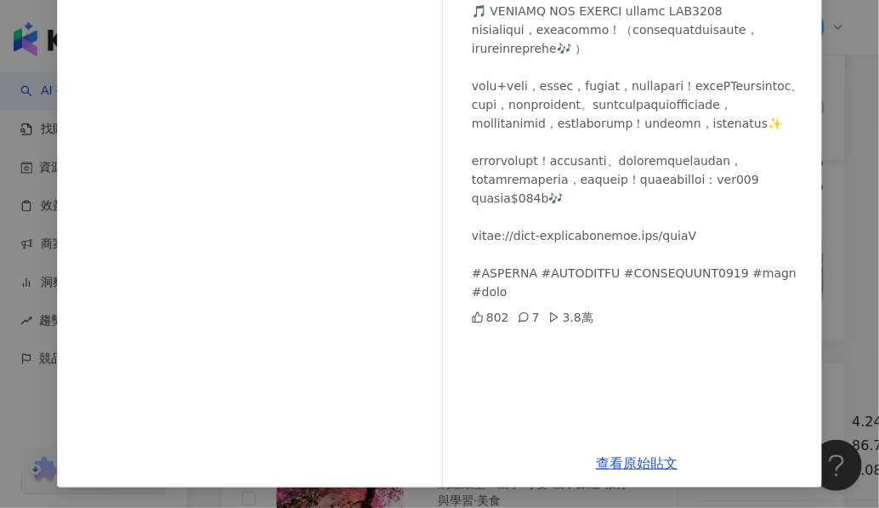
click at [816, 242] on div "[PERSON_NAME][PERSON_NAME] [DATE] 802 7 3.8萬 查看原始貼文" at bounding box center [439, 254] width 879 height 508
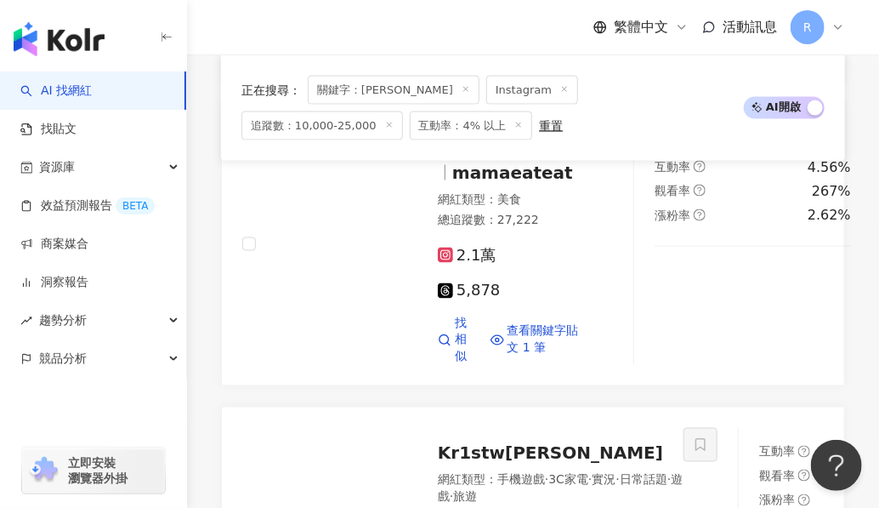
scroll to position [4715, 0]
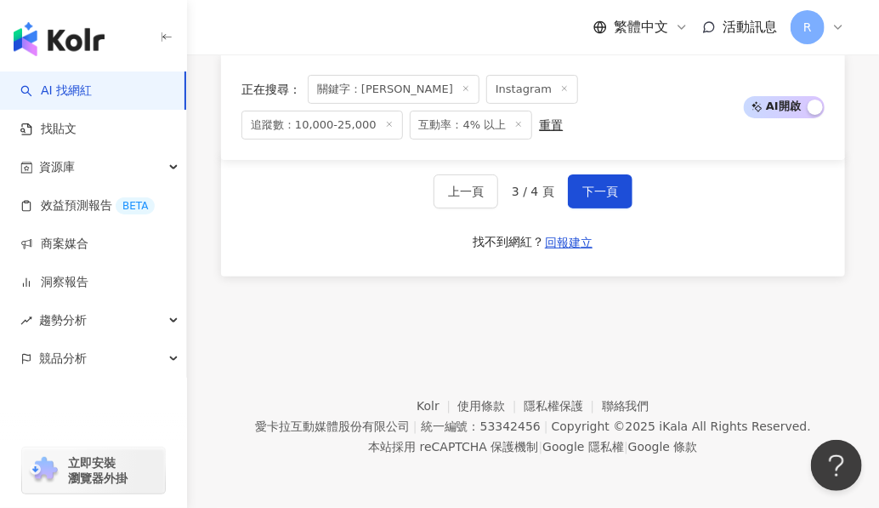
click at [606, 198] on span "下一頁" at bounding box center [601, 192] width 36 height 14
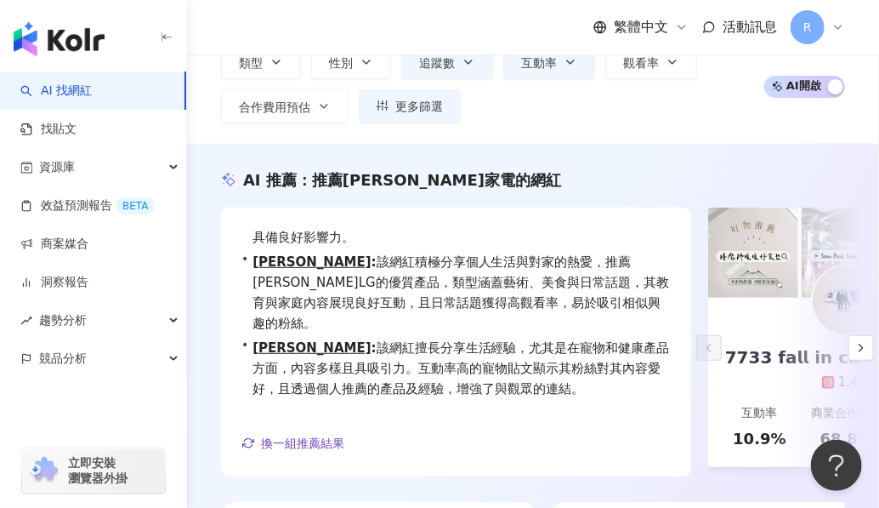
scroll to position [11, 0]
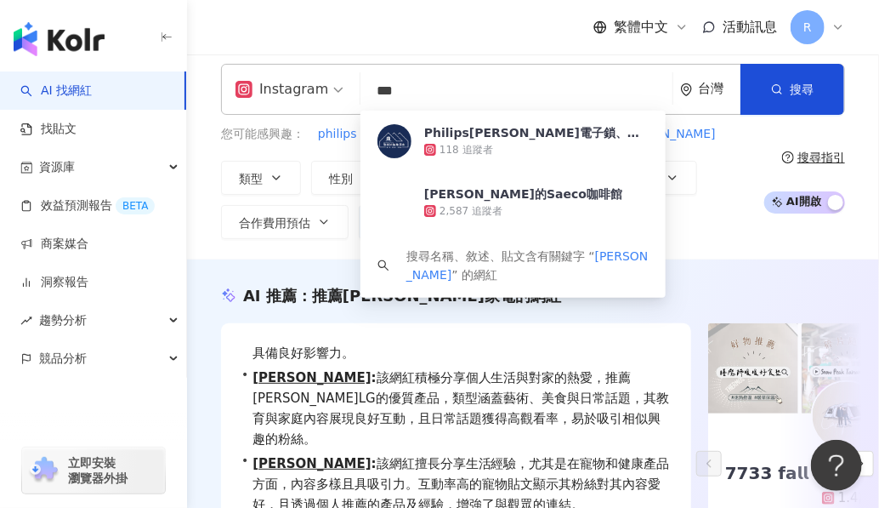
drag, startPoint x: 464, startPoint y: 85, endPoint x: 310, endPoint y: 77, distance: 155.0
click at [310, 77] on div "Instagram *** 台灣 搜尋 ac735c3c-ad15-4449-9e8f-b33c49953f1e Philips[PERSON_NAME]電子…" at bounding box center [533, 89] width 624 height 51
click at [193, 145] on div "Instagram *** 台灣 搜尋 ac735c3c-ad15-4449-9e8f-b33c49953f1e Philips[PERSON_NAME]電子…" at bounding box center [533, 151] width 692 height 175
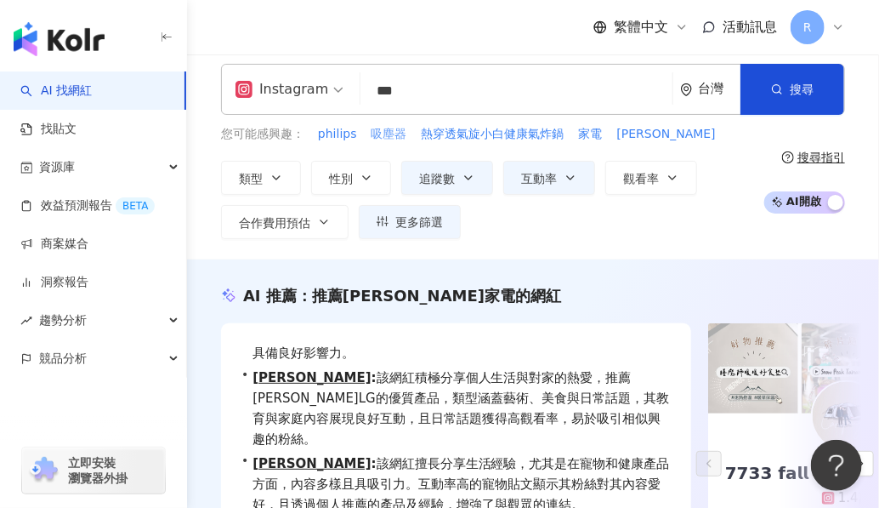
click at [387, 130] on span "吸塵器" at bounding box center [390, 134] width 36 height 17
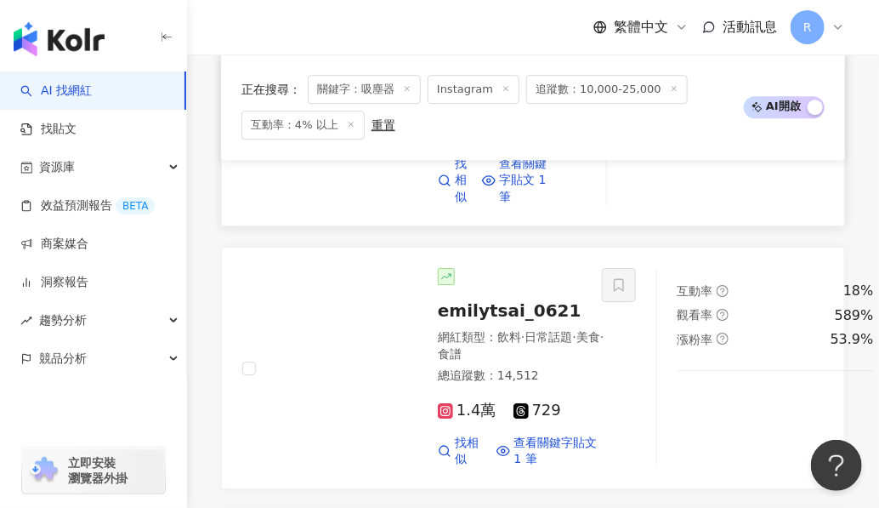
scroll to position [1721, 0]
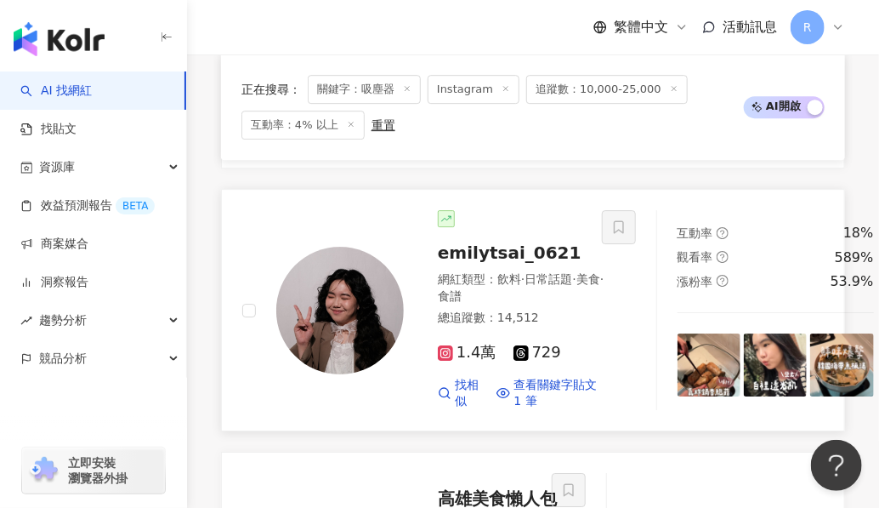
click at [321, 269] on img at bounding box center [340, 311] width 128 height 128
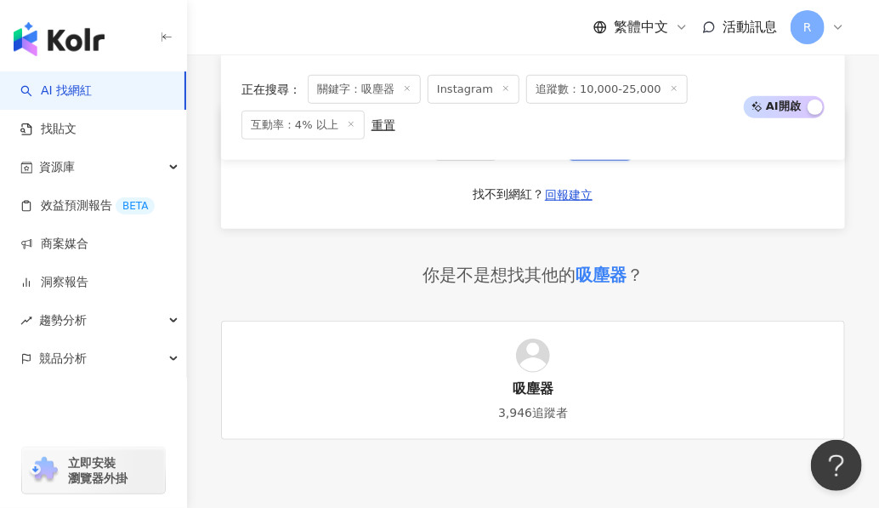
scroll to position [4774, 0]
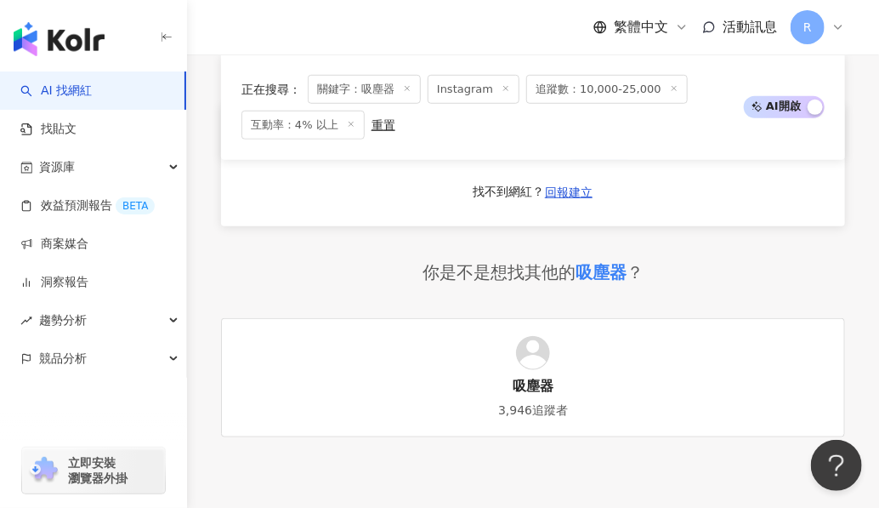
click at [600, 148] on span "下一頁" at bounding box center [601, 141] width 36 height 14
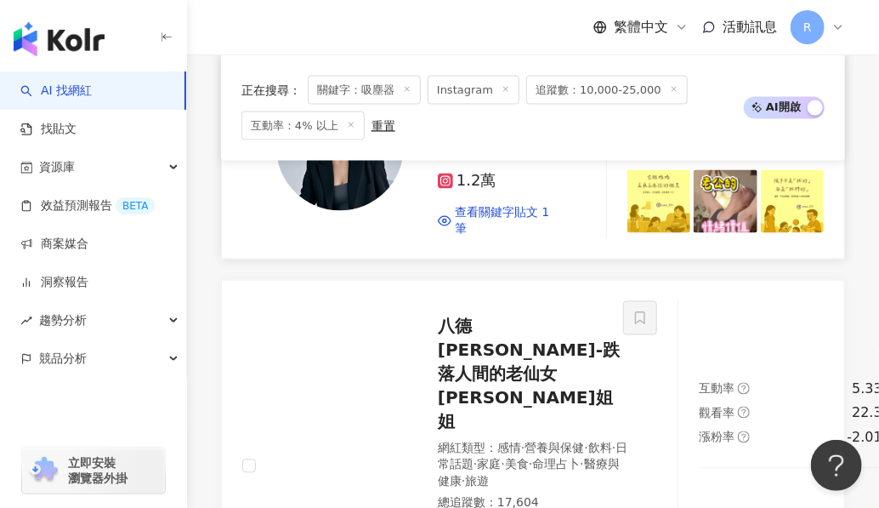
scroll to position [3056, 0]
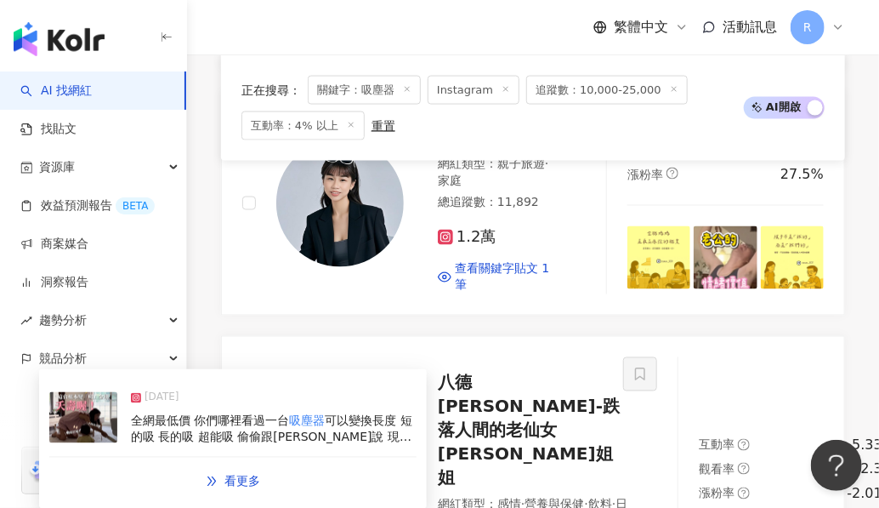
click at [356, 438] on span "可以變換長度 短的吸 長的吸 超能吸 偷偷跟大家說 現在還有國慶限定優惠 下面留言1010 我傳給你🩵 #全網最低價#國慶限定優惠#1010#" at bounding box center [272, 446] width 282 height 64
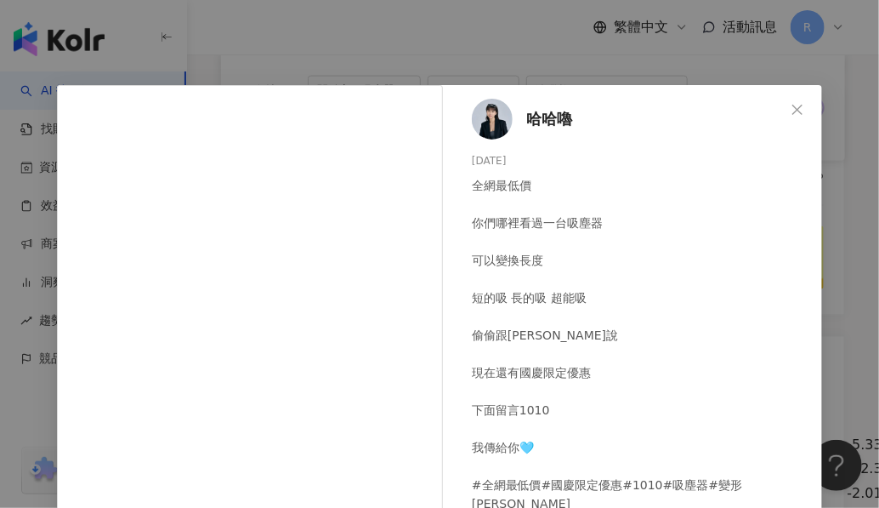
scroll to position [256, 0]
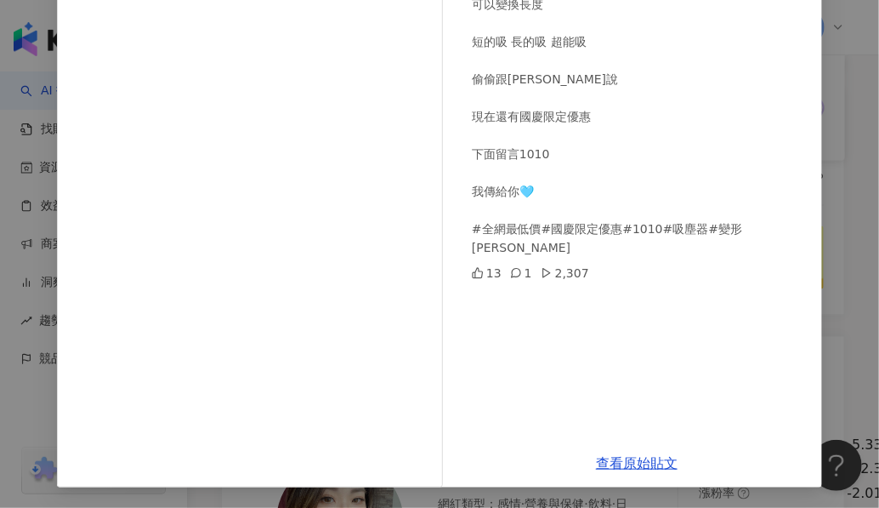
click at [850, 213] on div "哈哈嚕 2024/10/9 全網最低價 你們哪裡看過一台吸塵器 可以變換長度 短的吸 長的吸 超能吸 偷偷跟大家說 現在還有國慶限定優惠 下面留言1010 我…" at bounding box center [439, 254] width 879 height 508
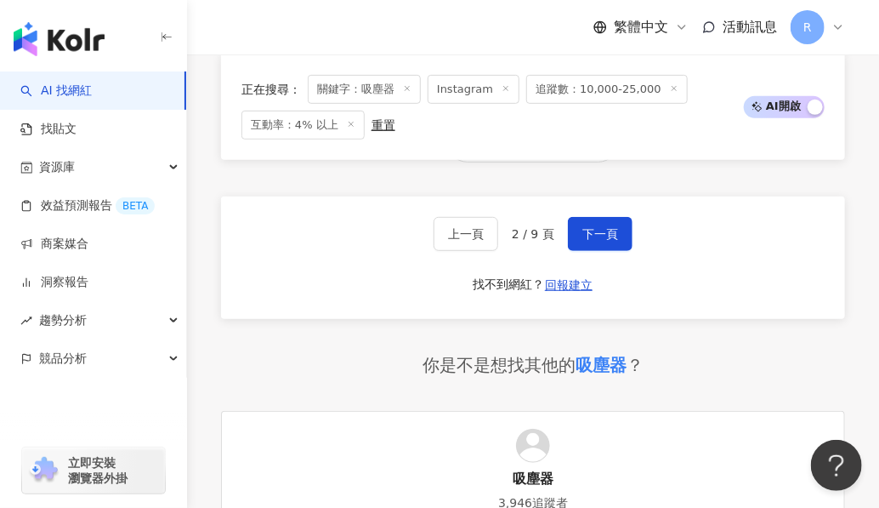
scroll to position [4647, 0]
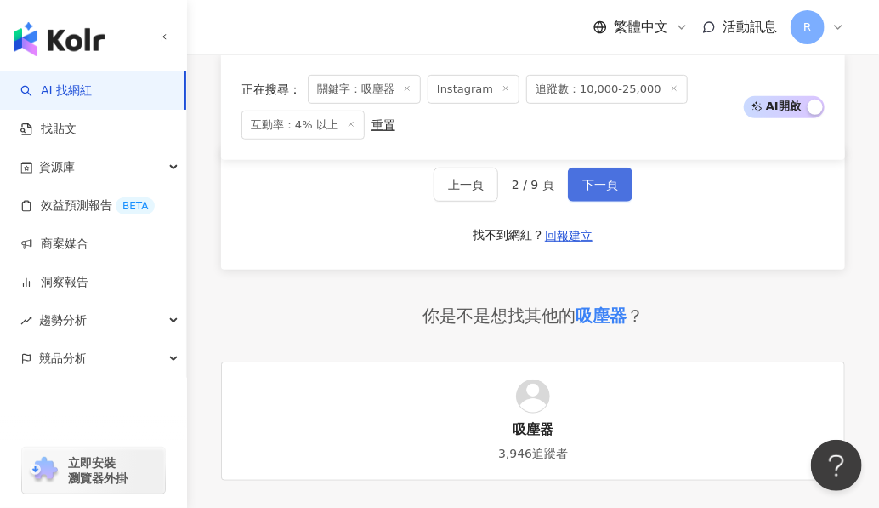
click at [590, 191] on span "下一頁" at bounding box center [601, 185] width 36 height 14
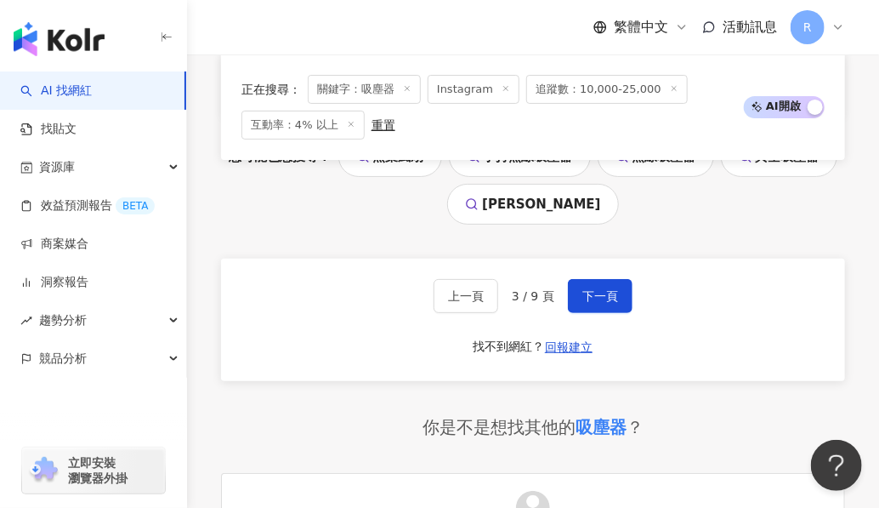
scroll to position [4486, 0]
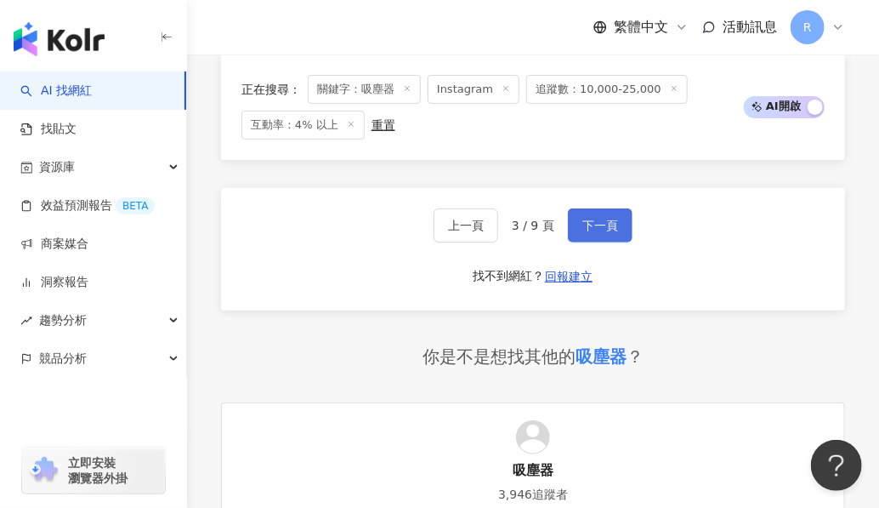
click at [611, 242] on button "下一頁" at bounding box center [600, 225] width 65 height 34
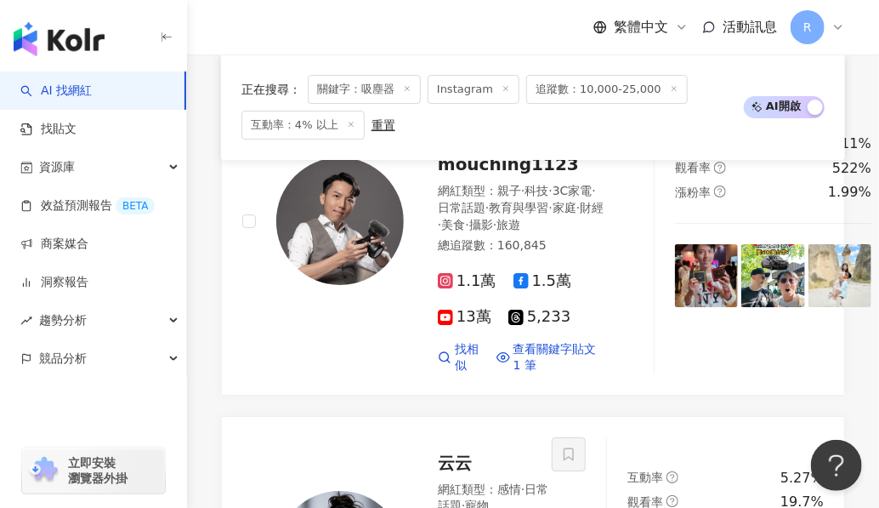
scroll to position [4873, 0]
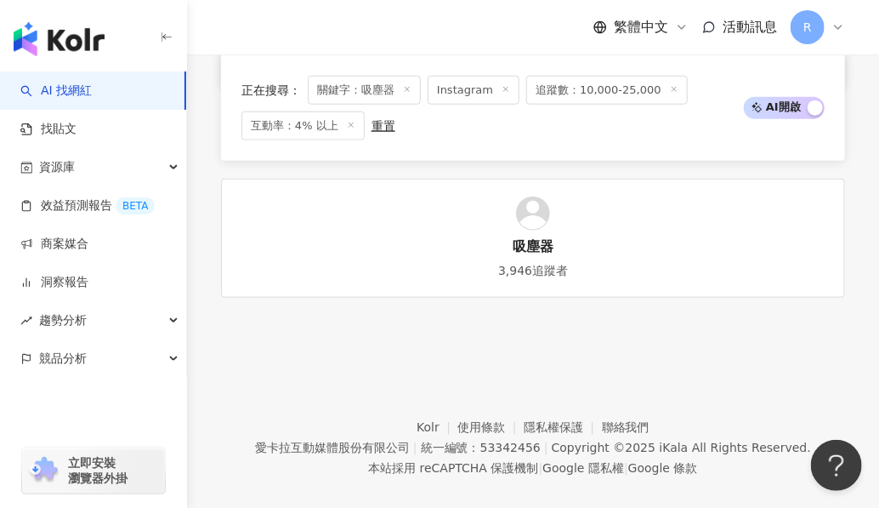
click at [603, 19] on button "下一頁" at bounding box center [600, 2] width 65 height 34
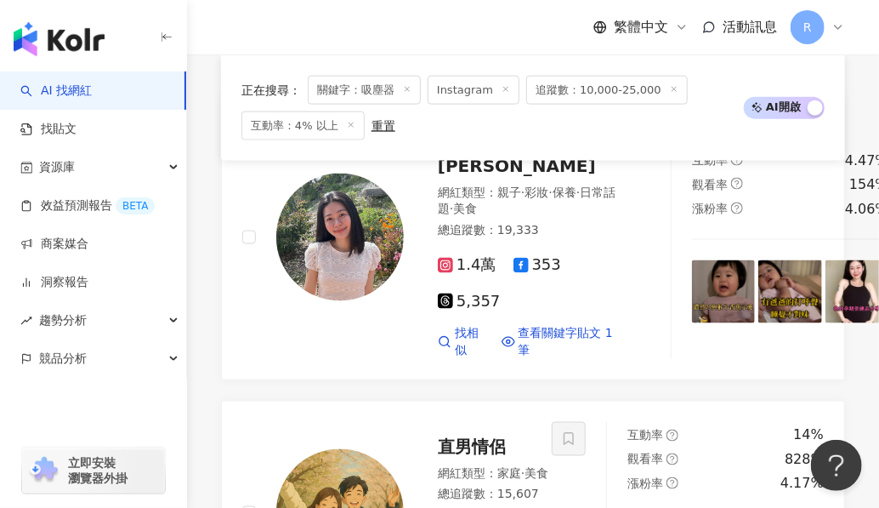
scroll to position [697, 0]
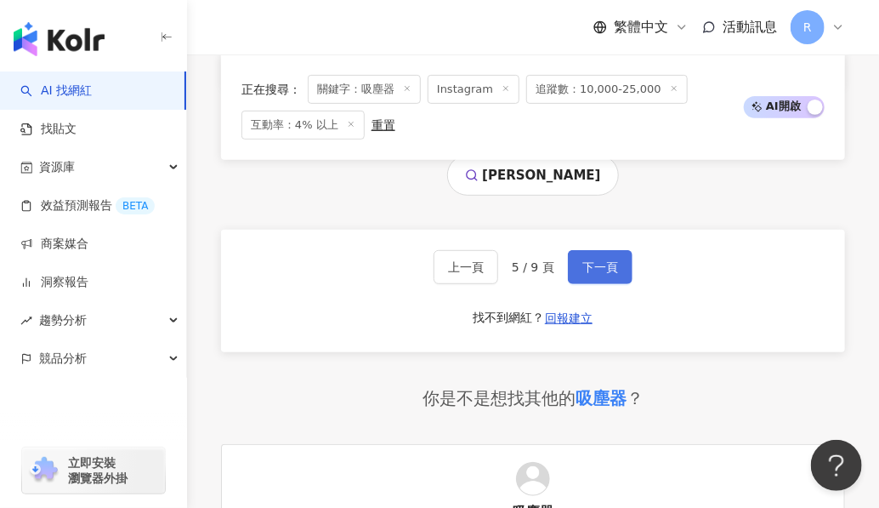
click at [594, 274] on span "下一頁" at bounding box center [601, 267] width 36 height 14
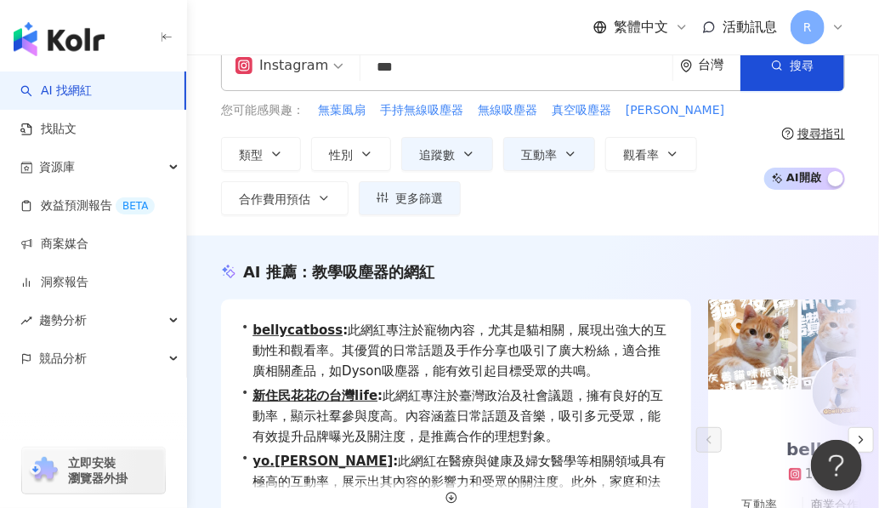
scroll to position [2, 0]
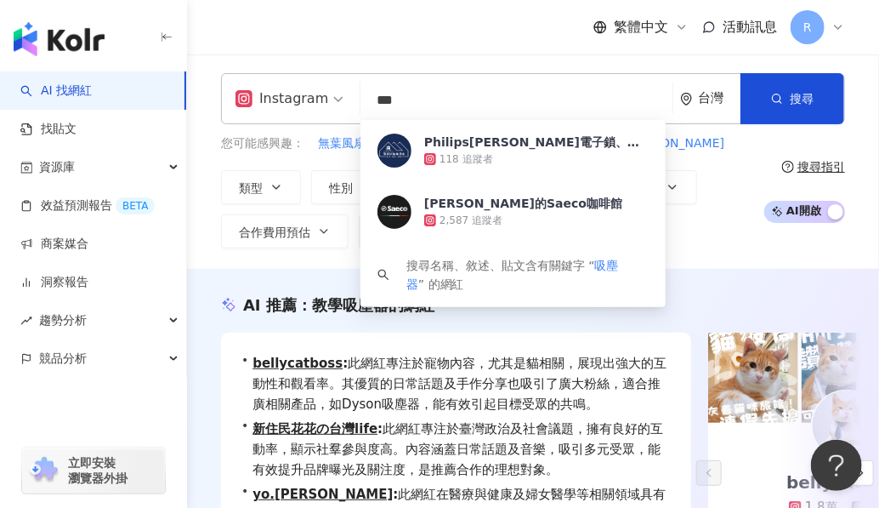
drag, startPoint x: 416, startPoint y: 110, endPoint x: 338, endPoint y: 99, distance: 79.0
click at [338, 99] on div "Instagram *** 台灣 搜尋 ac735c3c-ad15-4449-9e8f-b33c49953f1e Philips飛利浦電子鎖、保險箱、曬衣架 …" at bounding box center [533, 98] width 624 height 51
type input "*"
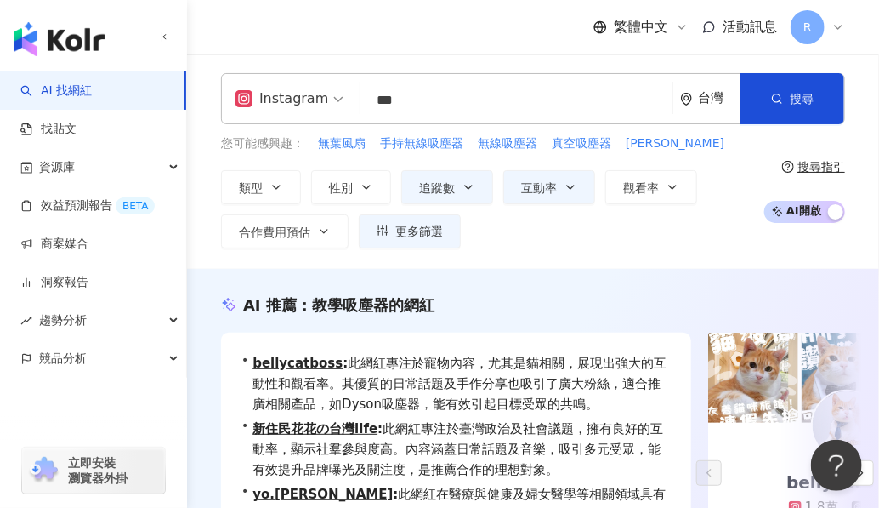
type input "***"
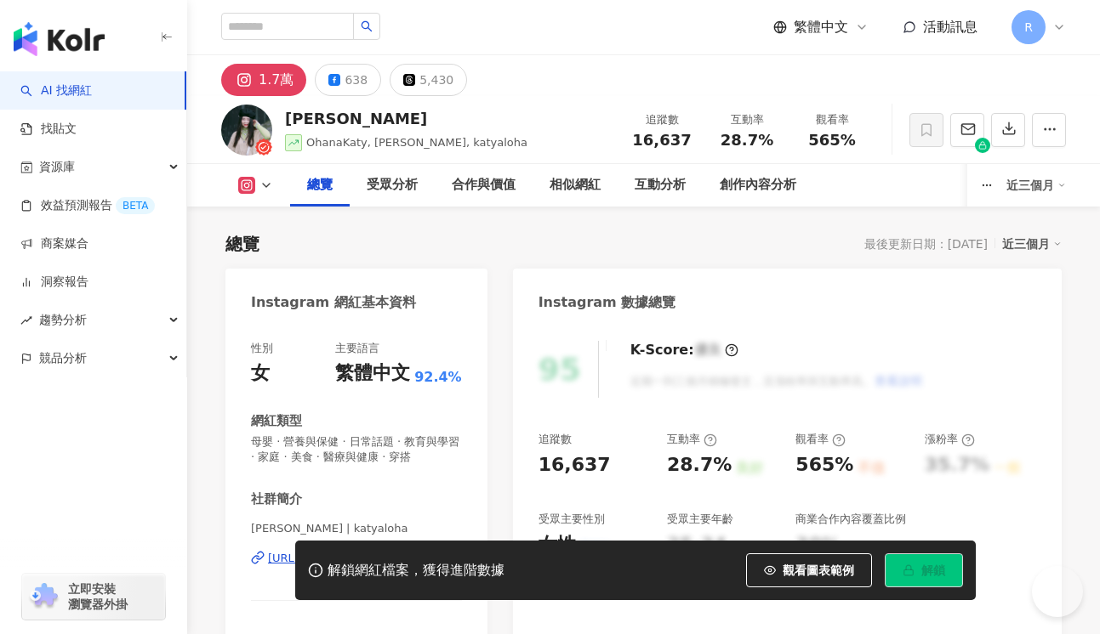
click at [304, 521] on div "[PERSON_NAME] | katyaloha [URL][DOMAIN_NAME]" at bounding box center [356, 571] width 211 height 100
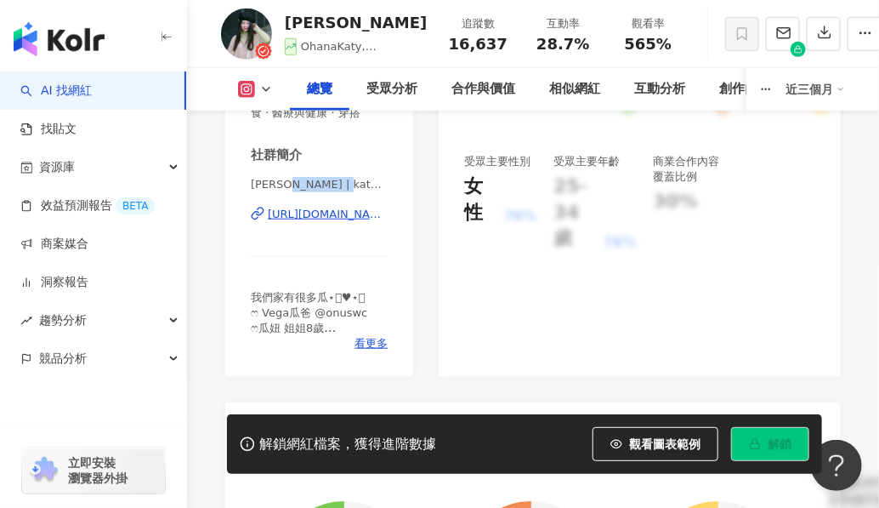
click at [361, 185] on span "[PERSON_NAME] | katyaloha" at bounding box center [319, 184] width 137 height 15
copy span "katyaloha"
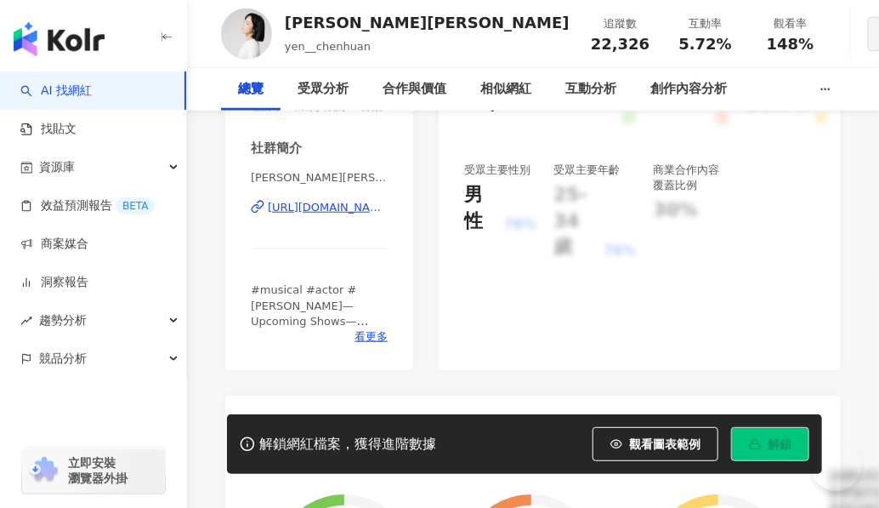
scroll to position [378, 0]
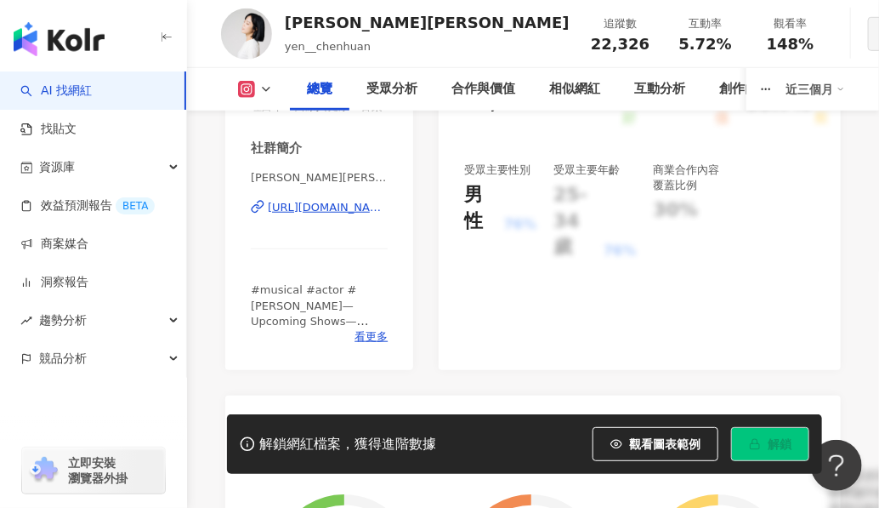
click at [296, 176] on span "[PERSON_NAME][PERSON_NAME] | yen__chenhuan" at bounding box center [319, 177] width 137 height 15
drag, startPoint x: 253, startPoint y: 176, endPoint x: 326, endPoint y: 178, distance: 72.3
click at [326, 178] on span "[PERSON_NAME][PERSON_NAME] | yen__chenhuan" at bounding box center [319, 177] width 137 height 15
copy span "[PERSON_NAME][PERSON_NAME]"
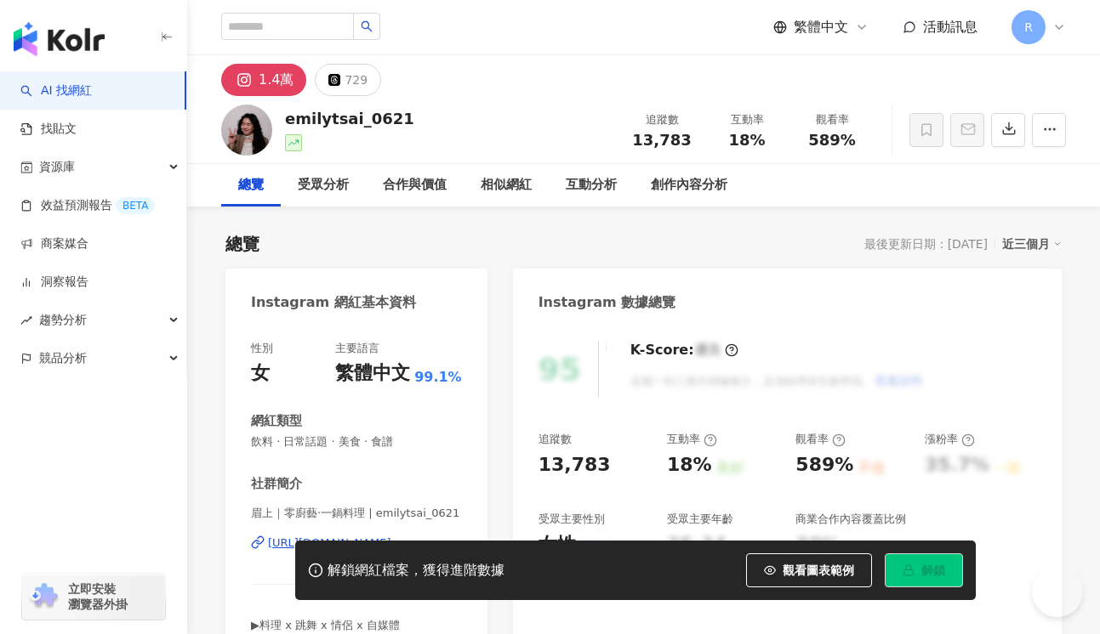
click at [268, 506] on span "眉上｜零廚藝·一鍋料理 | emilytsai_0621" at bounding box center [356, 513] width 211 height 15
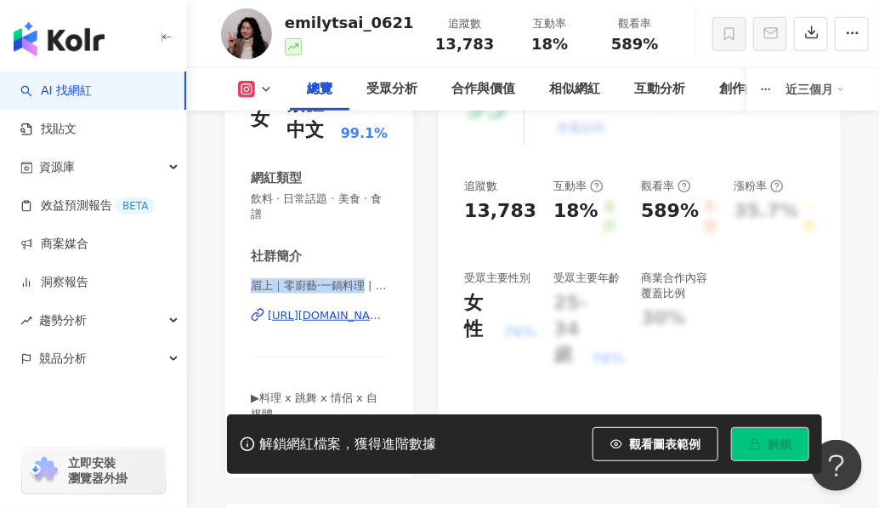
drag, startPoint x: 247, startPoint y: 285, endPoint x: 359, endPoint y: 286, distance: 112.3
click at [359, 286] on div "性別 女 主要語言 繁體中文 99.1% 網紅類型 飲料 · 日常話題 · 美食 · 食譜 社群簡介 眉上｜零廚藝·一鍋料理 | emilytsai_0621…" at bounding box center [319, 266] width 188 height 424
copy span "眉上｜零廚藝·一鍋料理"
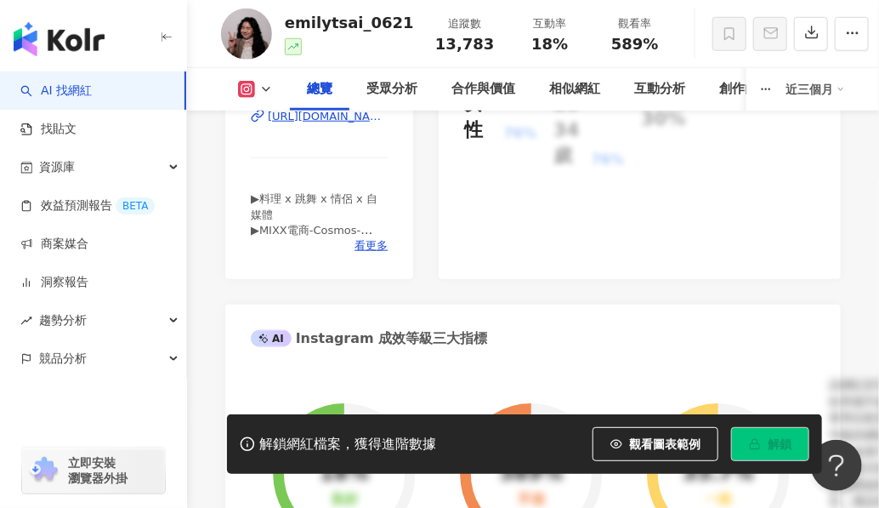
scroll to position [475, 0]
